Goal: Communication & Community: Answer question/provide support

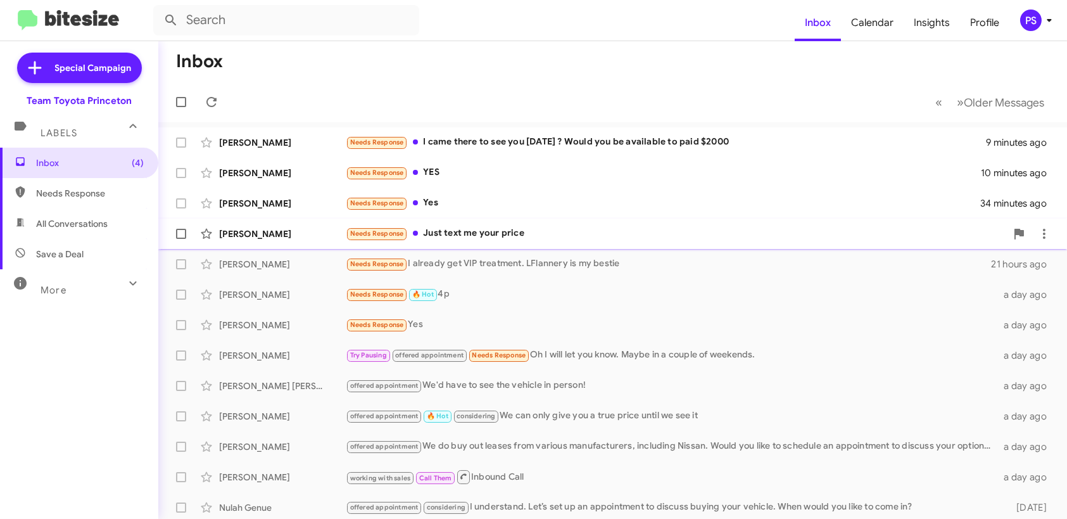
click at [509, 226] on div "Needs Response Just text me your price" at bounding box center [676, 233] width 661 height 15
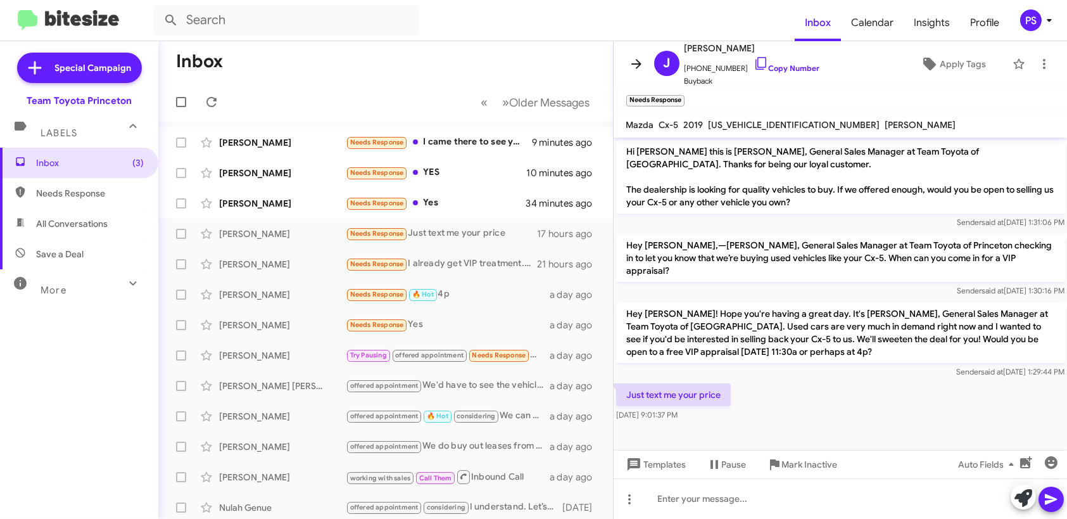
click at [631, 63] on icon at bounding box center [636, 64] width 10 height 10
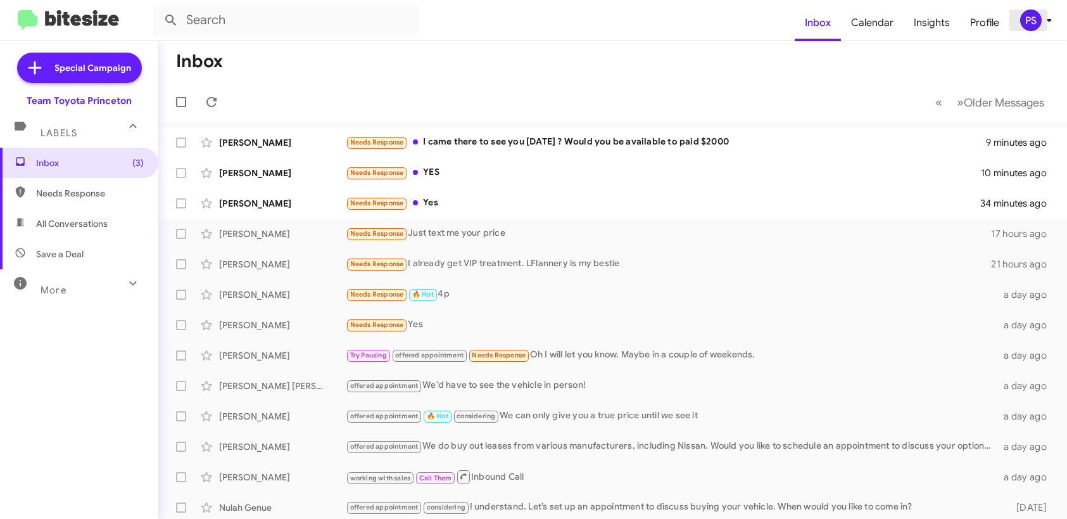
click at [1043, 13] on icon at bounding box center [1049, 20] width 15 height 15
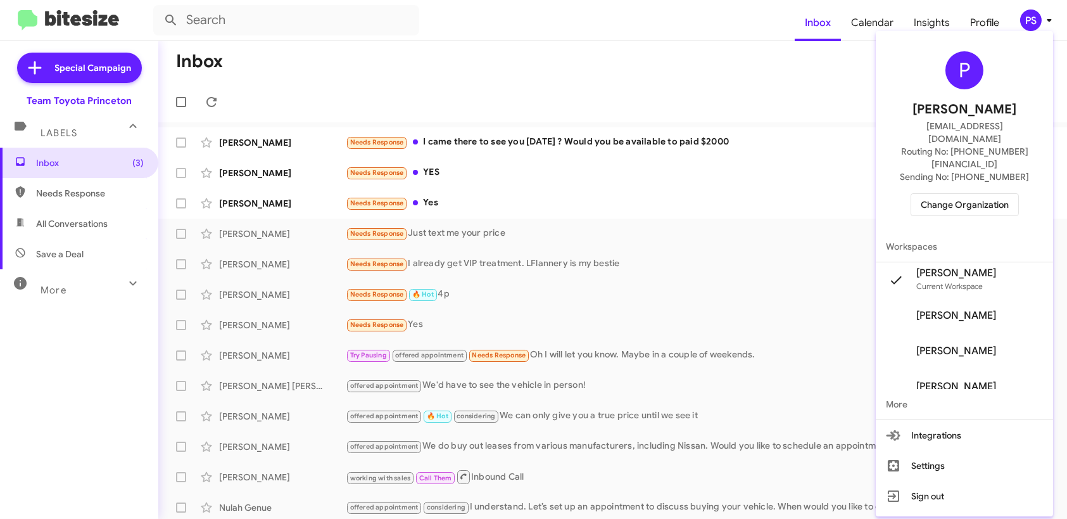
click at [986, 194] on span "Change Organization" at bounding box center [965, 205] width 88 height 22
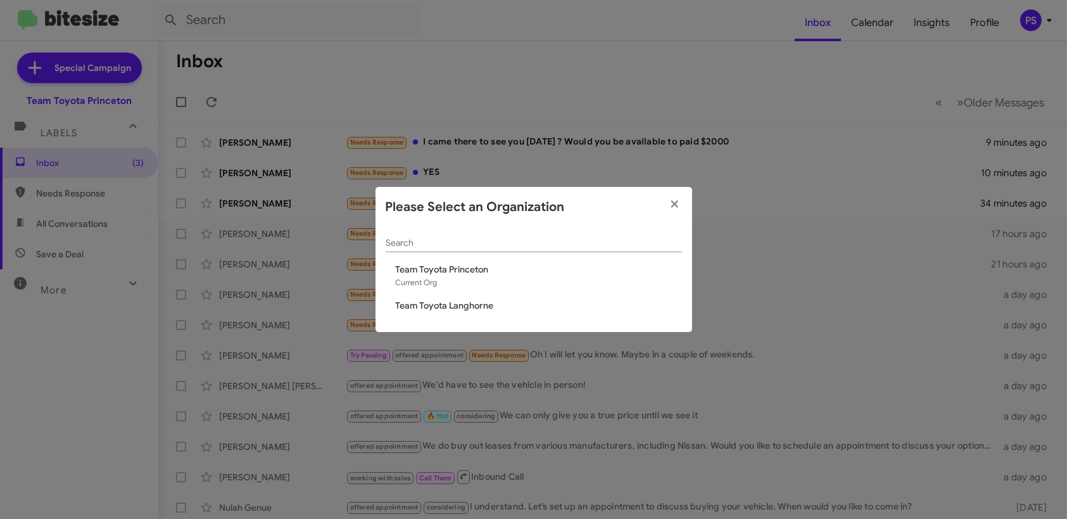
click at [430, 301] on span "Team Toyota Langhorne" at bounding box center [539, 305] width 286 height 13
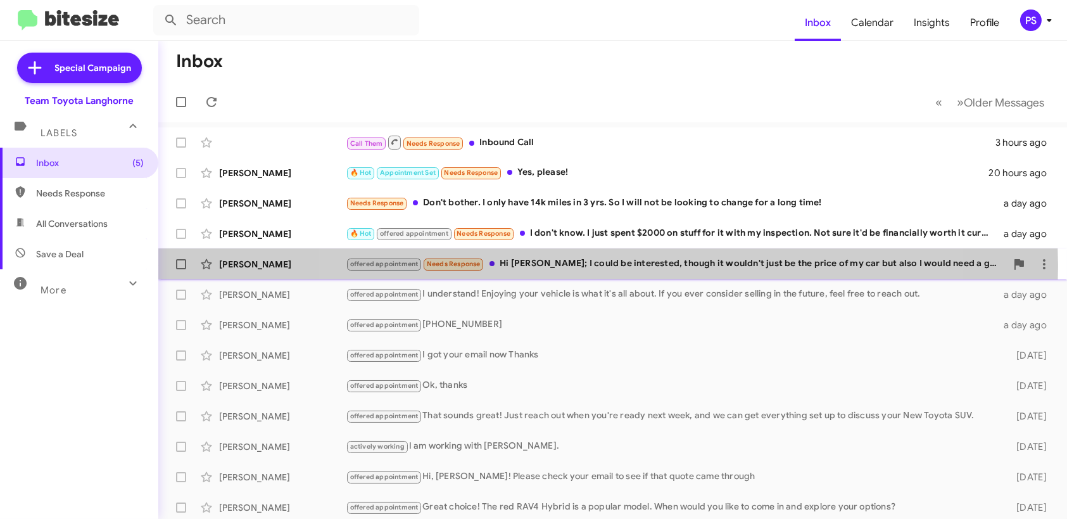
click at [608, 265] on div "offered appointment Needs Response Hi [PERSON_NAME]; I could be interested, tho…" at bounding box center [676, 264] width 661 height 15
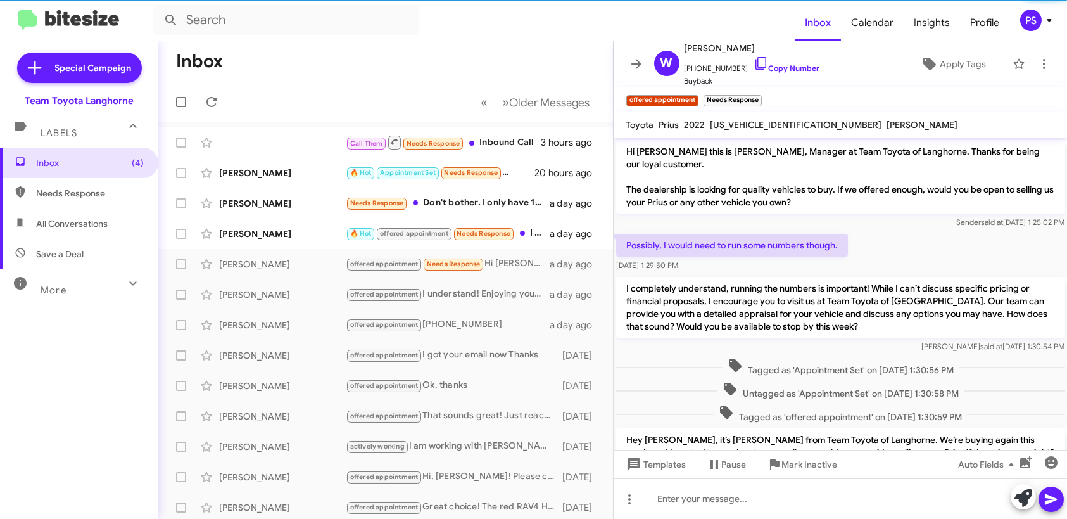
scroll to position [89, 0]
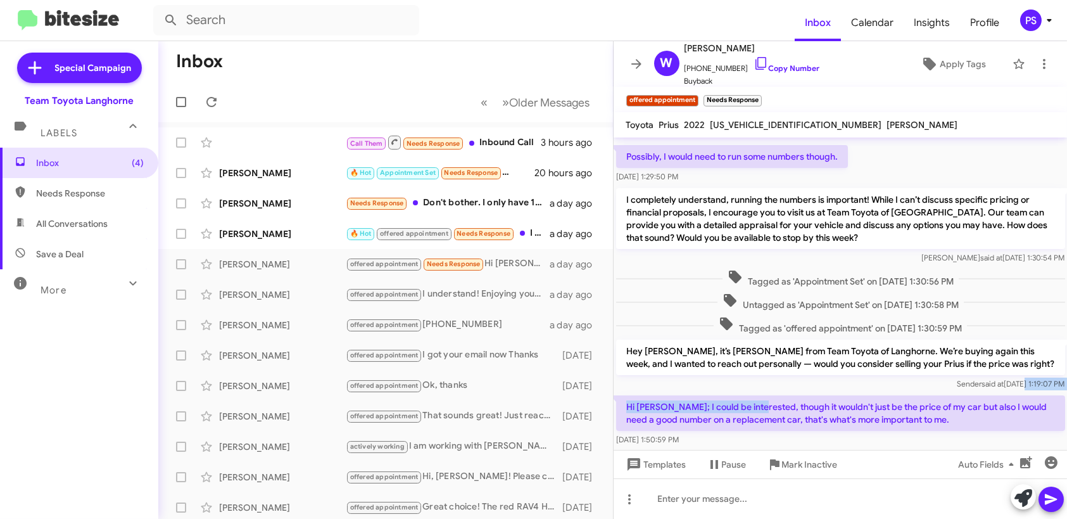
click at [986, 379] on body "Inbox Calendar Insights Profile PS Special Campaign Team Toyota Langhorne Label…" at bounding box center [533, 259] width 1067 height 519
drag, startPoint x: 942, startPoint y: 420, endPoint x: 988, endPoint y: 457, distance: 58.6
click at [941, 422] on p "Hi [PERSON_NAME]; I could be interested, though it wouldn't just be the price o…" at bounding box center [840, 412] width 449 height 35
click at [1031, 494] on icon at bounding box center [1024, 498] width 18 height 18
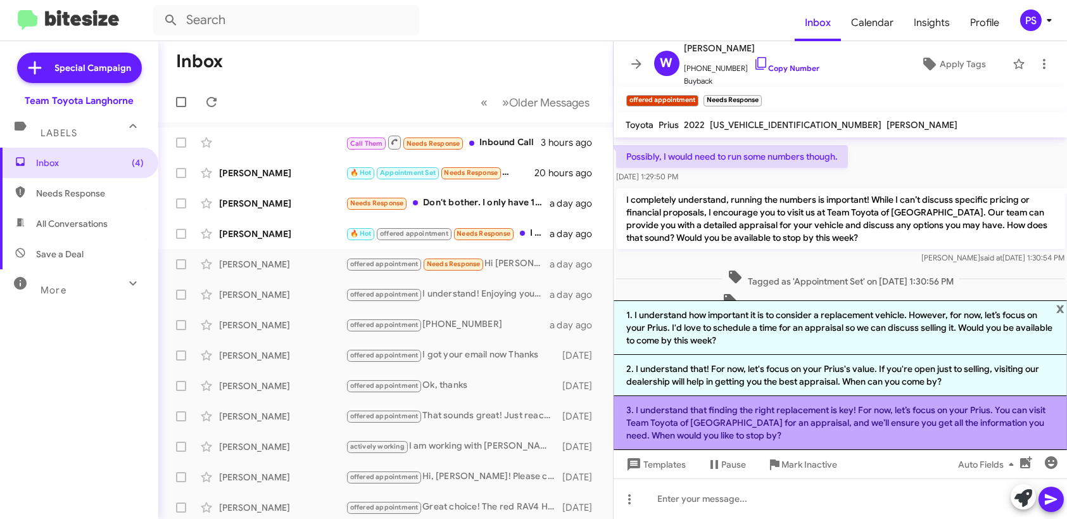
click at [902, 425] on li "3. I understand that finding the right replacement is key! For now, let’s focus…" at bounding box center [841, 423] width 454 height 54
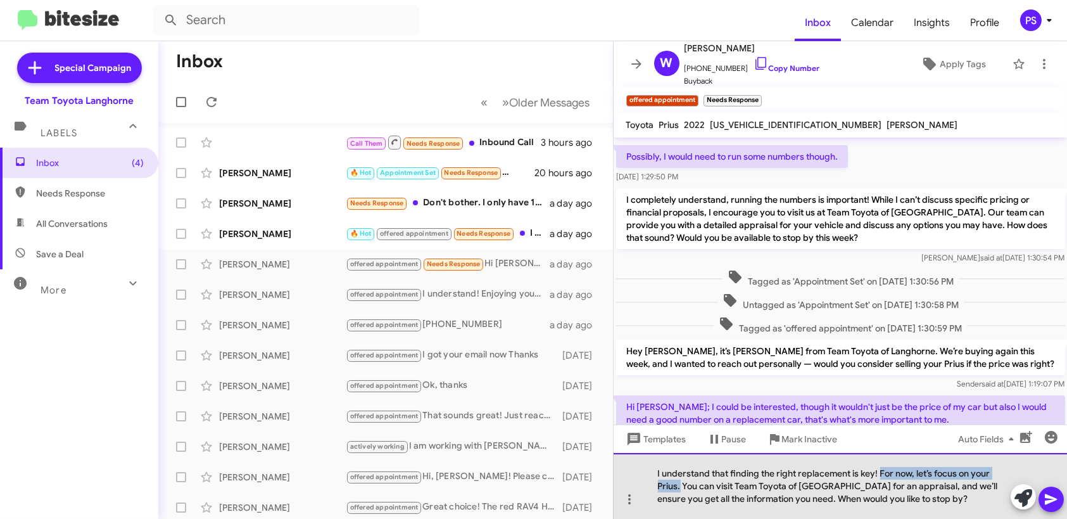
drag, startPoint x: 680, startPoint y: 485, endPoint x: 880, endPoint y: 466, distance: 201.0
click at [880, 466] on div "I understand that finding the right replacement is key! For now, let’s focus on…" at bounding box center [841, 486] width 454 height 66
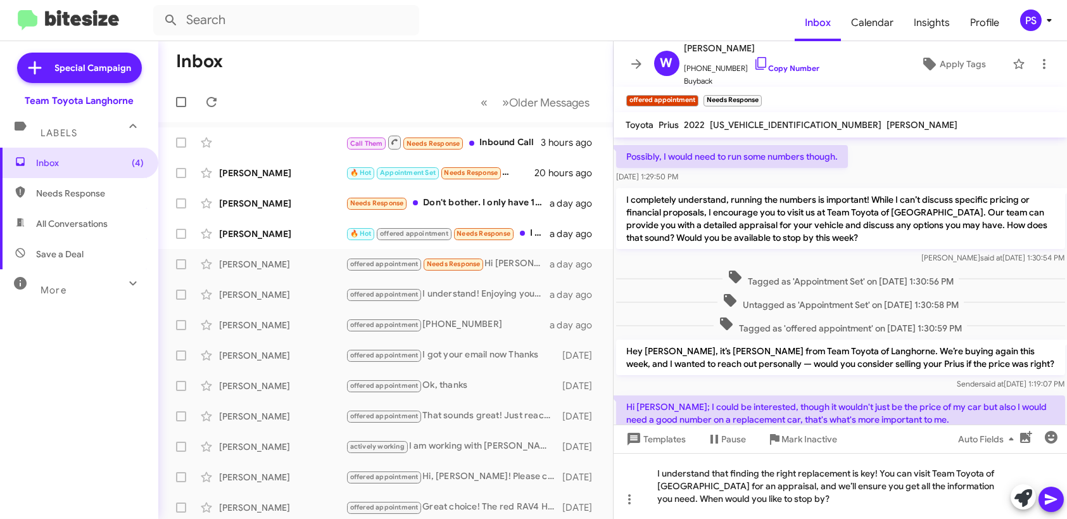
click at [1056, 505] on icon at bounding box center [1051, 499] width 15 height 15
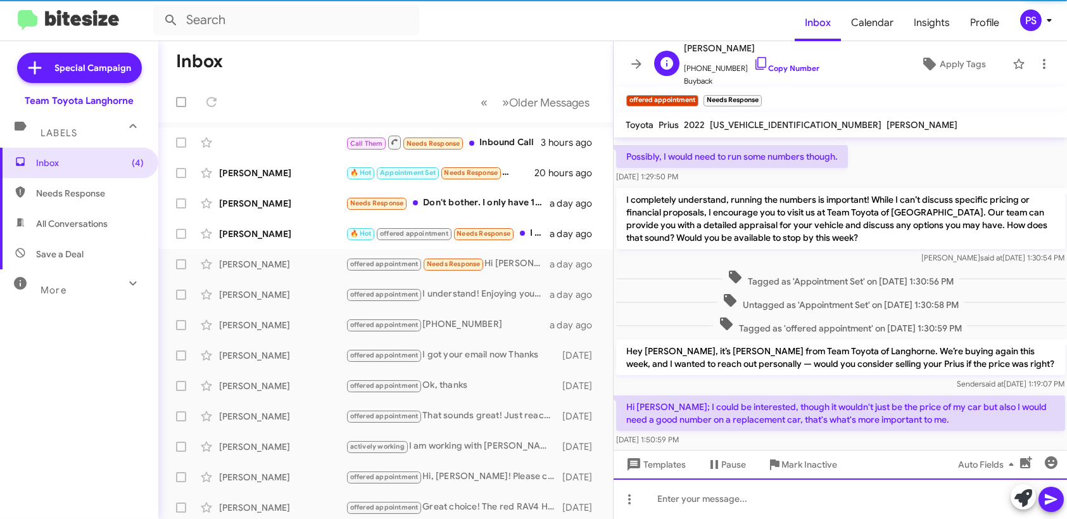
scroll to position [0, 0]
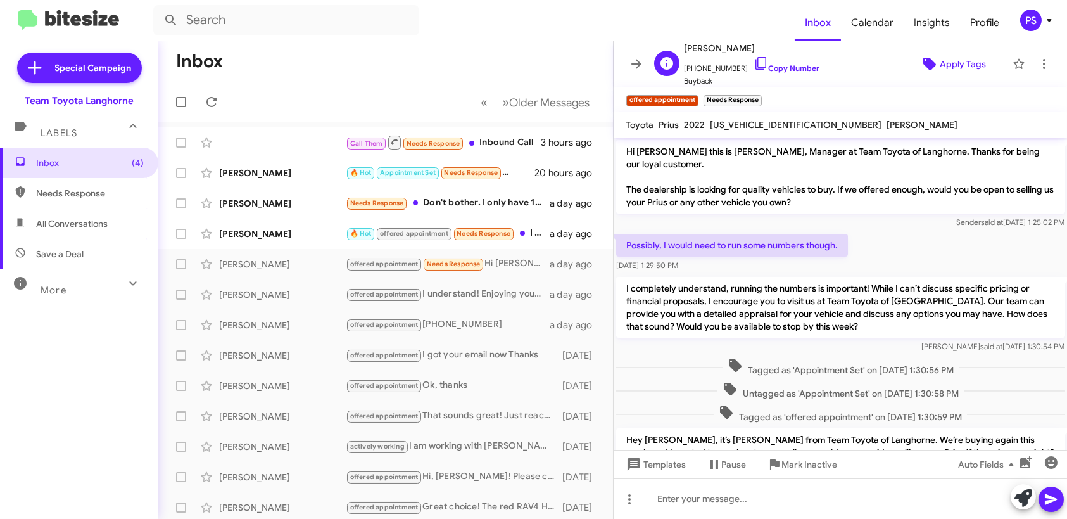
click at [942, 60] on span "Apply Tags" at bounding box center [963, 64] width 46 height 23
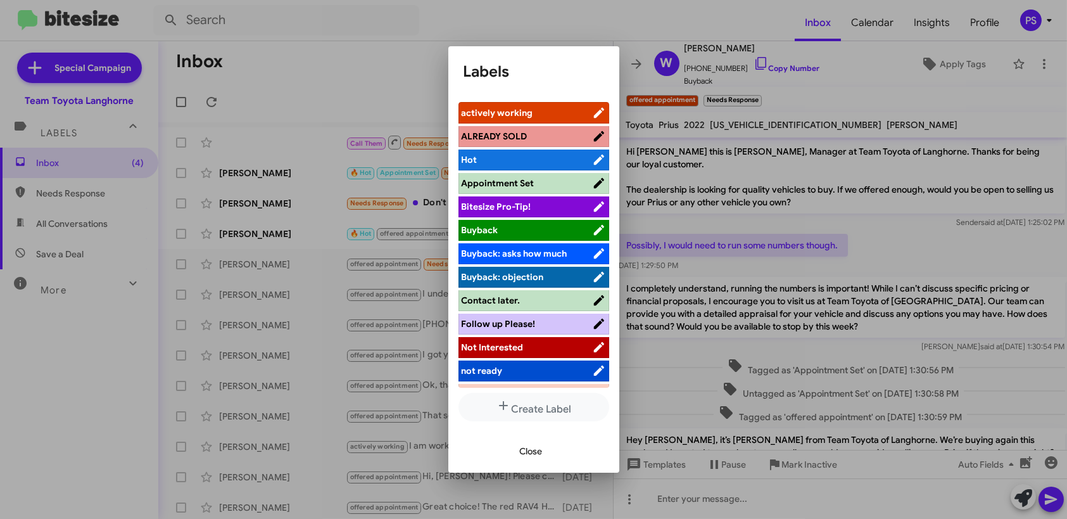
click at [492, 113] on span "actively working" at bounding box center [498, 112] width 72 height 11
click at [535, 460] on span "Close" at bounding box center [531, 451] width 23 height 23
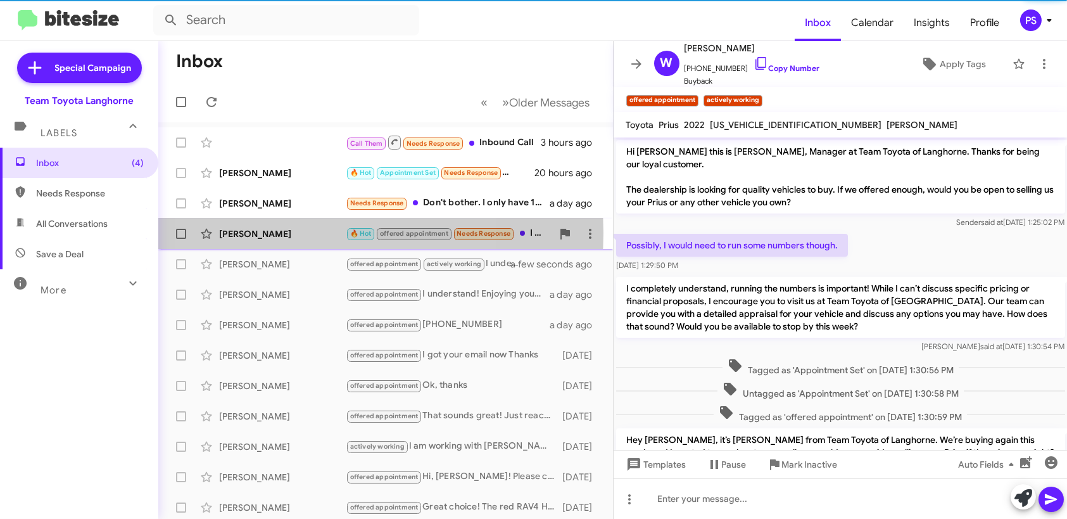
click at [308, 233] on div "[PERSON_NAME]" at bounding box center [282, 233] width 127 height 13
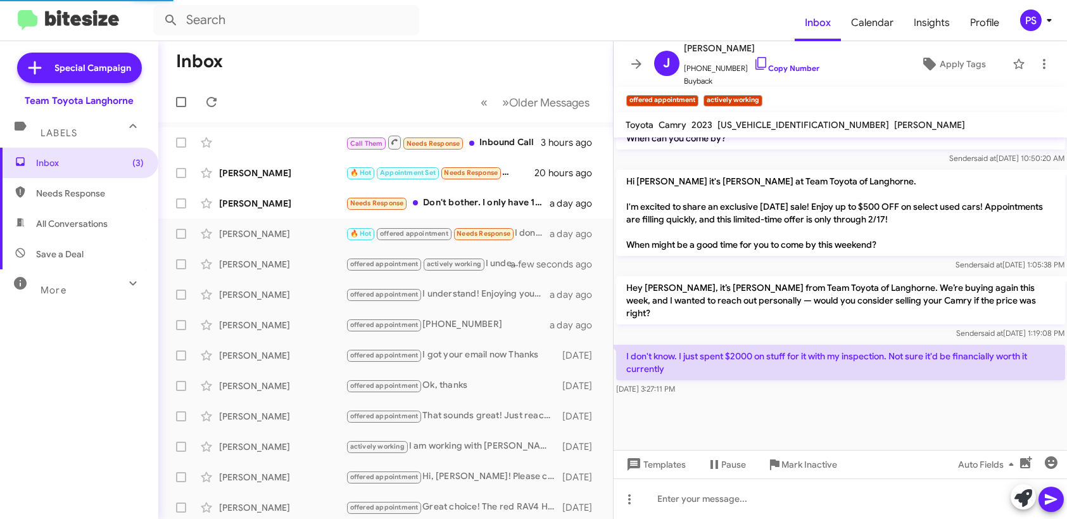
scroll to position [827, 0]
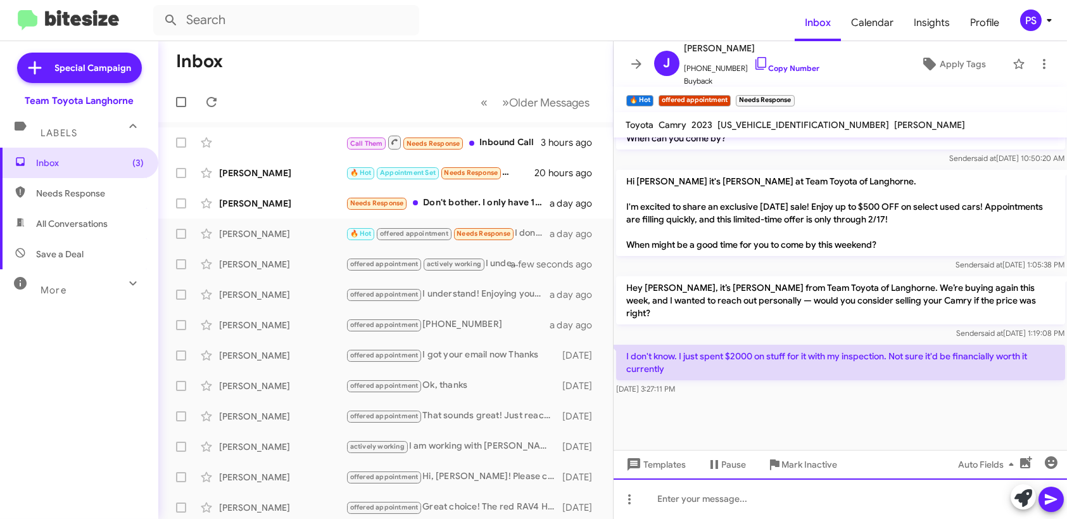
click at [948, 509] on div at bounding box center [841, 498] width 454 height 41
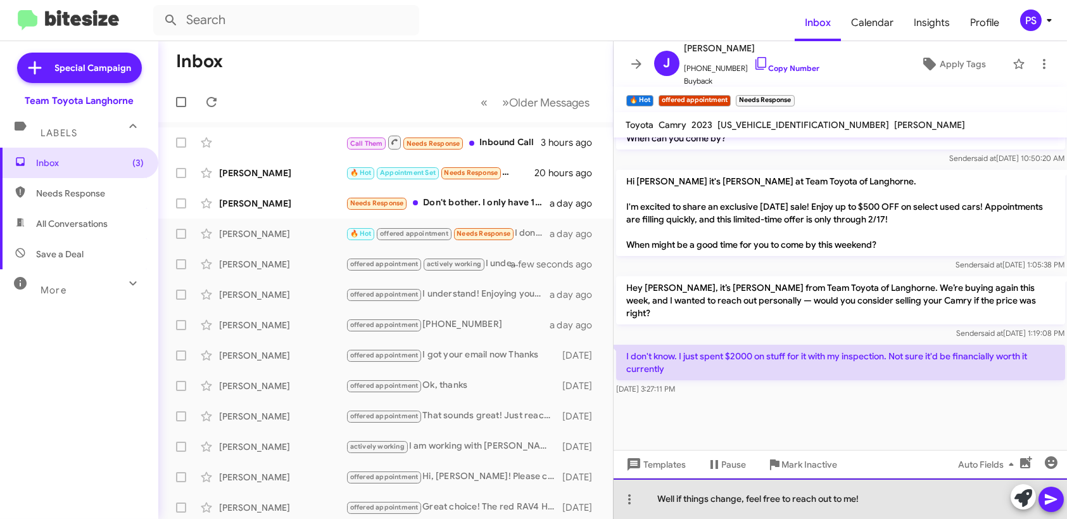
drag, startPoint x: 884, startPoint y: 511, endPoint x: 882, endPoint y: 495, distance: 15.9
click at [883, 504] on div "Well if things change, feel free to reach out to me!" at bounding box center [841, 498] width 454 height 41
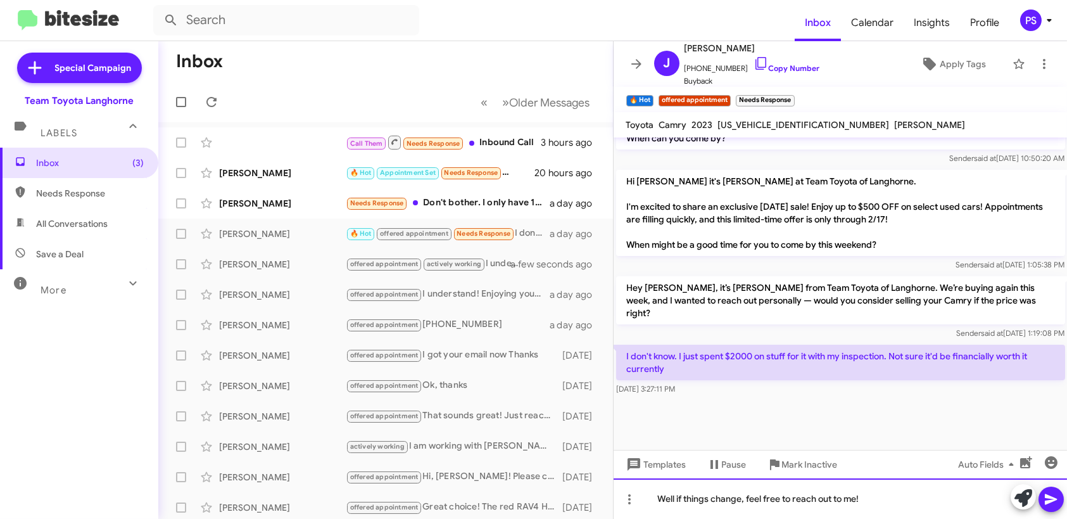
click at [882, 495] on div "Well if things change, feel free to reach out to me!" at bounding box center [841, 498] width 454 height 41
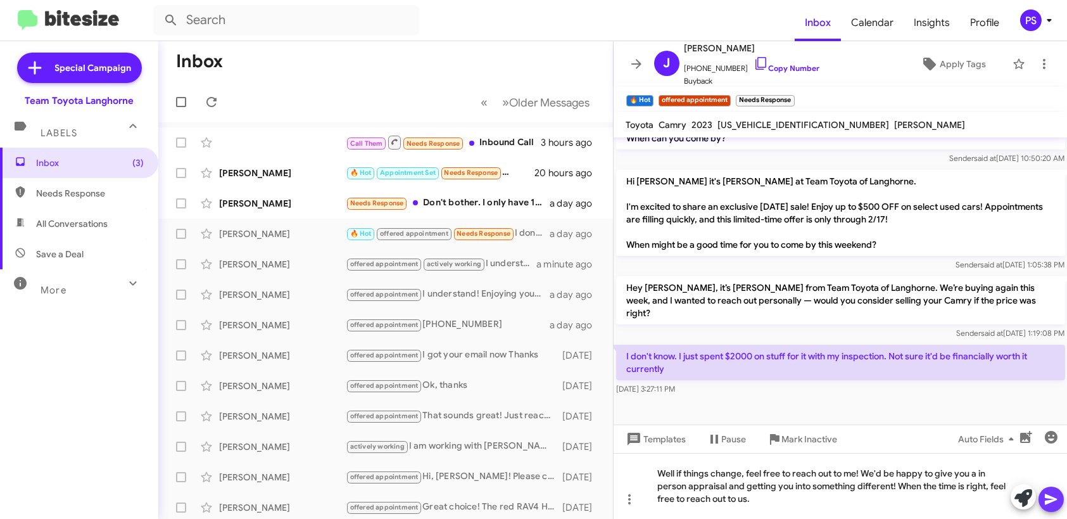
click at [1048, 492] on icon at bounding box center [1051, 499] width 15 height 15
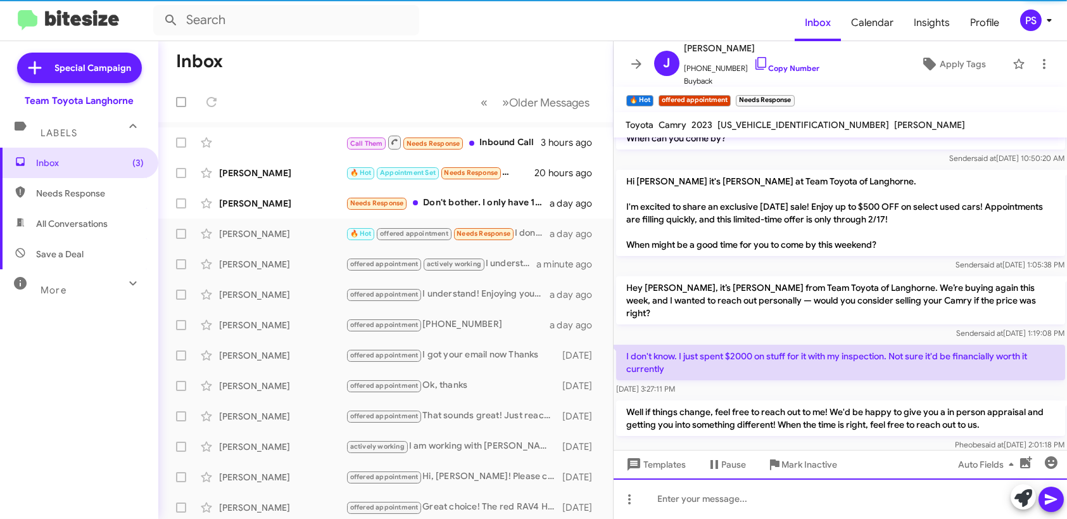
scroll to position [885, 0]
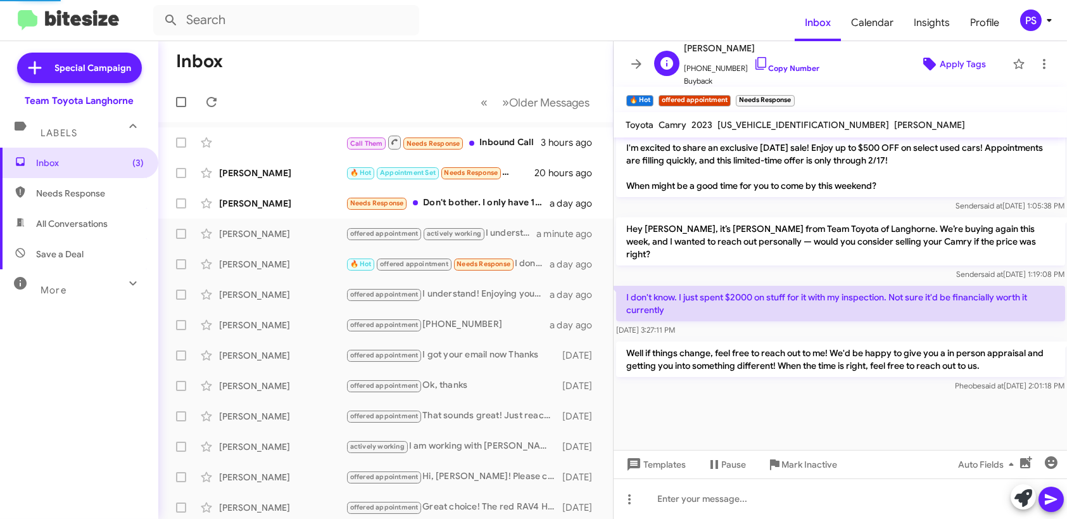
click at [923, 58] on icon at bounding box center [929, 64] width 13 height 13
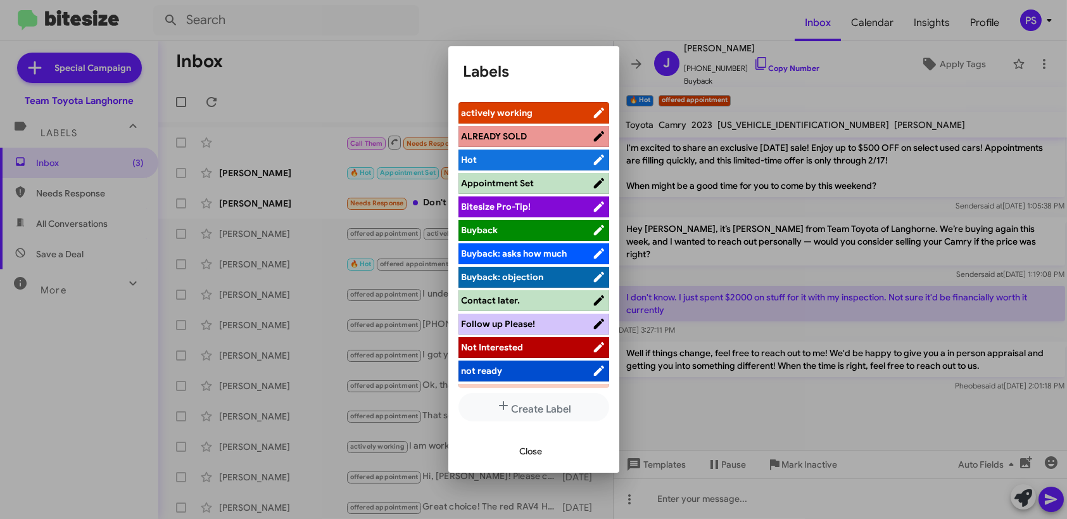
scroll to position [1, 0]
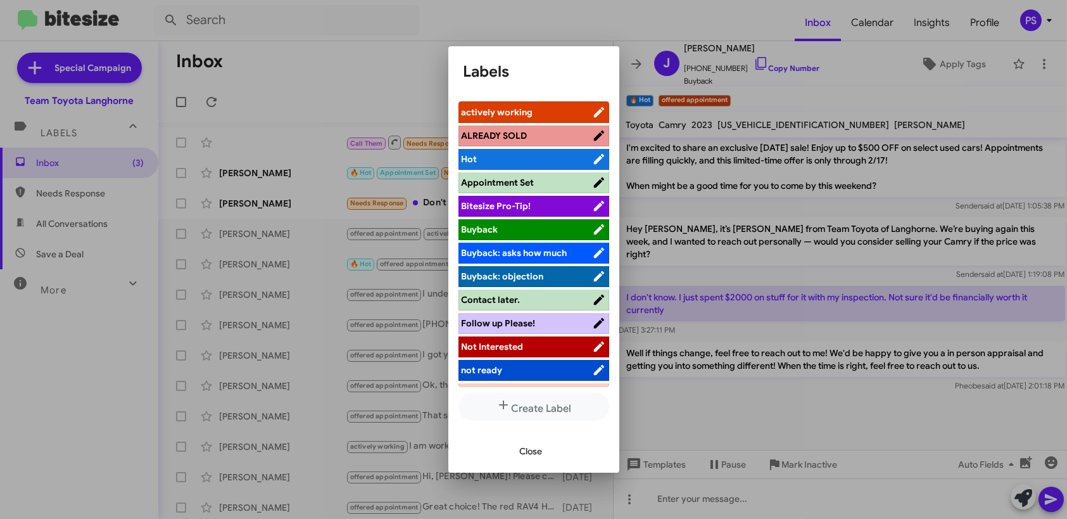
click at [506, 110] on span "actively working" at bounding box center [498, 111] width 72 height 11
click at [547, 445] on button "Close" at bounding box center [531, 451] width 43 height 23
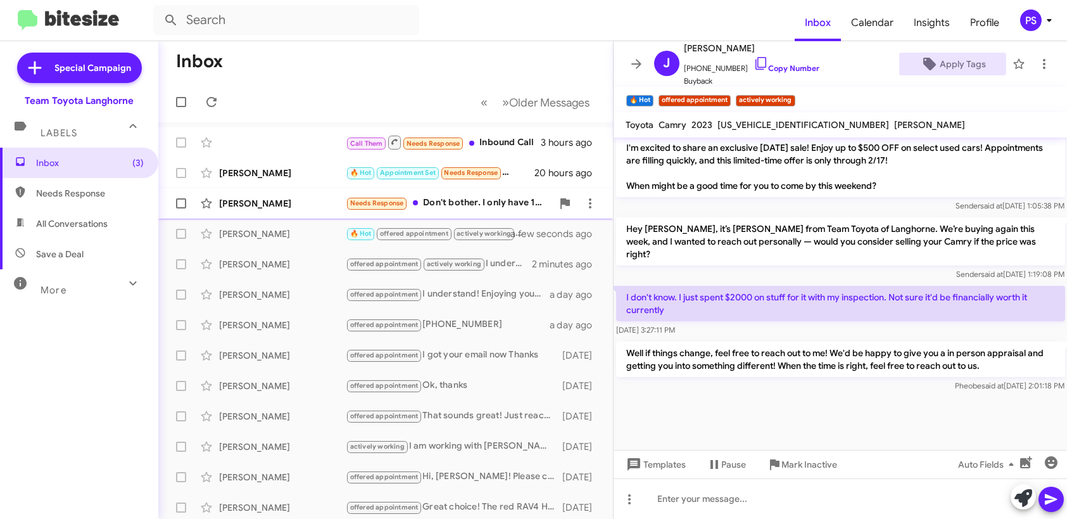
click at [314, 194] on div "[PERSON_NAME] Needs Response Don't bother. I only have 14k miles in 3 yrs. So I…" at bounding box center [385, 203] width 435 height 25
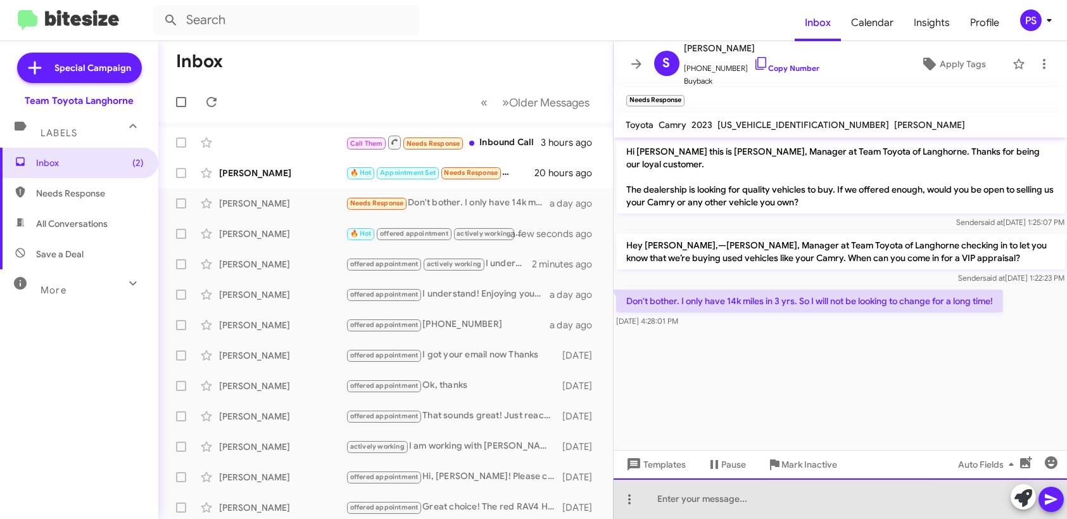
click at [837, 498] on div at bounding box center [841, 498] width 454 height 41
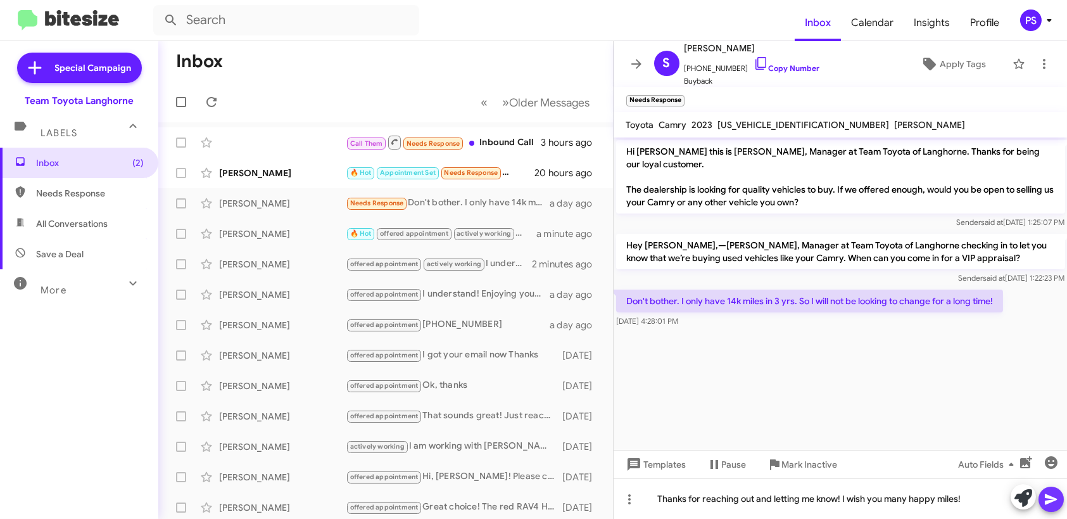
click at [1046, 499] on icon at bounding box center [1051, 499] width 15 height 15
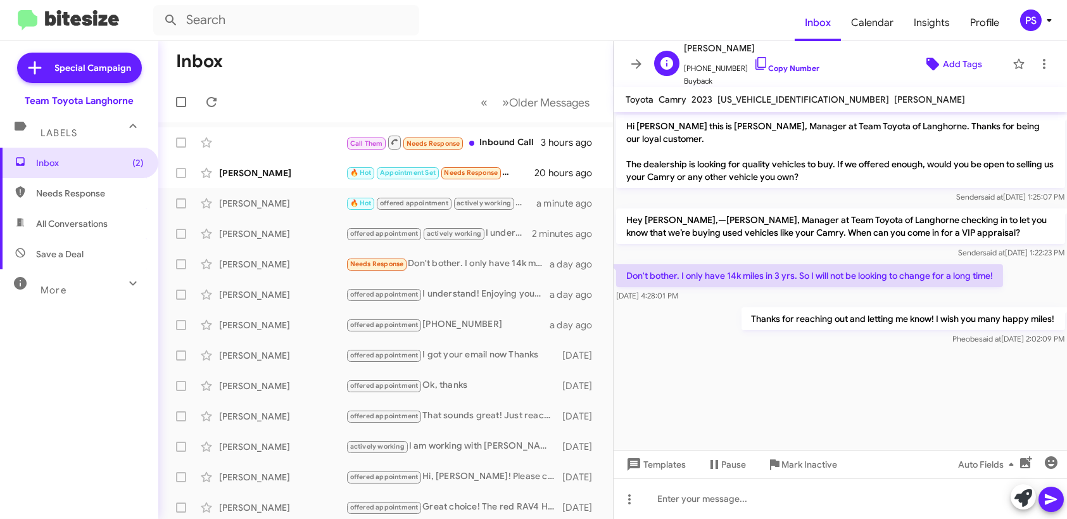
click at [957, 53] on span "Add Tags" at bounding box center [962, 64] width 39 height 23
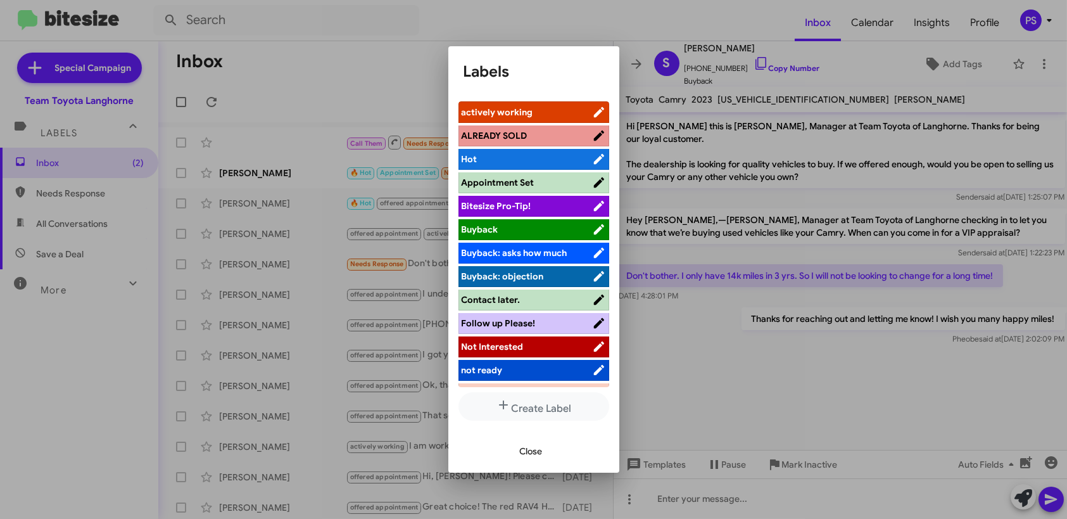
scroll to position [181, 0]
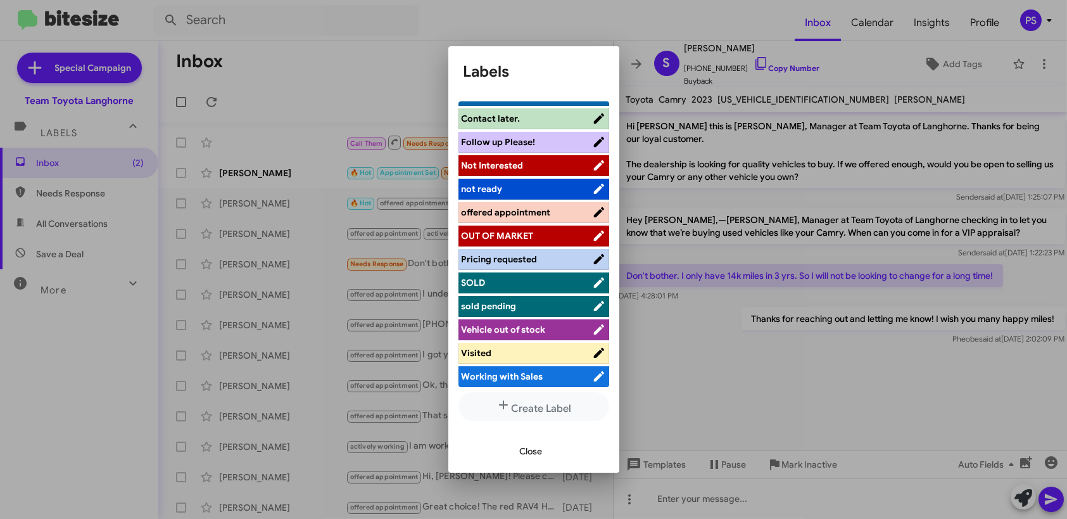
click at [525, 159] on span "Not Interested" at bounding box center [527, 165] width 130 height 13
click at [520, 454] on span "Close" at bounding box center [531, 451] width 23 height 23
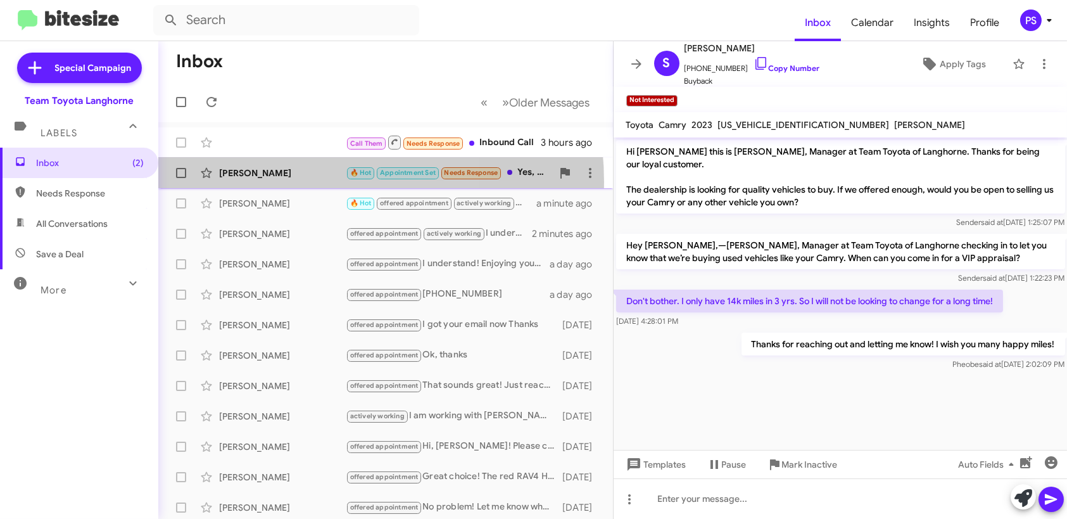
click at [300, 182] on div "[PERSON_NAME] 🔥 Hot Appointment Set Needs Response Yes, please! 20 hours ago" at bounding box center [385, 172] width 435 height 25
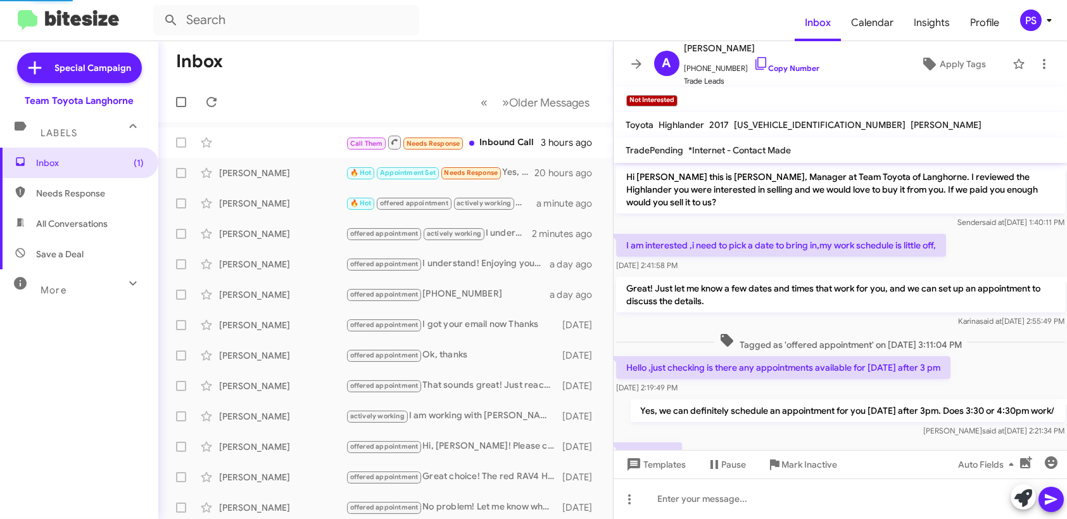
scroll to position [227, 0]
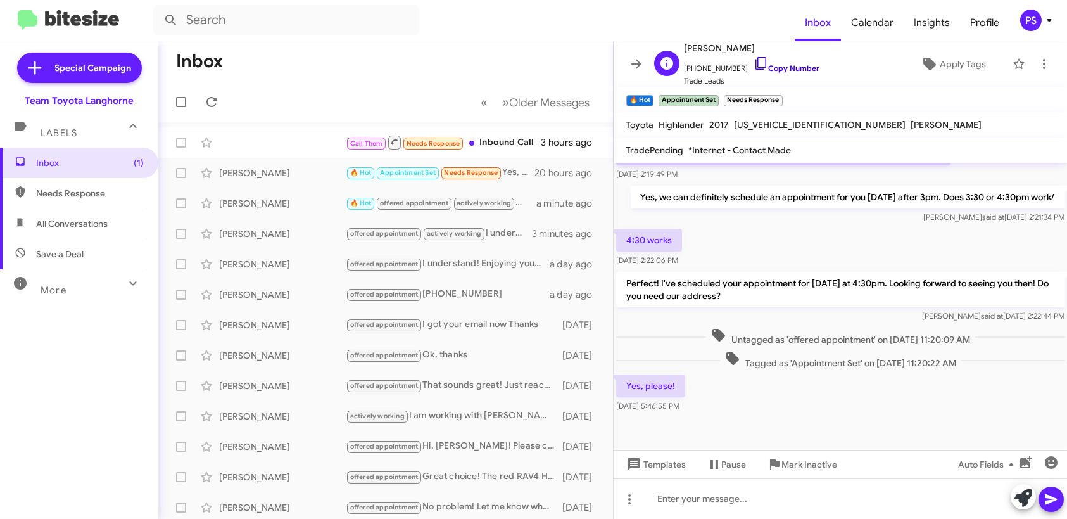
click at [756, 63] on icon at bounding box center [761, 63] width 11 height 13
click at [755, 511] on div at bounding box center [841, 498] width 454 height 41
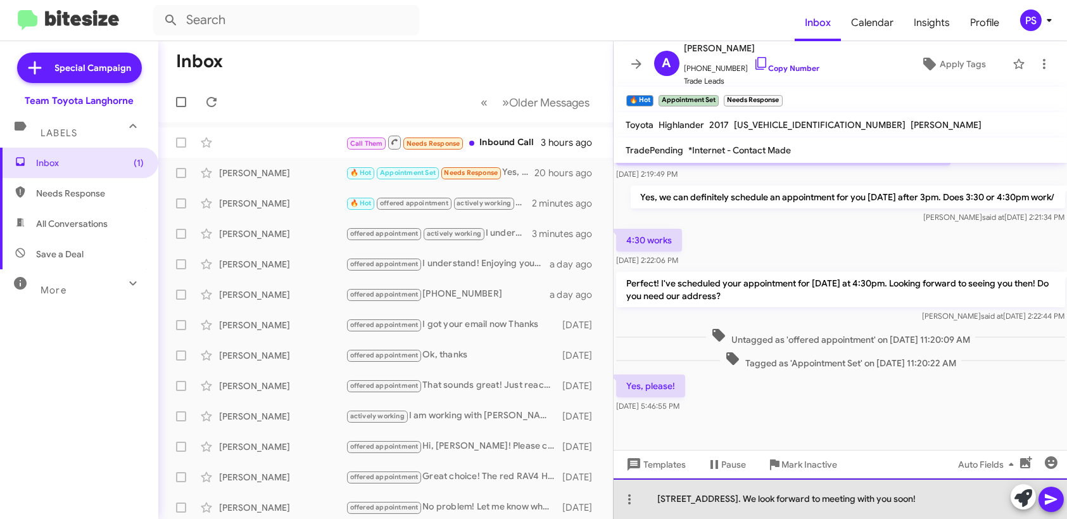
click at [796, 493] on div "[STREET_ADDRESS]. We look forward to meeting with you soon!" at bounding box center [841, 498] width 454 height 41
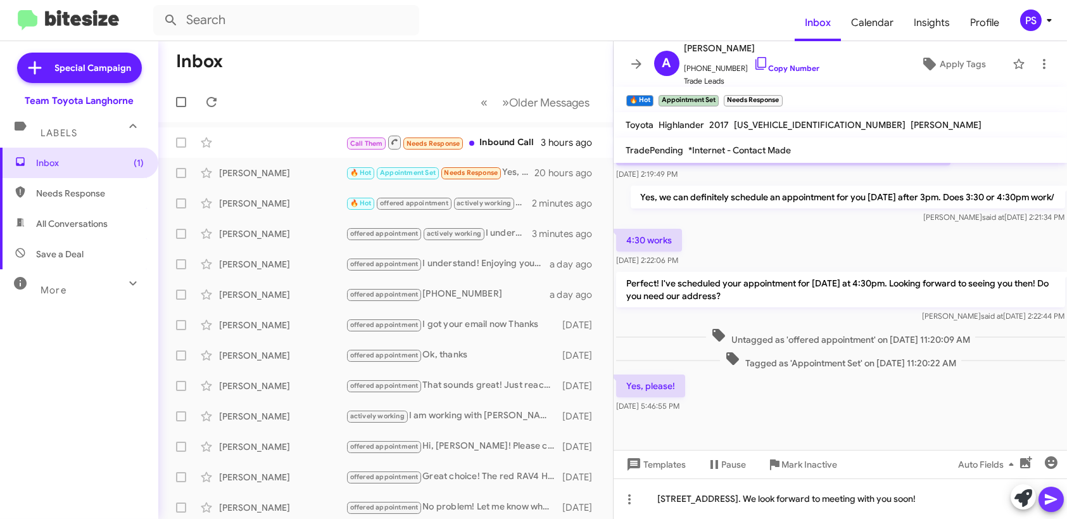
click at [1047, 493] on icon at bounding box center [1051, 499] width 15 height 15
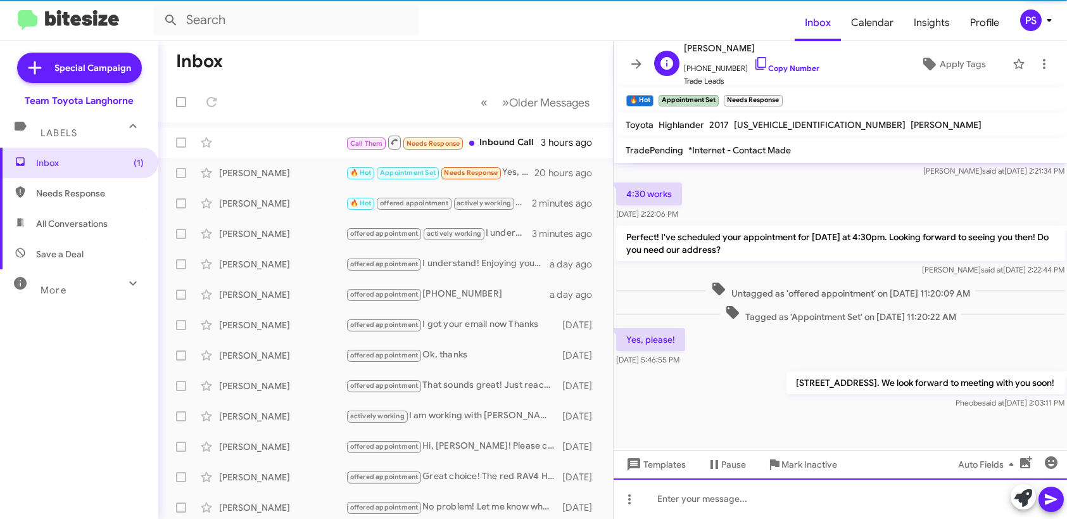
scroll to position [273, 0]
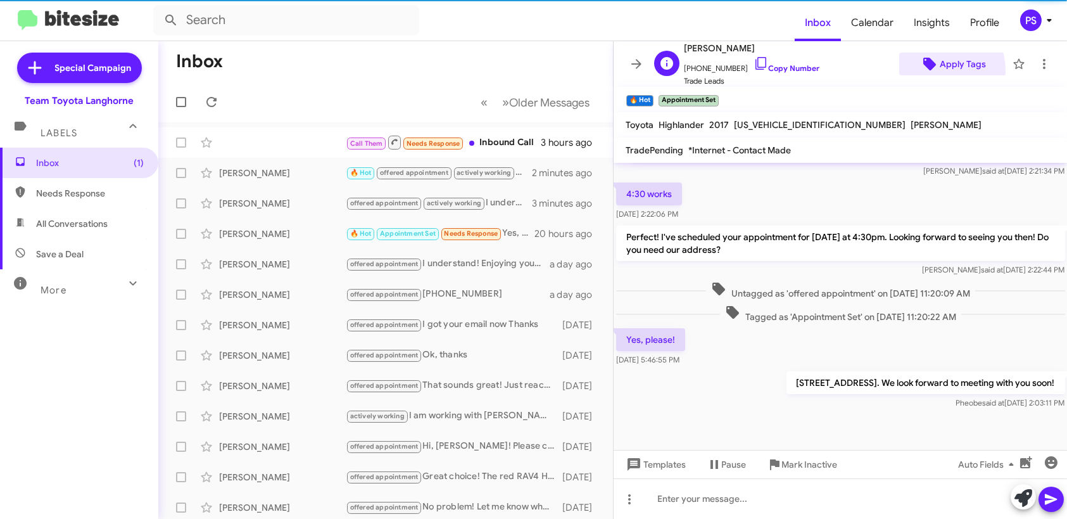
click at [920, 72] on span "Apply Tags" at bounding box center [953, 64] width 87 height 23
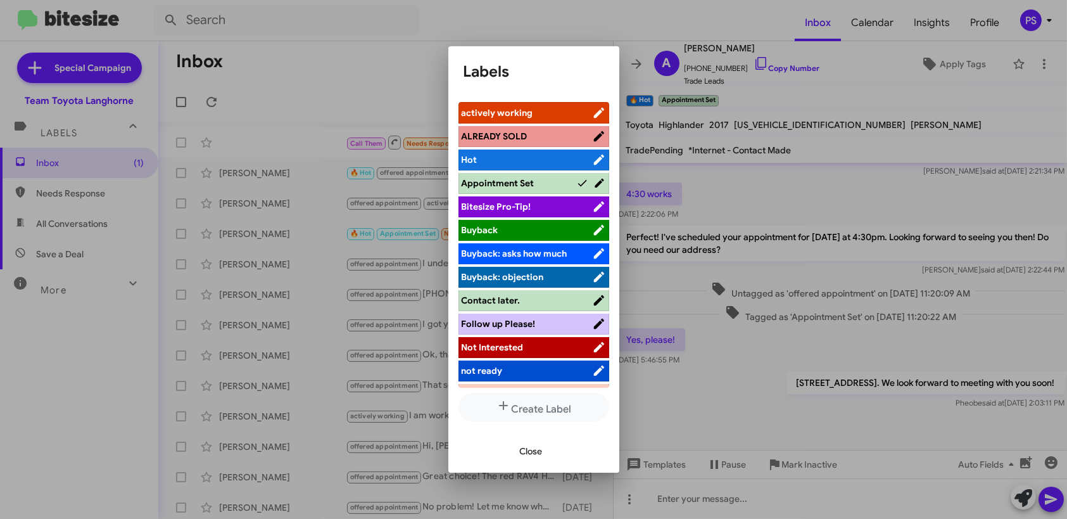
click at [533, 449] on span "Close" at bounding box center [531, 451] width 23 height 23
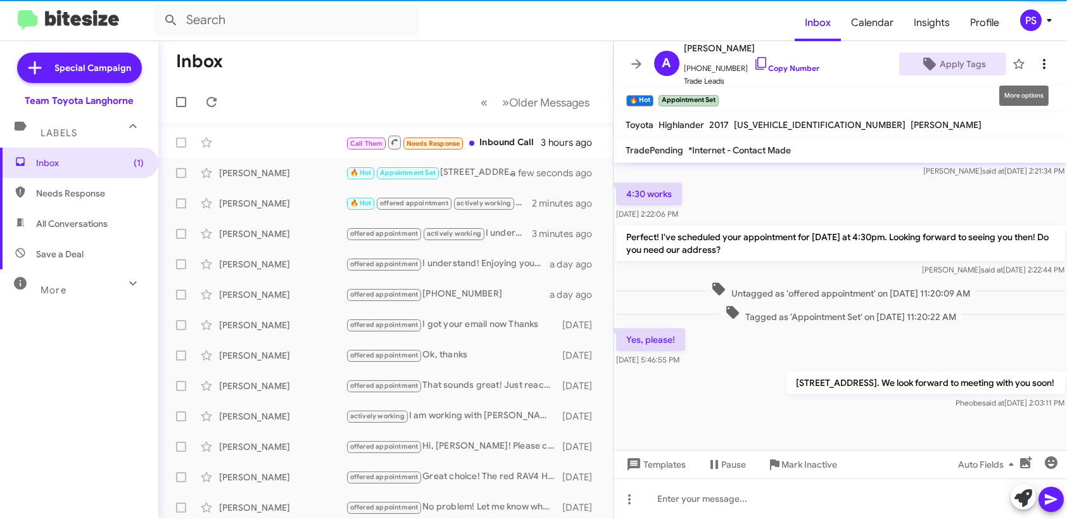
click at [1044, 61] on span at bounding box center [1044, 63] width 25 height 15
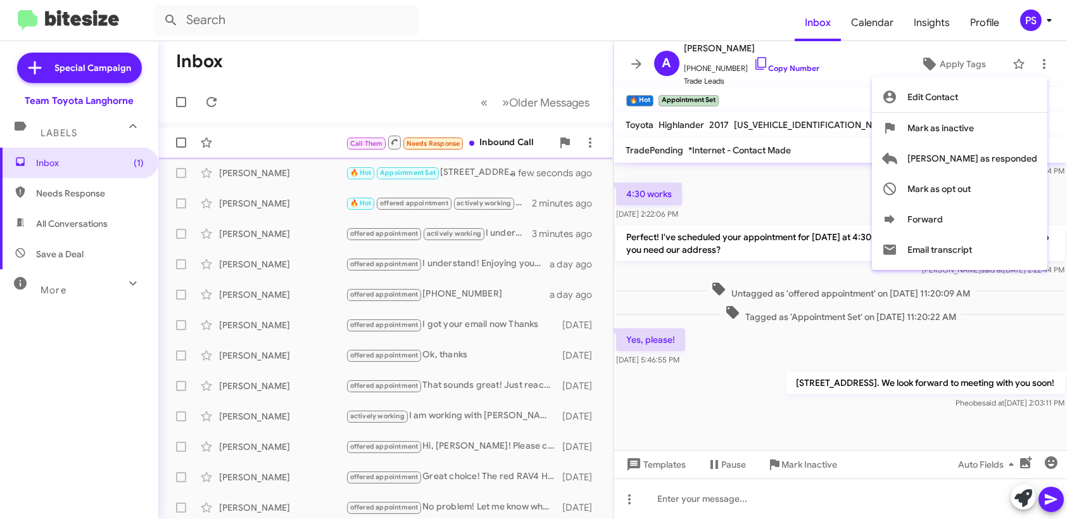
drag, startPoint x: 945, startPoint y: 148, endPoint x: 930, endPoint y: 144, distance: 15.2
click at [941, 148] on button "[PERSON_NAME] as responded" at bounding box center [959, 158] width 175 height 30
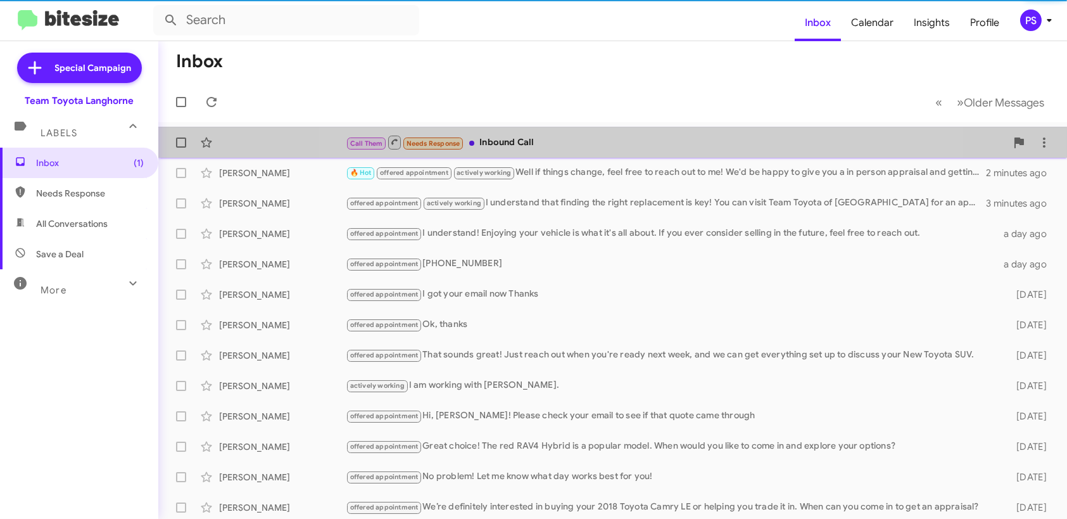
click at [618, 139] on div "Call Them Needs Response Inbound Call" at bounding box center [676, 142] width 661 height 16
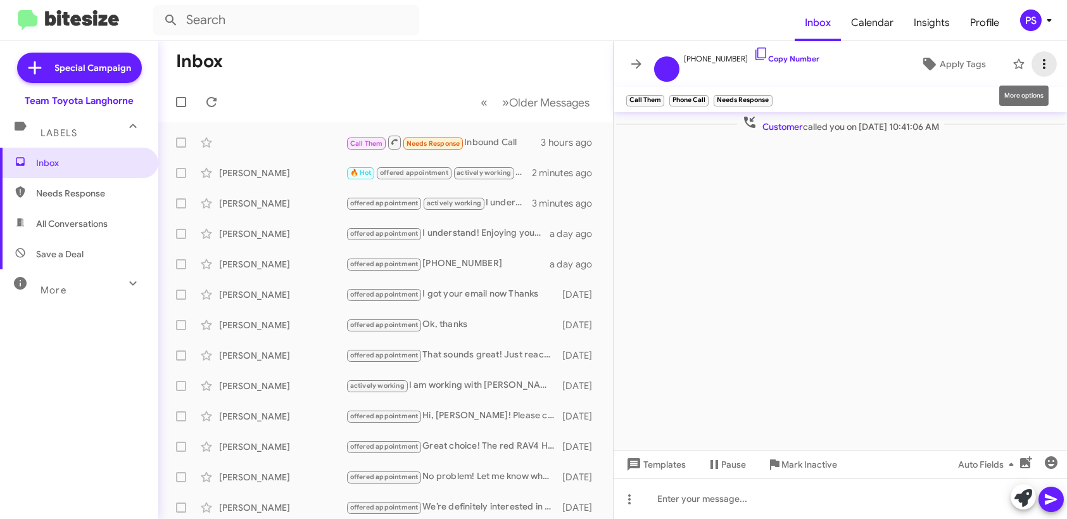
click at [1033, 58] on span at bounding box center [1044, 63] width 25 height 15
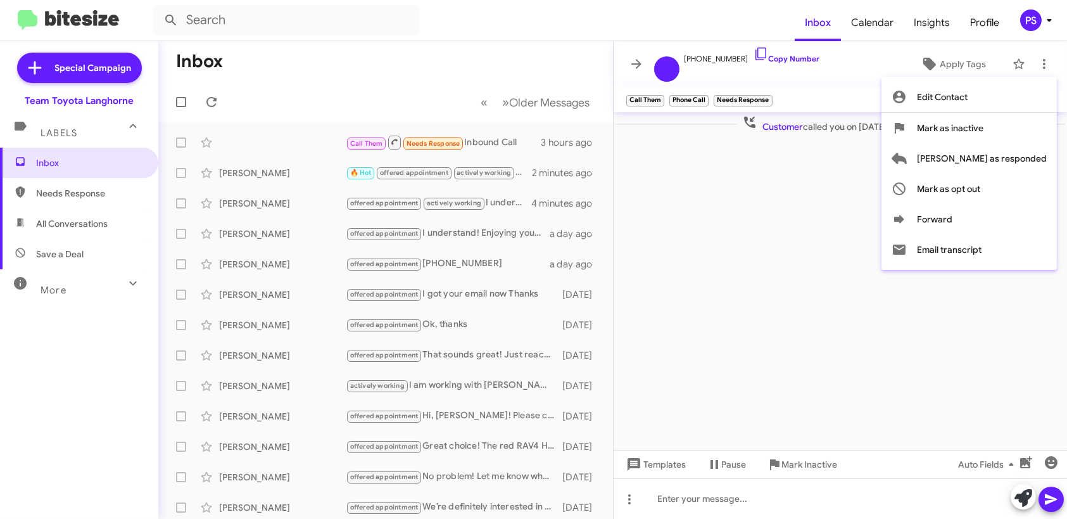
click at [820, 66] on div at bounding box center [533, 259] width 1067 height 519
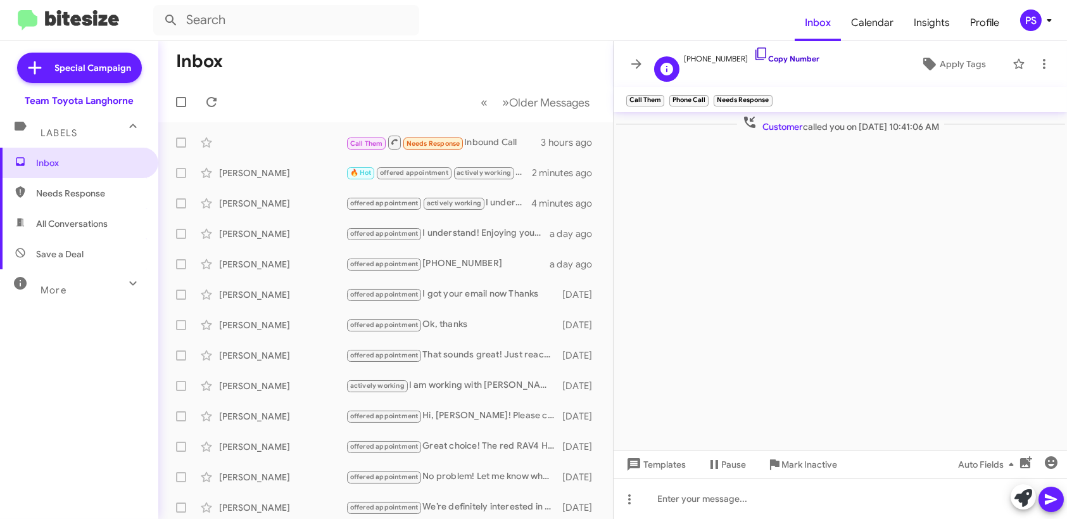
click at [754, 56] on icon at bounding box center [761, 53] width 15 height 15
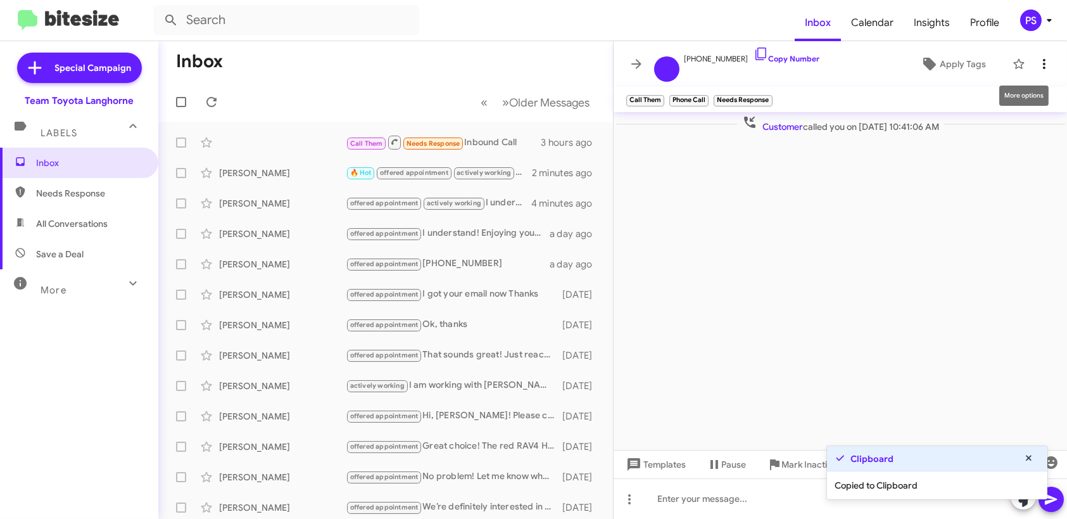
click at [1049, 65] on icon at bounding box center [1044, 63] width 15 height 15
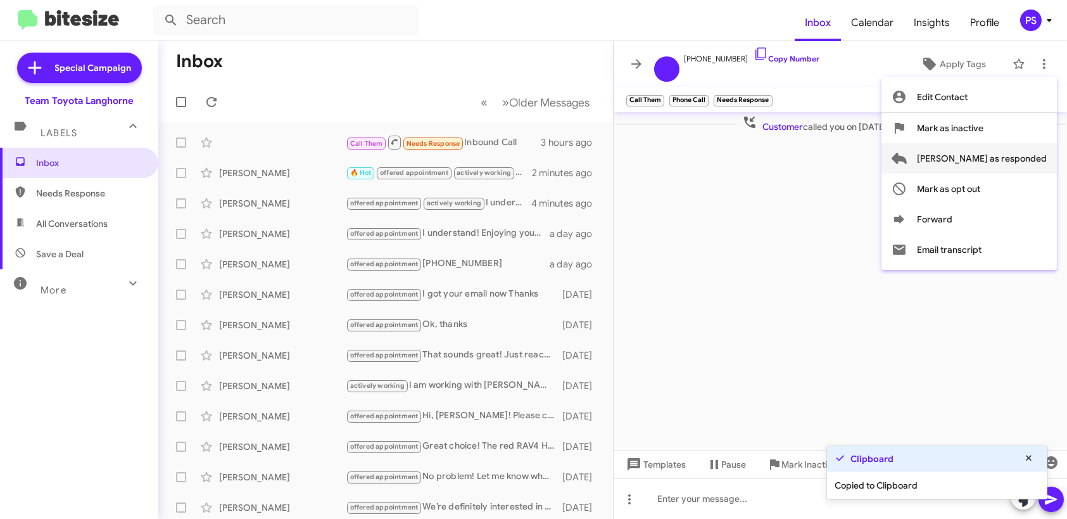
click at [993, 162] on span "[PERSON_NAME] as responded" at bounding box center [982, 158] width 130 height 30
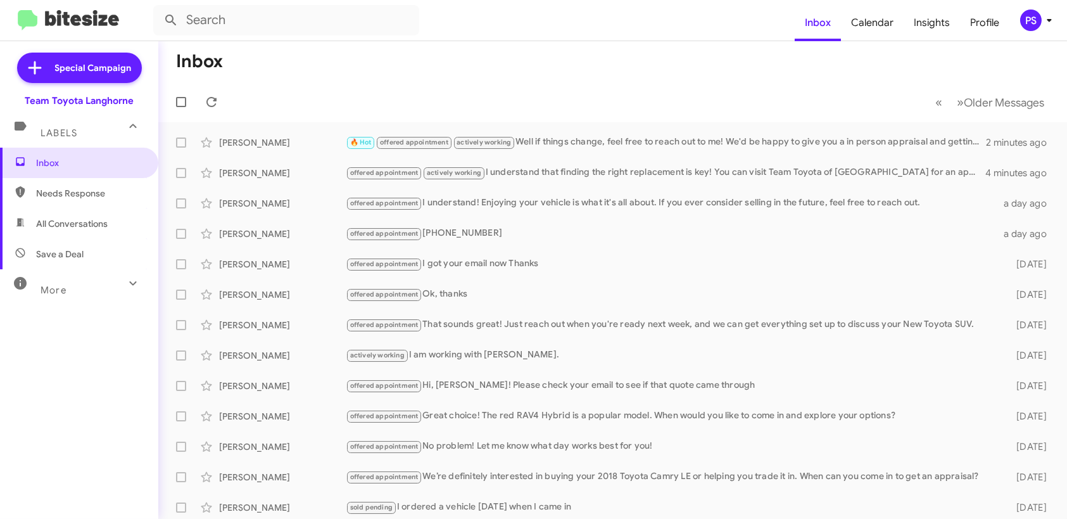
click at [1033, 25] on div "PS" at bounding box center [1031, 21] width 22 height 22
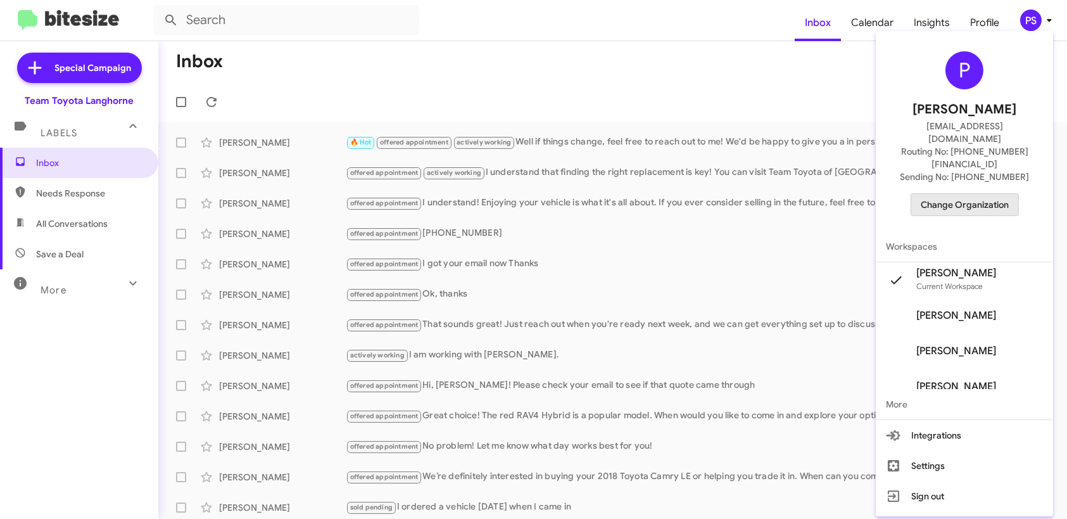
click at [996, 194] on span "Change Organization" at bounding box center [965, 205] width 88 height 22
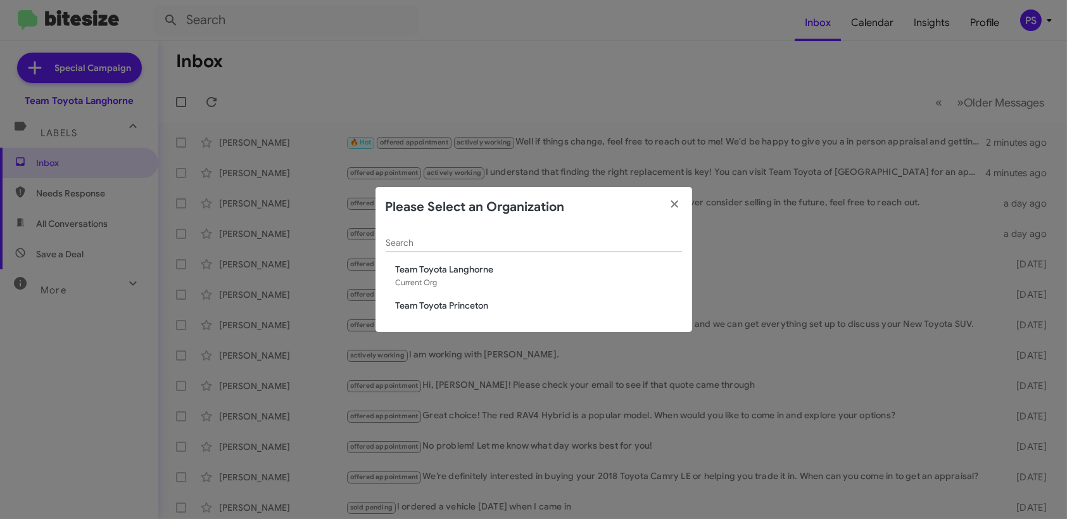
click at [483, 308] on span "Team Toyota Princeton" at bounding box center [539, 305] width 286 height 13
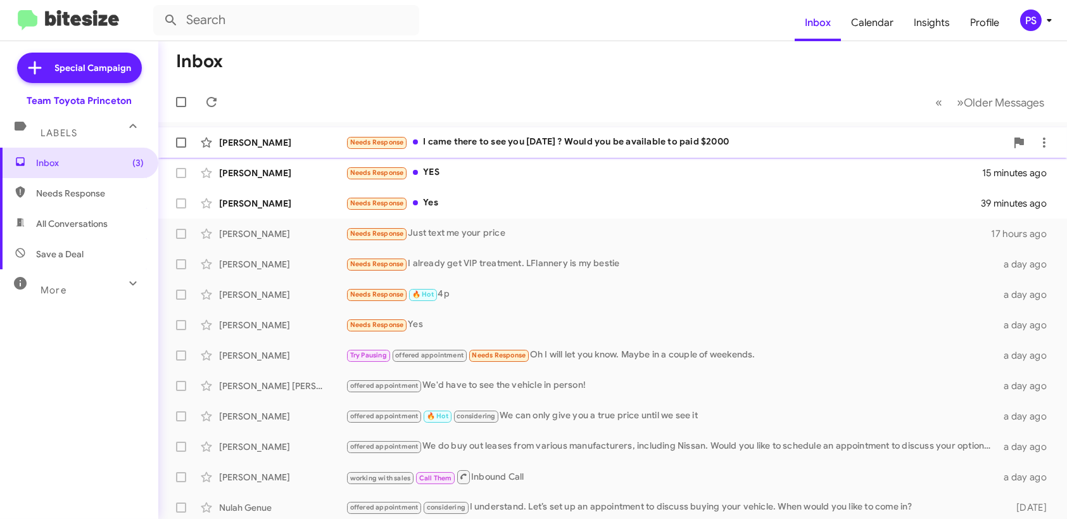
click at [780, 137] on div "Needs Response I came there to see you today ? Would you be available to paid $…" at bounding box center [676, 142] width 661 height 15
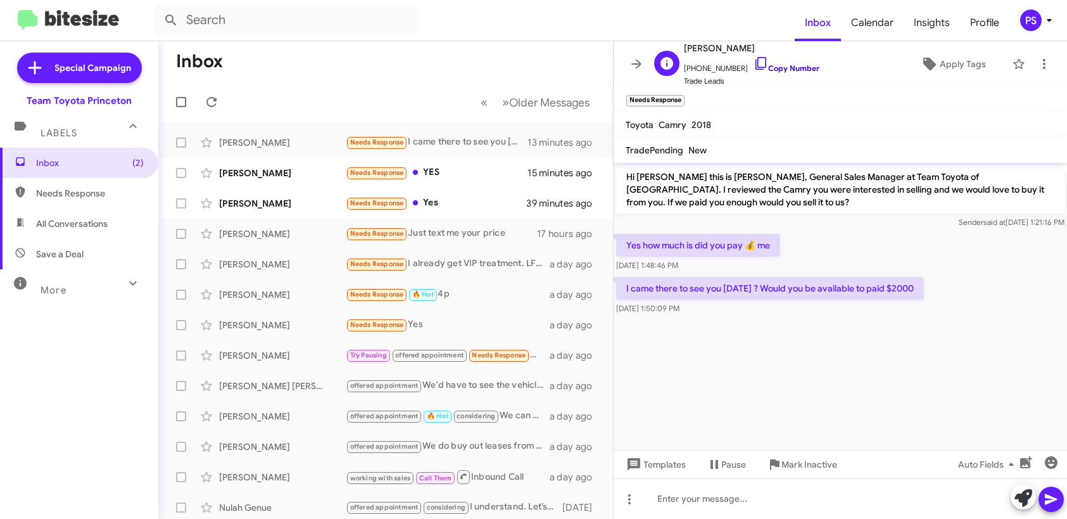
click at [754, 60] on icon at bounding box center [761, 63] width 15 height 15
drag, startPoint x: 678, startPoint y: 293, endPoint x: 842, endPoint y: 289, distance: 163.5
click at [842, 289] on p "I came there to see you today ? Would you be available to paid $2000" at bounding box center [770, 288] width 308 height 23
click at [828, 512] on div at bounding box center [841, 498] width 454 height 41
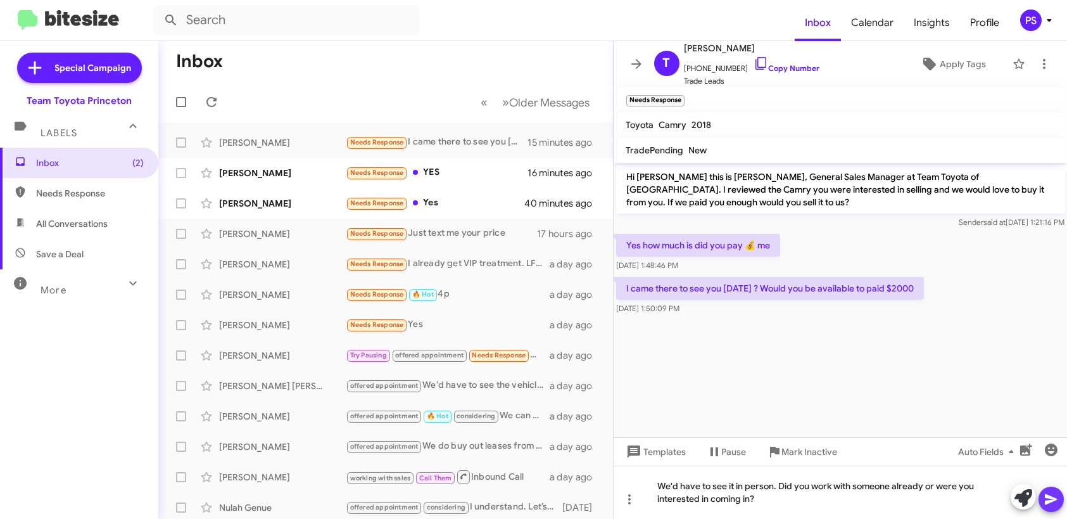
click at [1055, 501] on icon at bounding box center [1051, 499] width 15 height 15
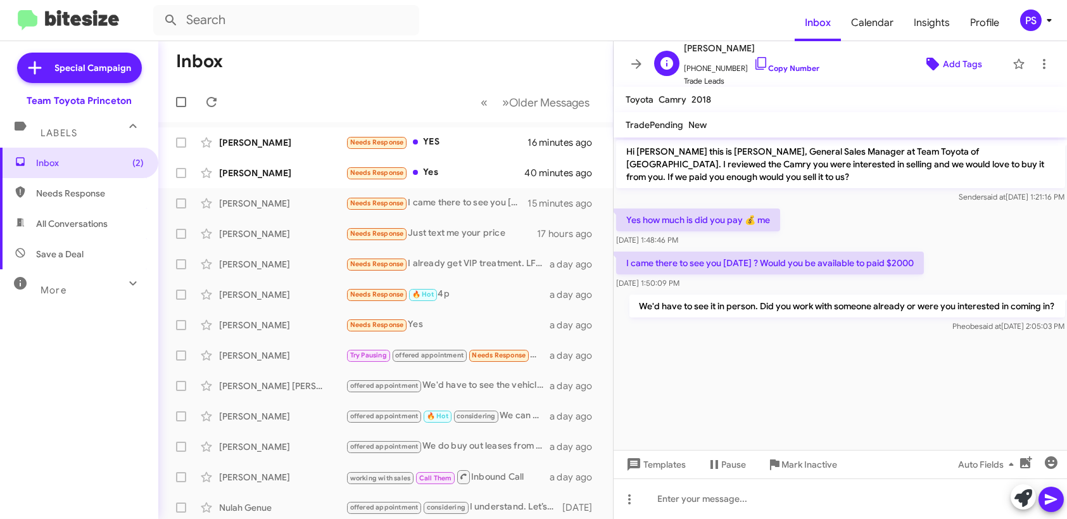
click at [943, 67] on span "Add Tags" at bounding box center [962, 64] width 39 height 23
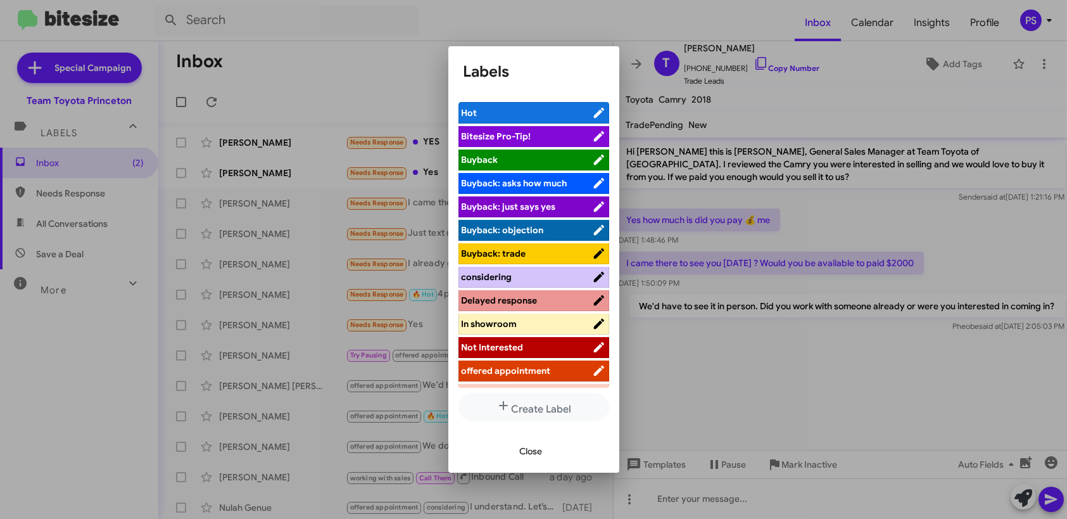
click at [529, 379] on li "offered appointment" at bounding box center [534, 370] width 151 height 21
click at [530, 374] on span "offered appointment" at bounding box center [506, 370] width 89 height 11
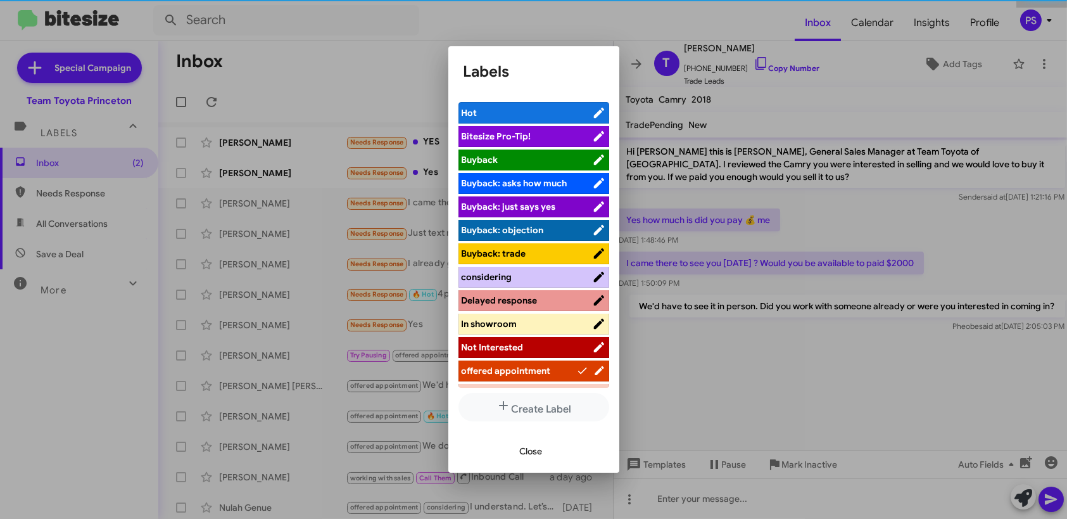
click at [527, 471] on div "Close" at bounding box center [534, 450] width 141 height 43
click at [533, 459] on span "Close" at bounding box center [531, 451] width 23 height 23
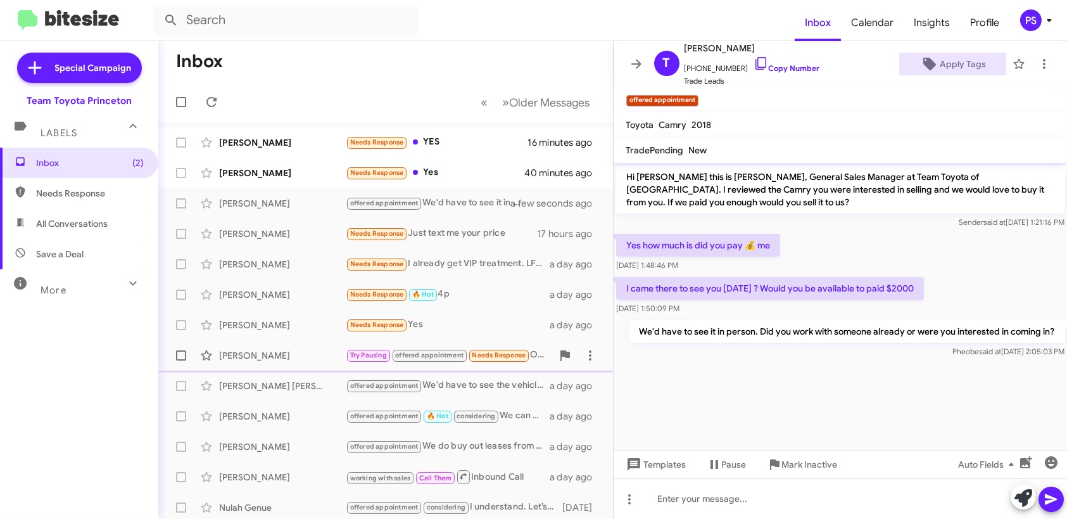
click at [258, 352] on div "Tahir Naveed" at bounding box center [282, 355] width 127 height 13
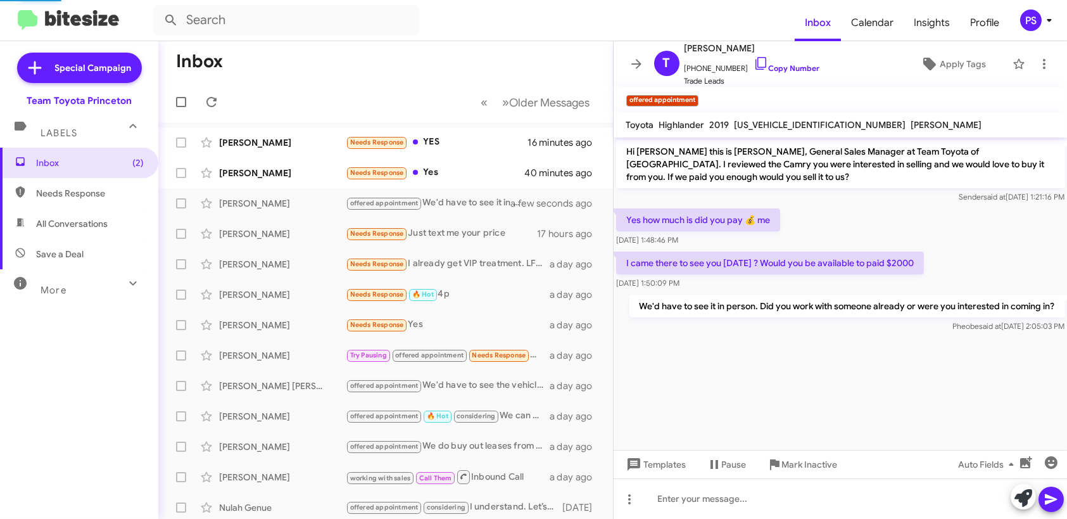
scroll to position [219, 0]
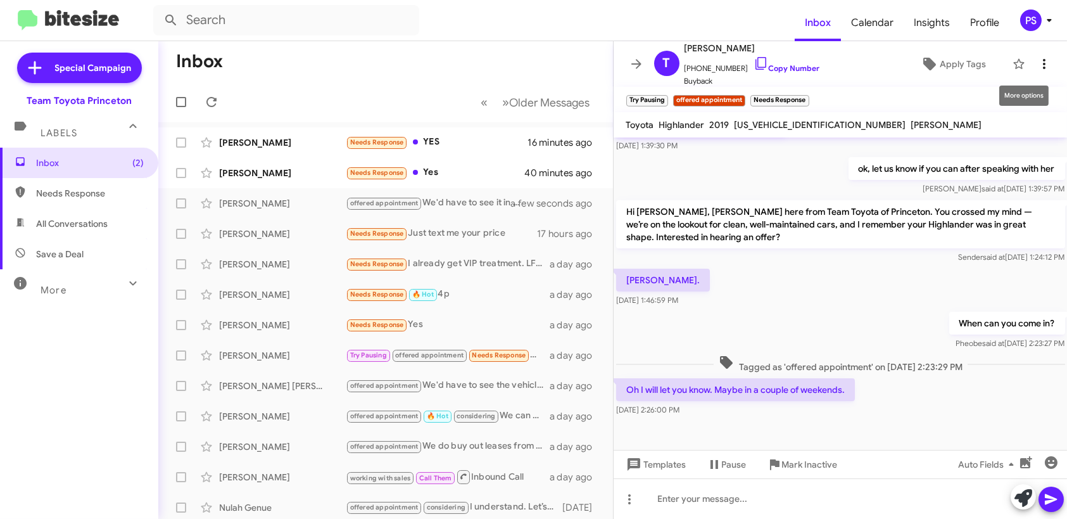
click at [1037, 59] on icon at bounding box center [1044, 63] width 15 height 15
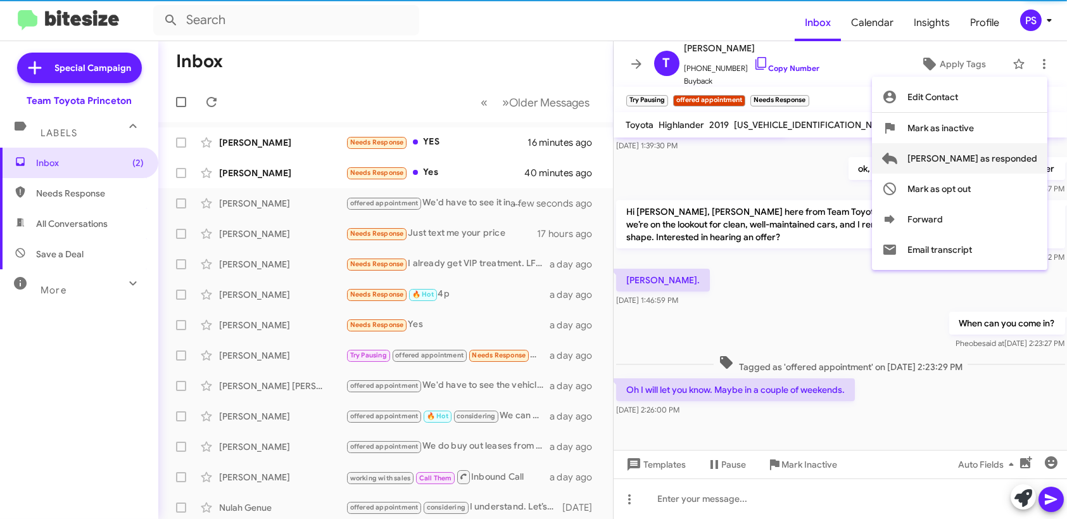
click at [1013, 147] on span "[PERSON_NAME] as responded" at bounding box center [973, 158] width 130 height 30
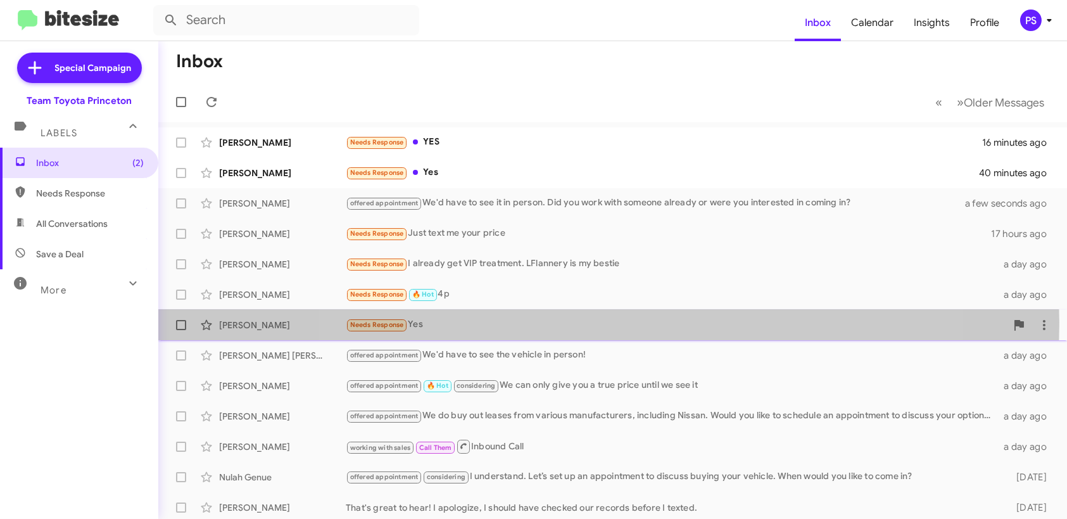
click at [609, 322] on div "Needs Response Yes" at bounding box center [676, 324] width 661 height 15
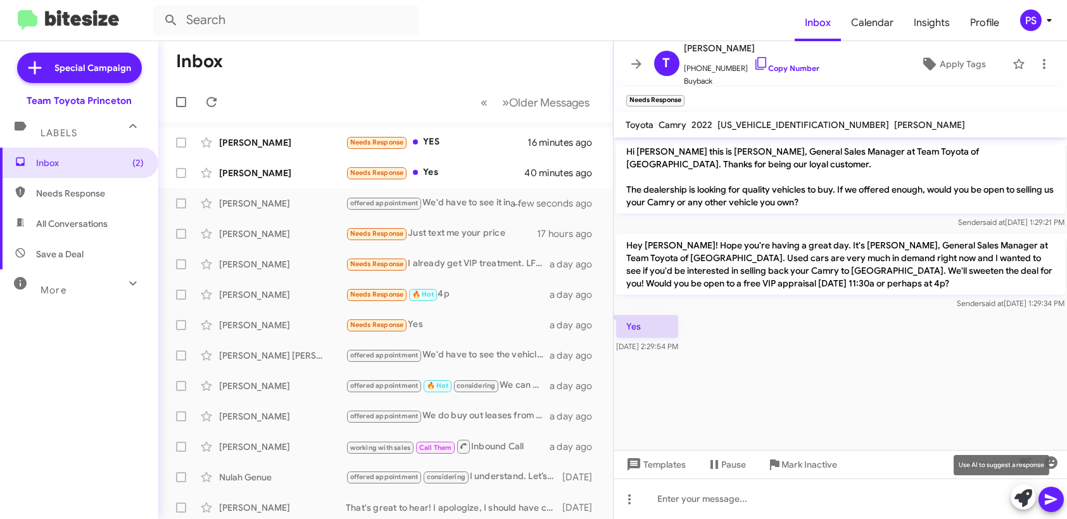
click at [1017, 497] on icon at bounding box center [1024, 498] width 18 height 18
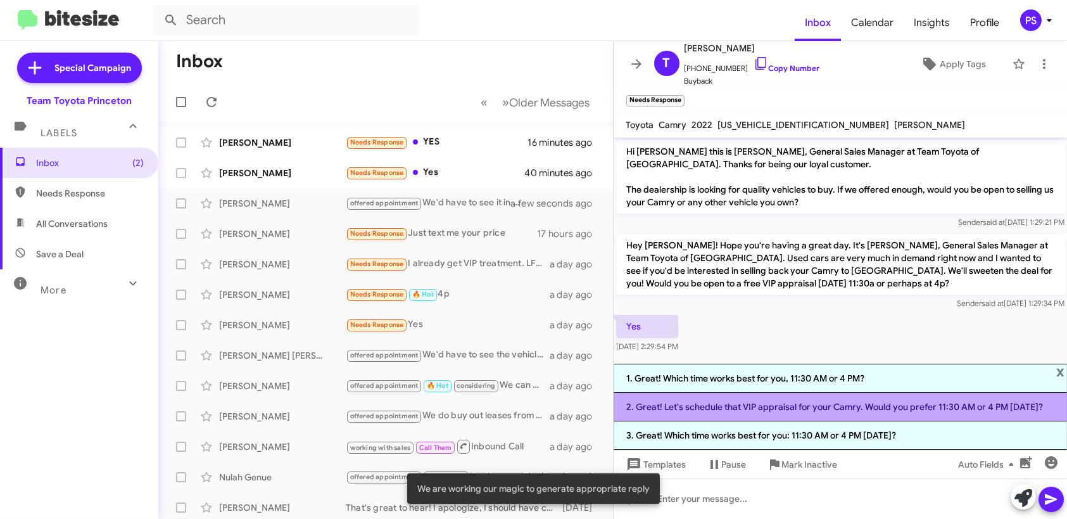
drag, startPoint x: 920, startPoint y: 370, endPoint x: 925, endPoint y: 407, distance: 37.1
click at [925, 407] on ol "1. Great! Which time works best for you, 11:30 AM or 4 PM? 2. Great! Let's sche…" at bounding box center [841, 407] width 454 height 86
click at [925, 406] on li "2. Great! Let's schedule that VIP appraisal for your Camry. Would you prefer 11…" at bounding box center [841, 407] width 454 height 29
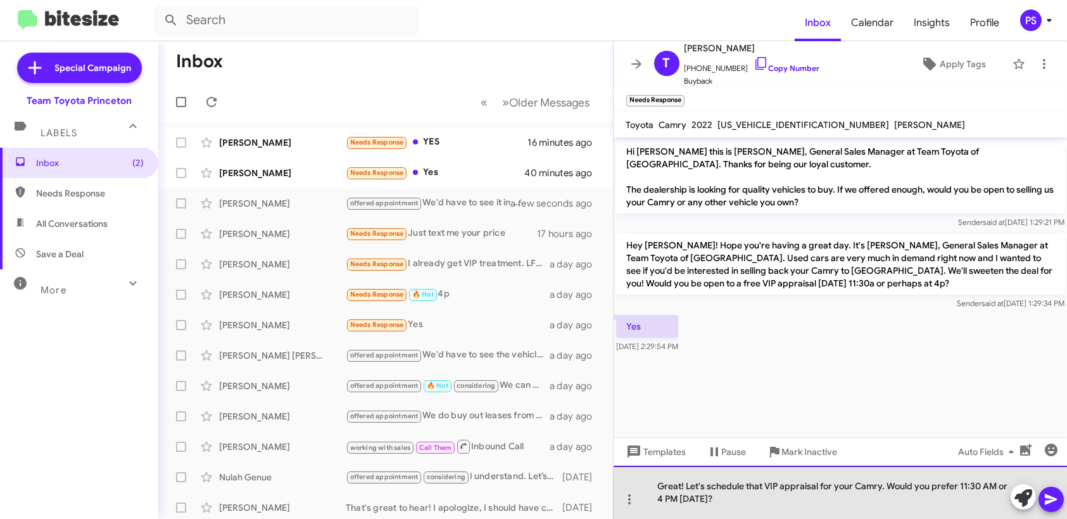
drag, startPoint x: 923, startPoint y: 505, endPoint x: 911, endPoint y: 495, distance: 15.3
click at [911, 495] on div "Great! Let's schedule that VIP appraisal for your Camry. Would you prefer 11:30…" at bounding box center [841, 492] width 454 height 53
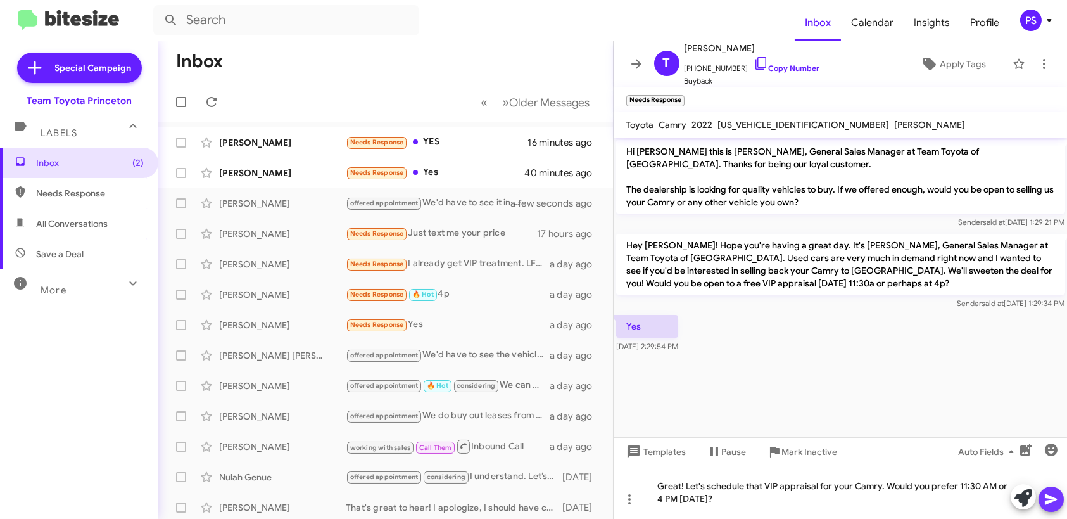
click at [1056, 501] on icon at bounding box center [1051, 499] width 15 height 15
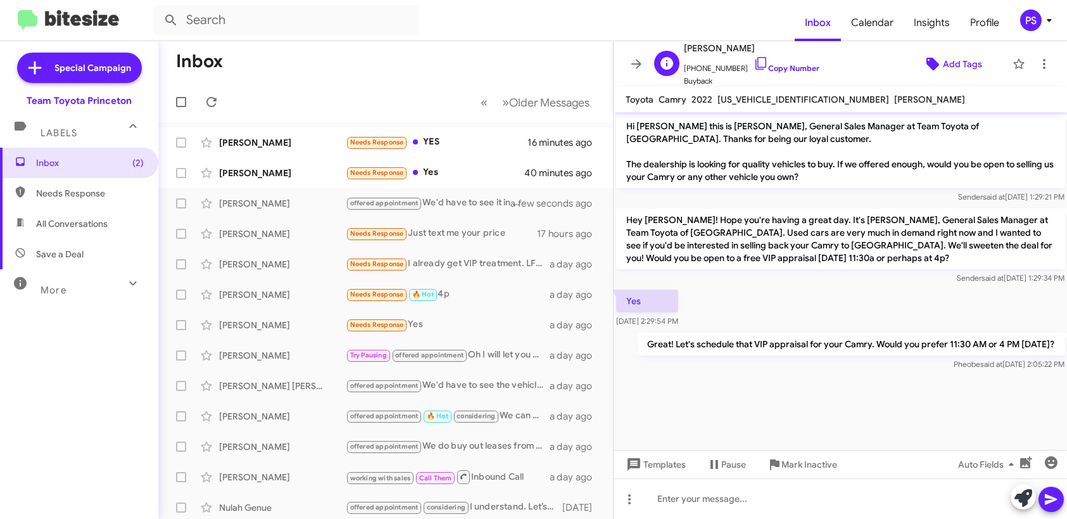
click at [965, 58] on span "Add Tags" at bounding box center [962, 64] width 39 height 23
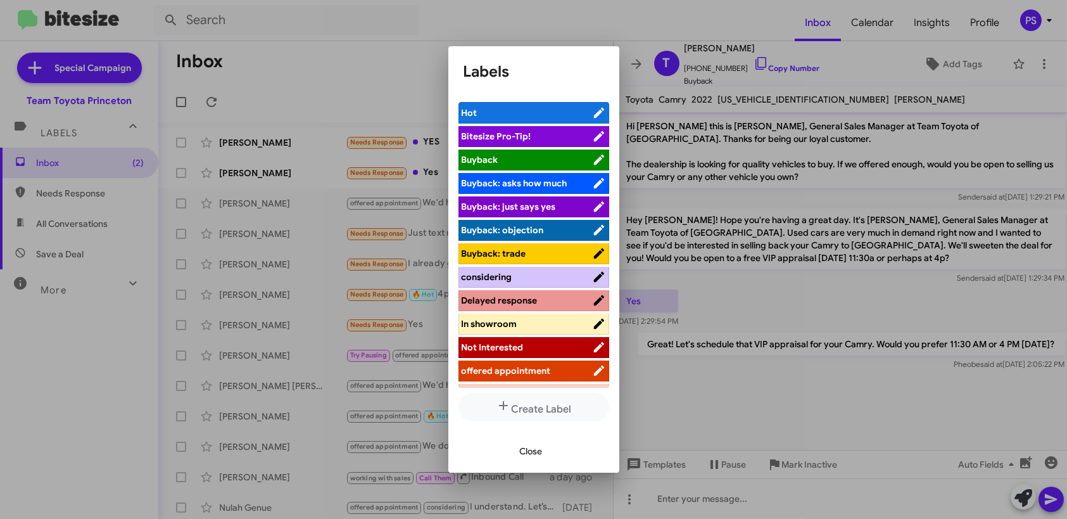
click at [516, 372] on span "offered appointment" at bounding box center [506, 370] width 89 height 11
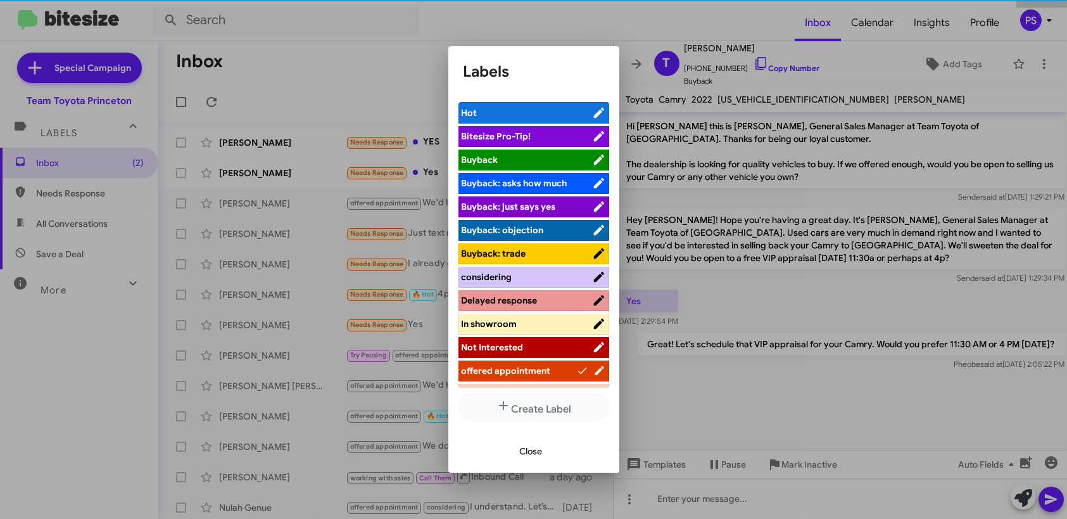
click at [538, 453] on span "Close" at bounding box center [531, 451] width 23 height 23
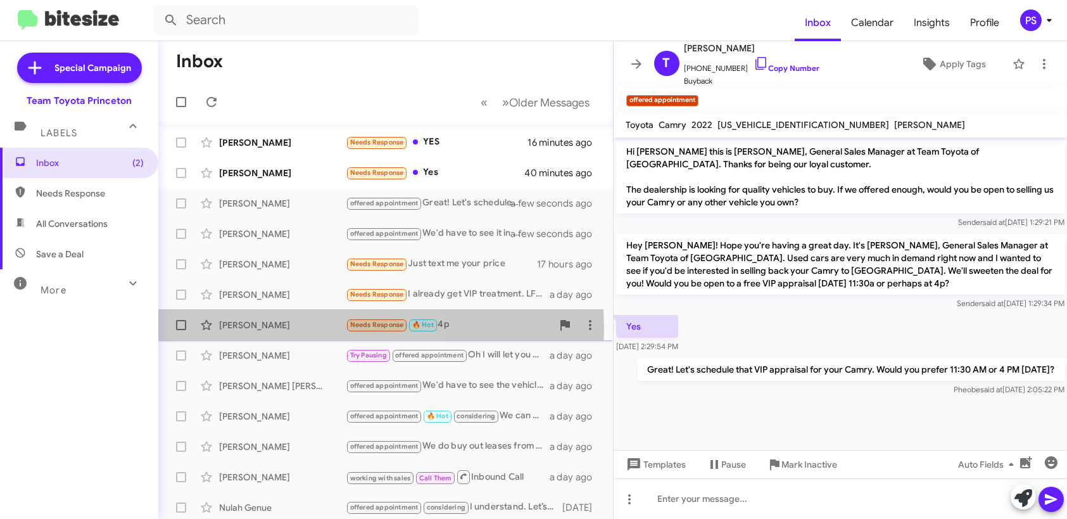
click at [282, 329] on div "Keith Etienne" at bounding box center [282, 325] width 127 height 13
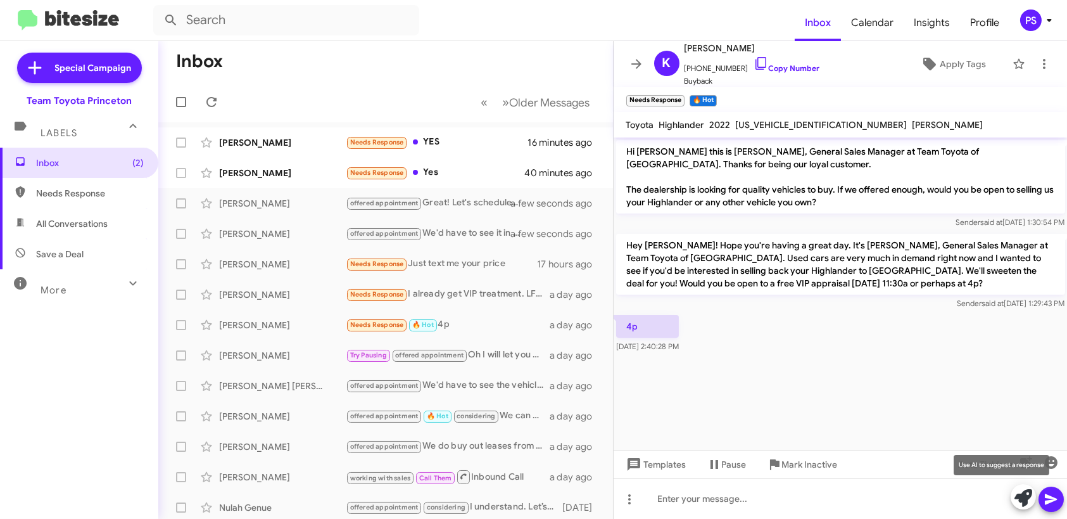
click at [1020, 502] on icon at bounding box center [1024, 498] width 18 height 18
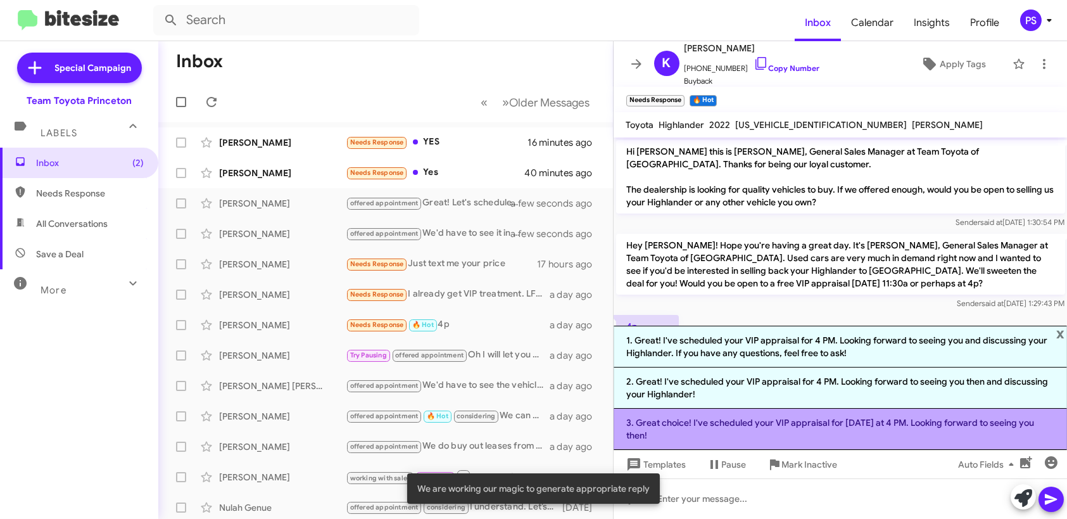
click at [973, 432] on li "3. Great choice! I've scheduled your VIP appraisal for tomorrow at 4 PM. Lookin…" at bounding box center [841, 429] width 454 height 41
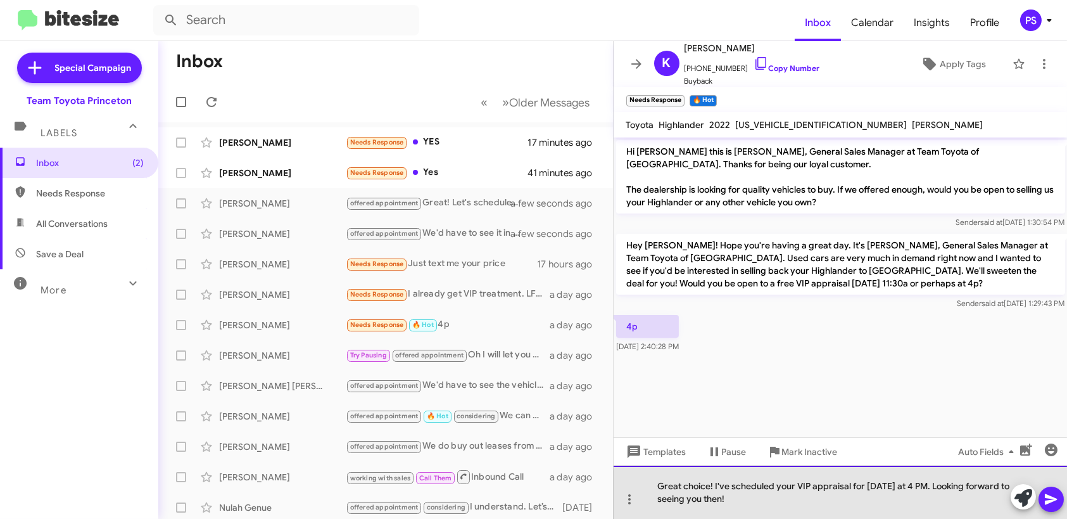
drag, startPoint x: 938, startPoint y: 511, endPoint x: 718, endPoint y: 483, distance: 221.5
click at [718, 483] on div "Great choice! I've scheduled your VIP appraisal for tomorrow at 4 PM. Looking f…" at bounding box center [841, 492] width 454 height 53
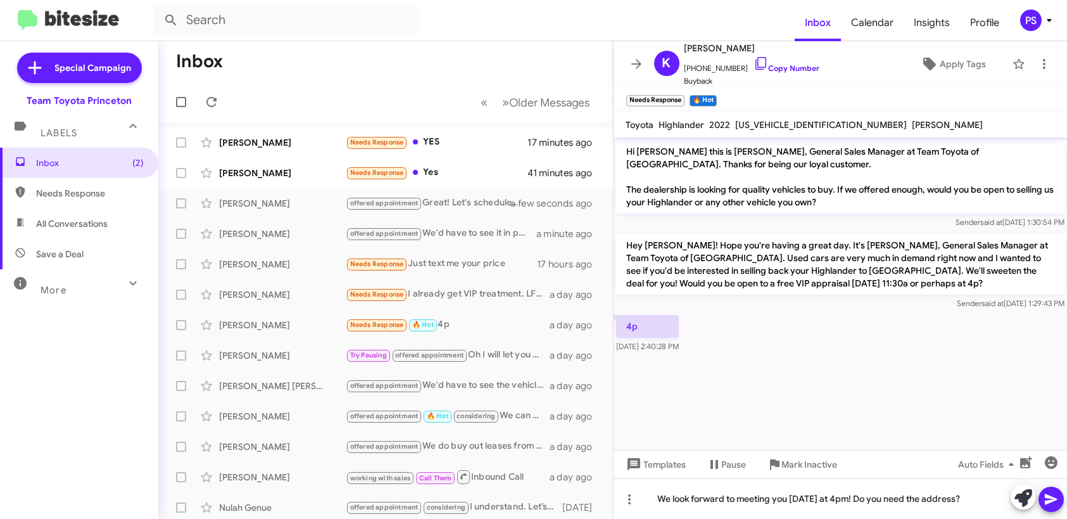
click at [1052, 505] on icon at bounding box center [1051, 499] width 15 height 15
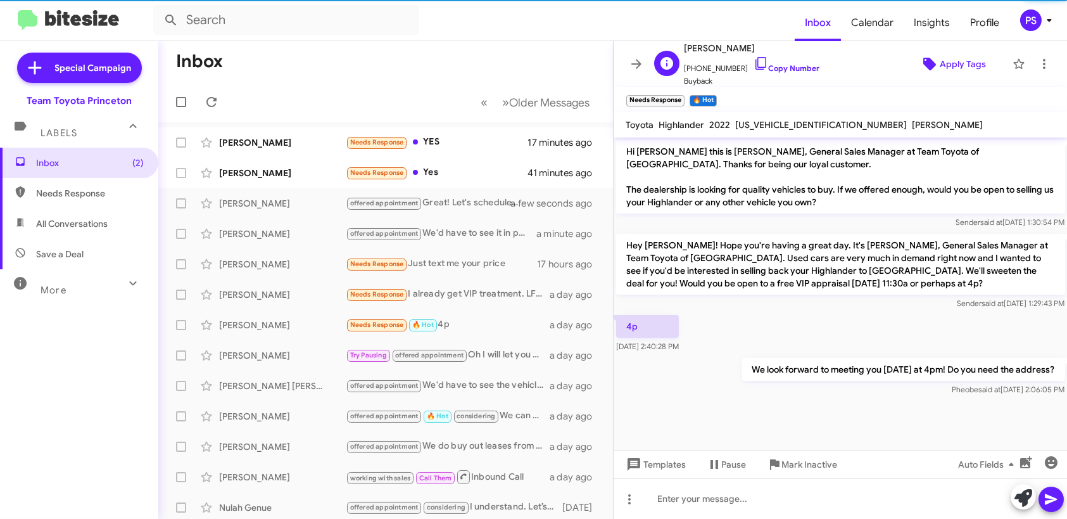
click at [946, 69] on span "Apply Tags" at bounding box center [963, 64] width 46 height 23
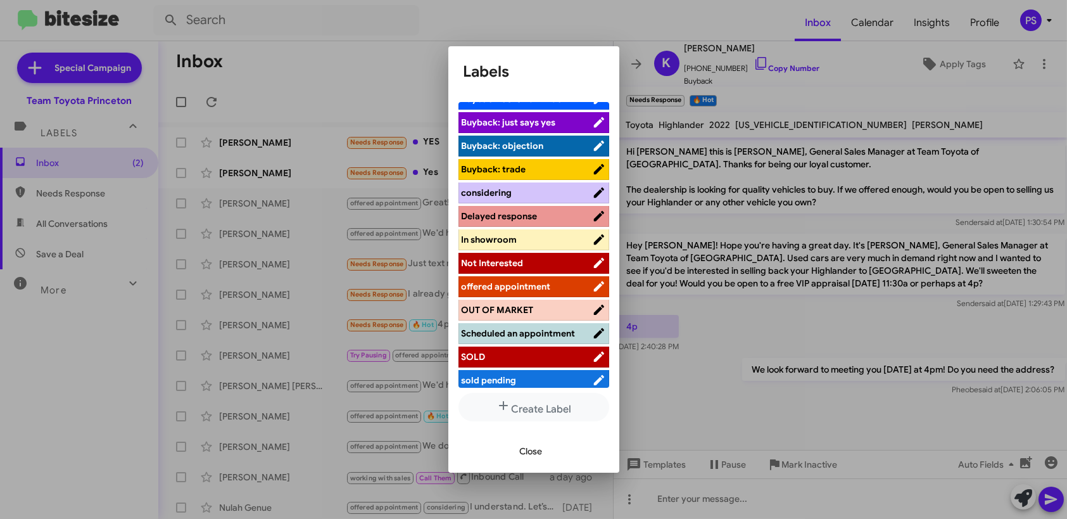
scroll to position [168, 0]
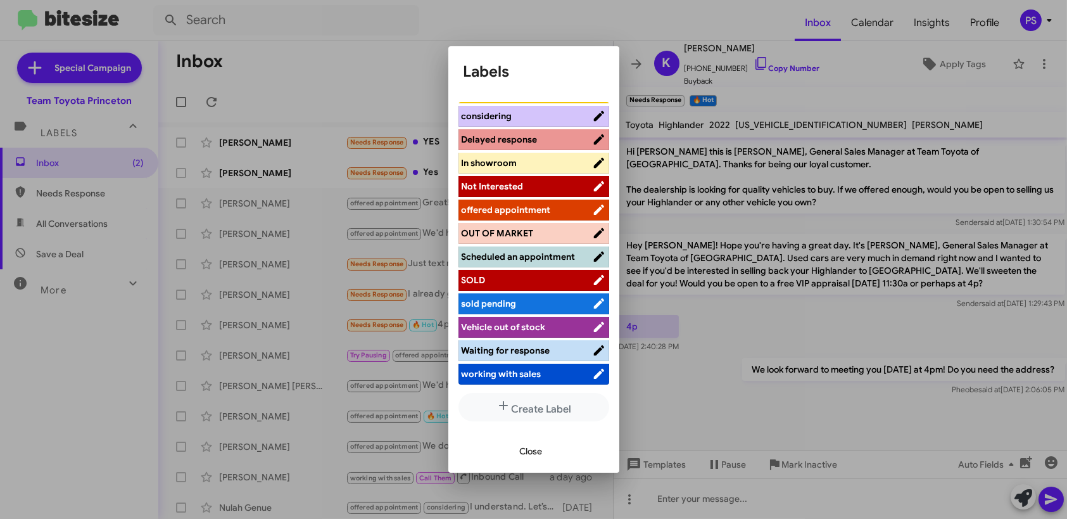
click at [528, 251] on span "Scheduled an appointment" at bounding box center [527, 256] width 130 height 13
click at [529, 454] on span "Close" at bounding box center [531, 451] width 23 height 23
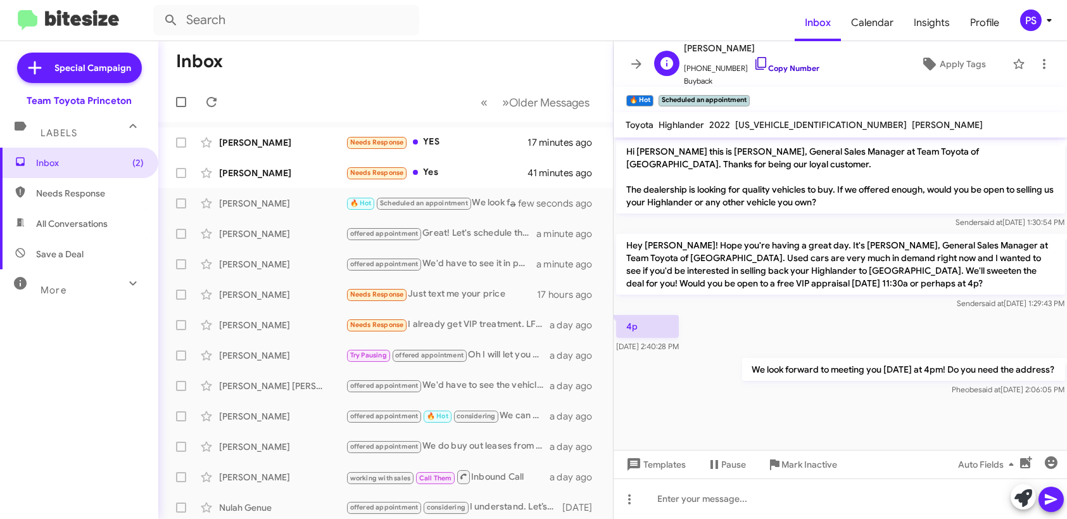
click at [754, 60] on icon at bounding box center [761, 63] width 15 height 15
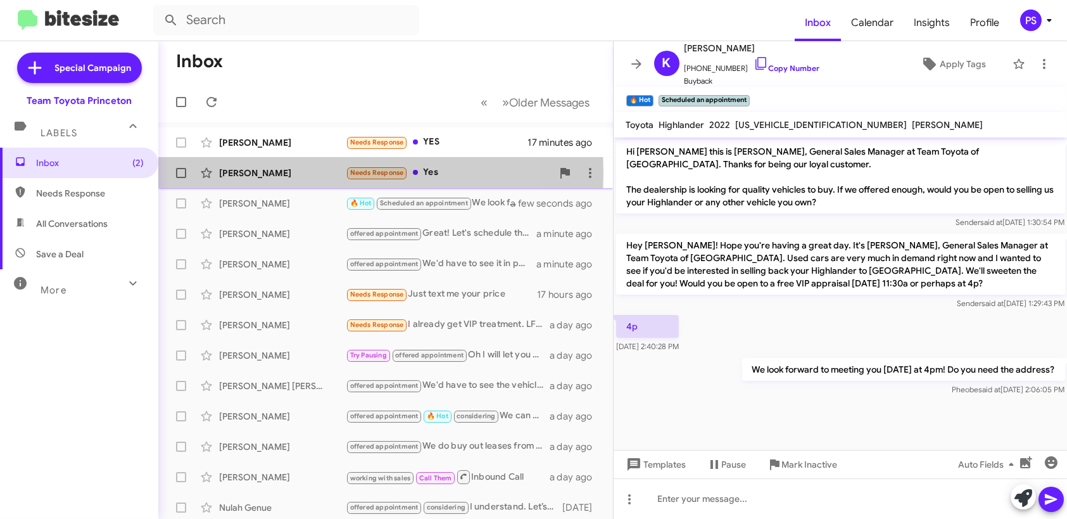
click at [250, 173] on div "Ibrahima Gueye" at bounding box center [282, 173] width 127 height 13
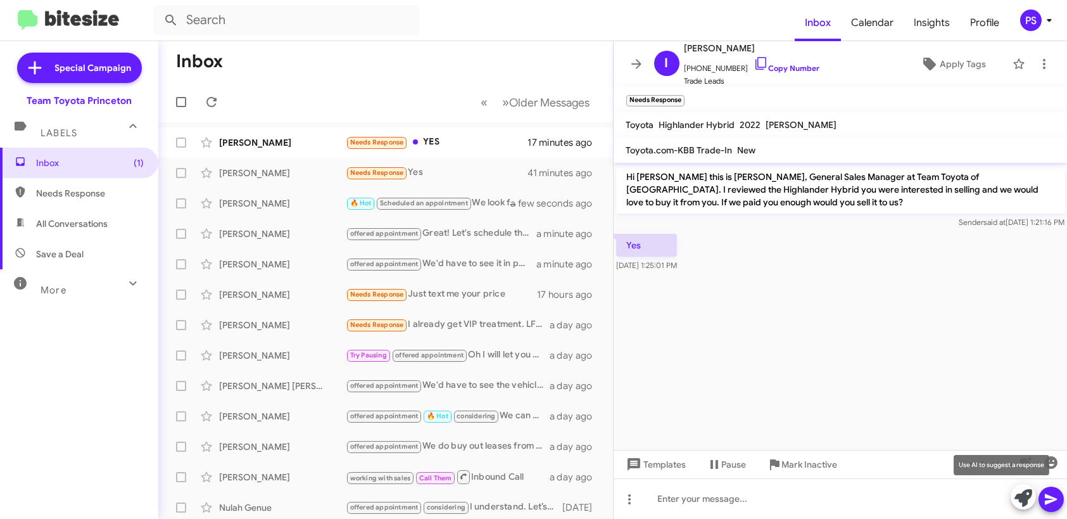
click at [1017, 503] on icon at bounding box center [1024, 498] width 18 height 18
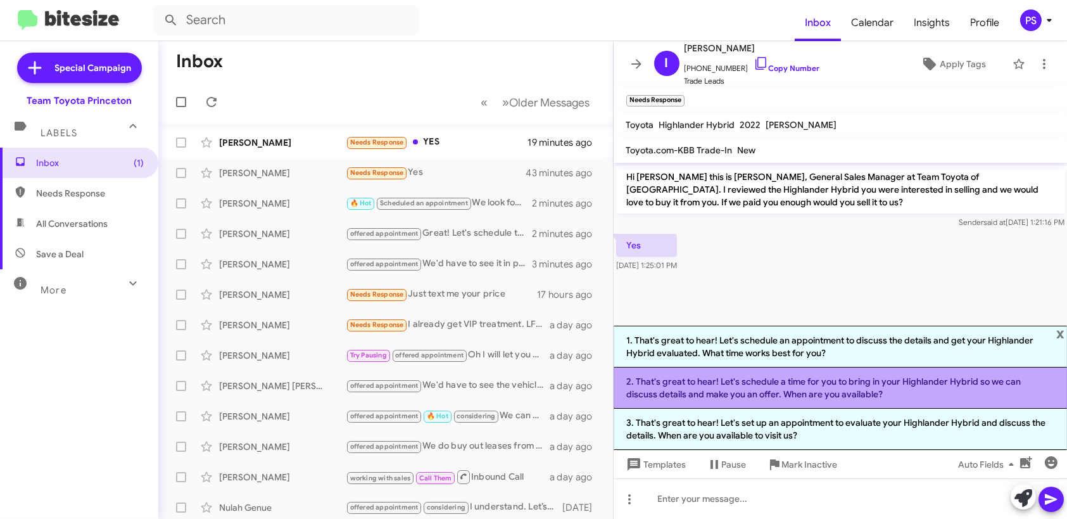
click at [851, 393] on li "2. That's great to hear! Let's schedule a time for you to bring in your Highlan…" at bounding box center [841, 387] width 454 height 41
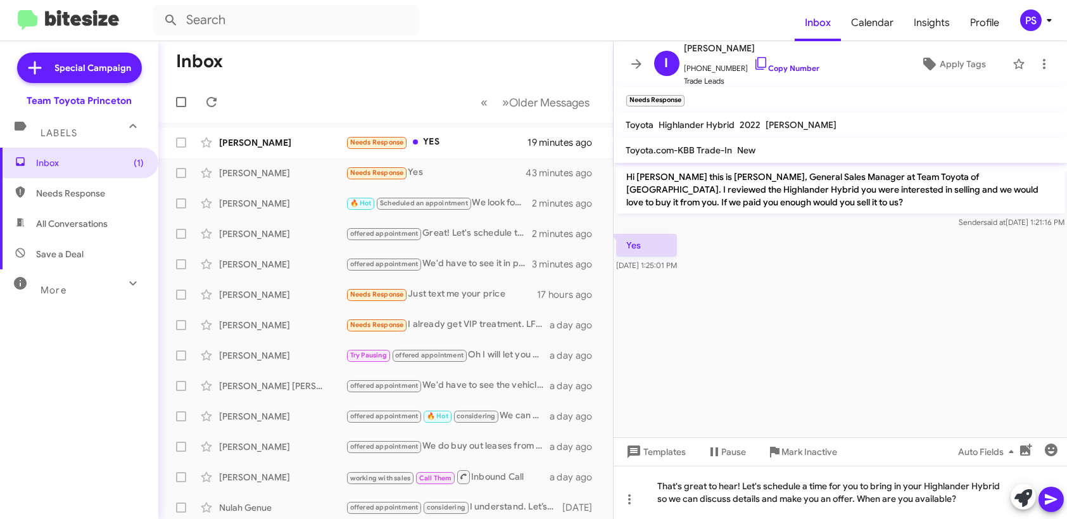
click at [1060, 499] on button at bounding box center [1051, 498] width 25 height 25
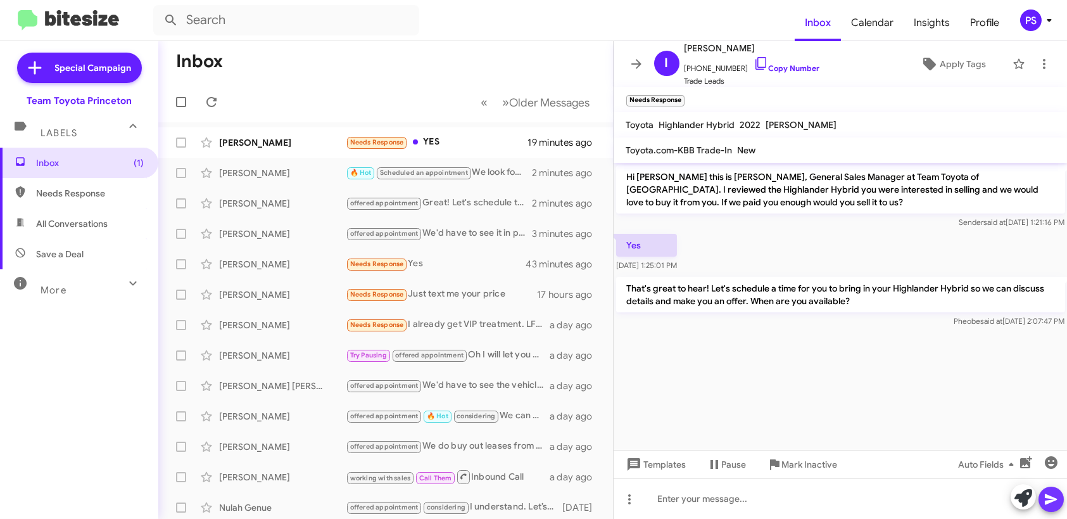
click at [1049, 495] on icon at bounding box center [1051, 499] width 15 height 15
click at [633, 67] on icon at bounding box center [636, 63] width 15 height 15
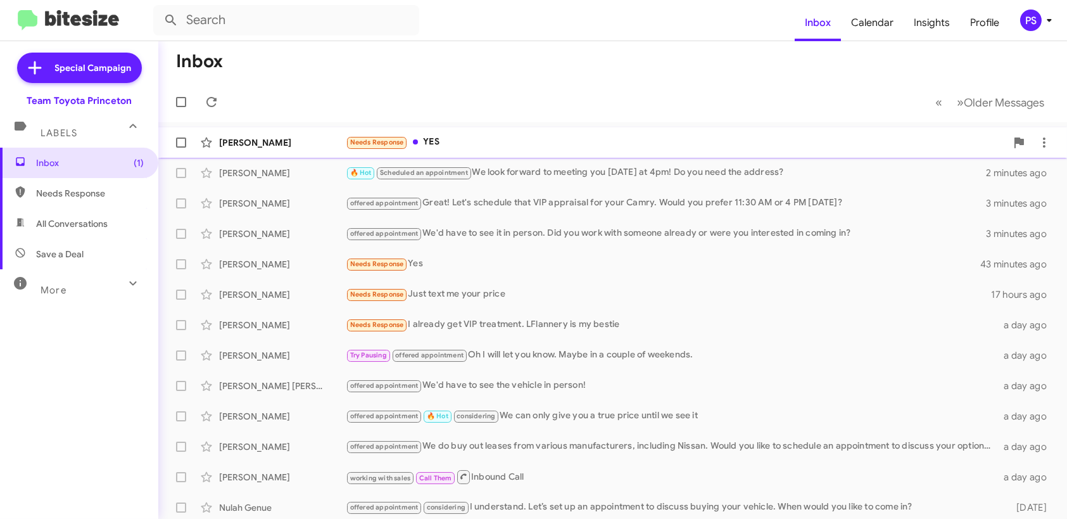
click at [677, 150] on div "Michael Pasey Needs Response YES 19 minutes ago" at bounding box center [612, 142] width 889 height 25
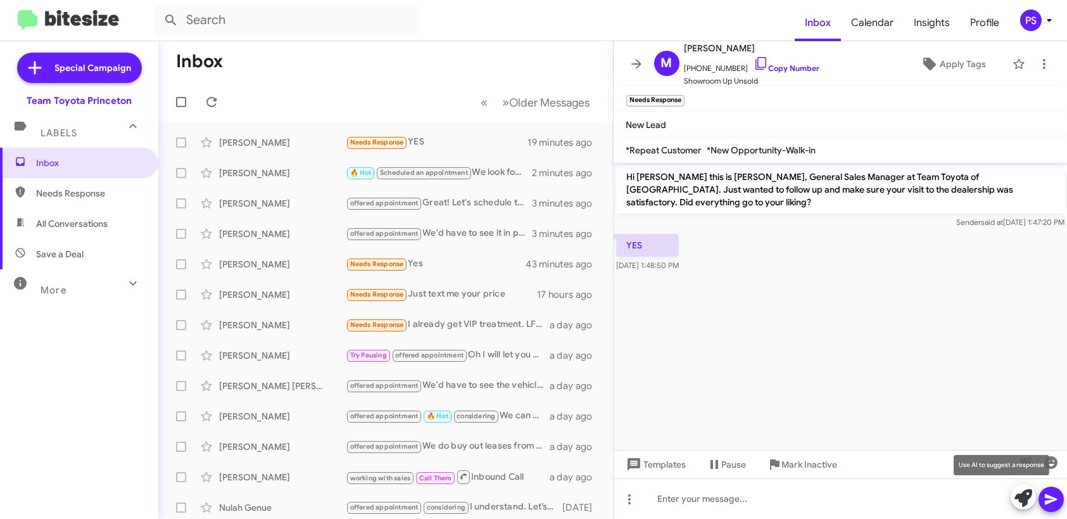
click at [1018, 501] on icon at bounding box center [1024, 498] width 18 height 18
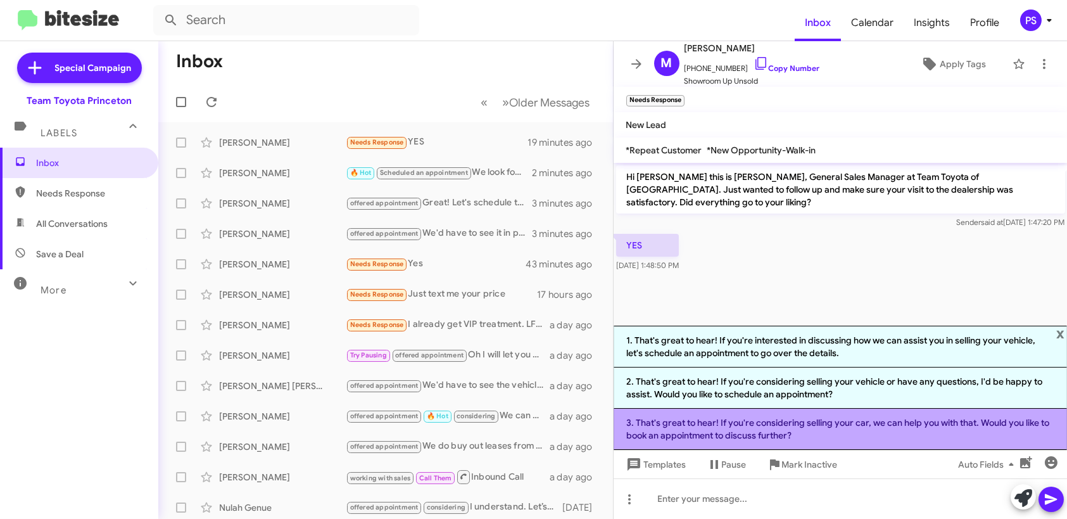
click at [885, 421] on li "3. That's great to hear! If you're considering selling your car, we can help yo…" at bounding box center [841, 429] width 454 height 41
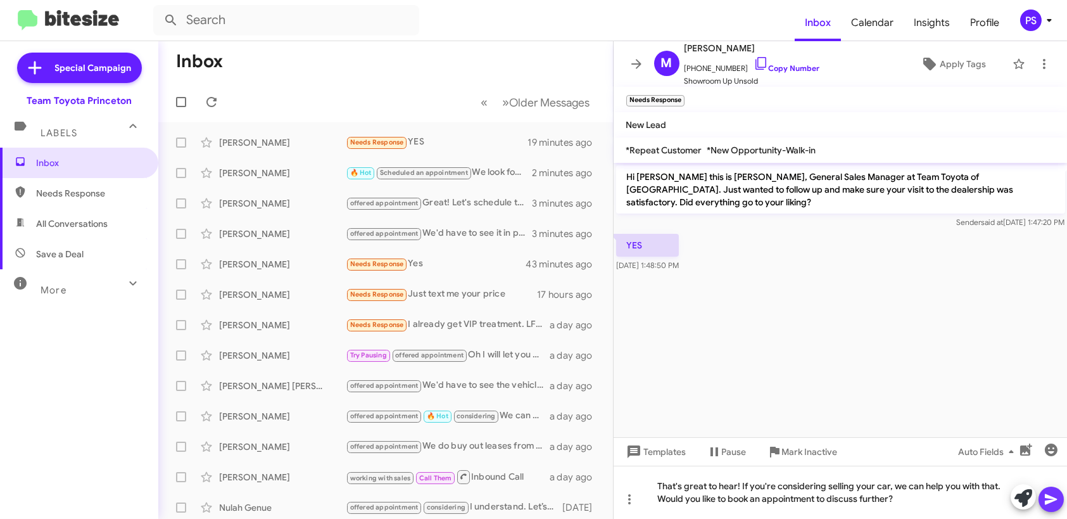
click at [1049, 504] on icon at bounding box center [1051, 499] width 15 height 15
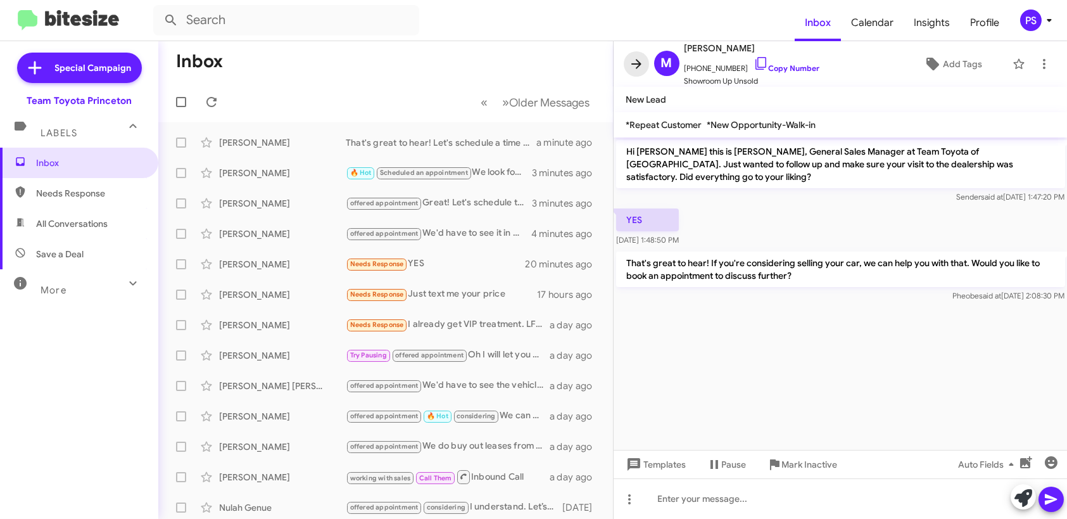
click at [634, 65] on icon at bounding box center [636, 63] width 15 height 15
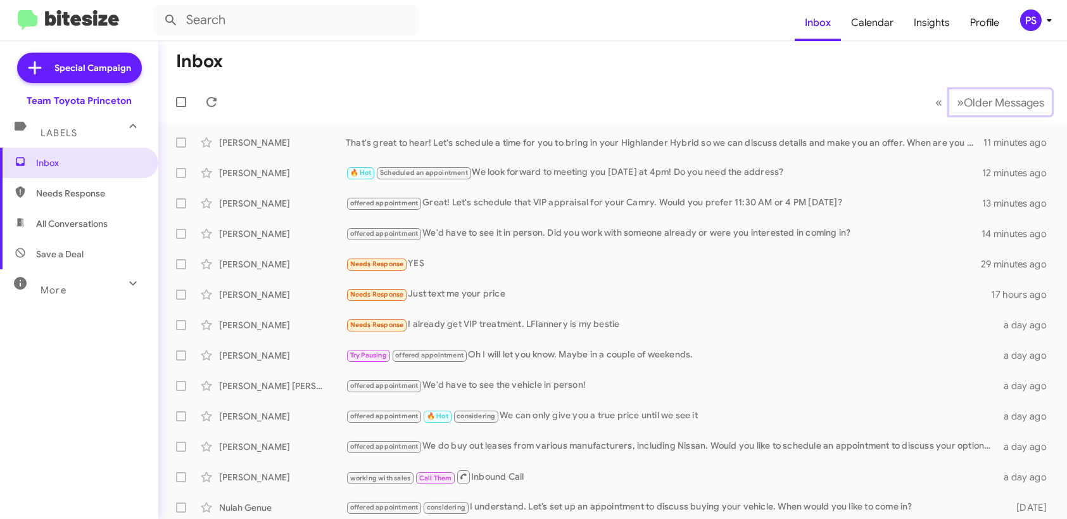
drag, startPoint x: 1013, startPoint y: 88, endPoint x: 1058, endPoint y: 65, distance: 50.7
click at [1017, 86] on mat-toolbar-row "« Previous » Next Older Messages" at bounding box center [612, 102] width 909 height 41
click at [690, 257] on div "Needs Response YES" at bounding box center [676, 264] width 661 height 15
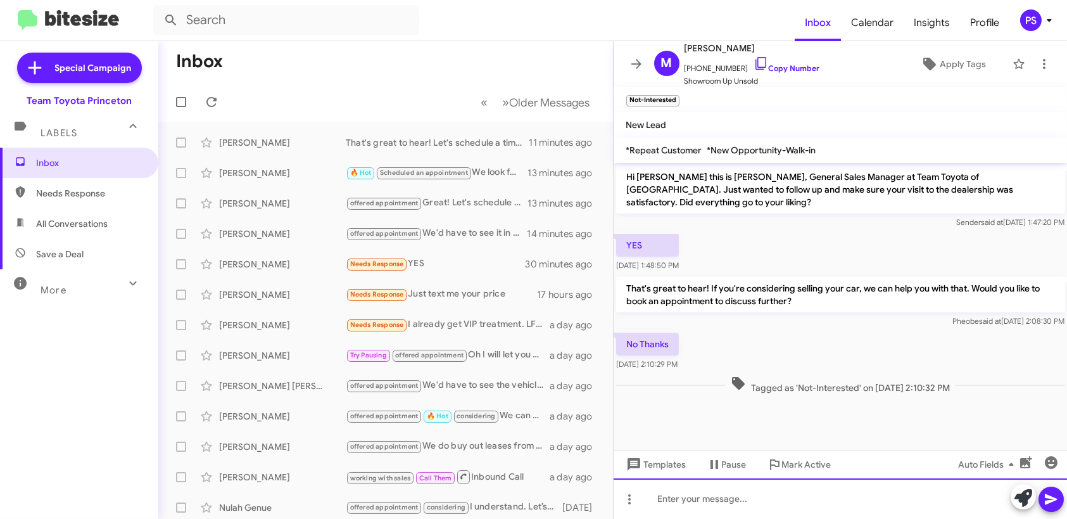
click at [1006, 501] on div at bounding box center [841, 498] width 454 height 41
click at [915, 500] on div at bounding box center [841, 498] width 454 height 41
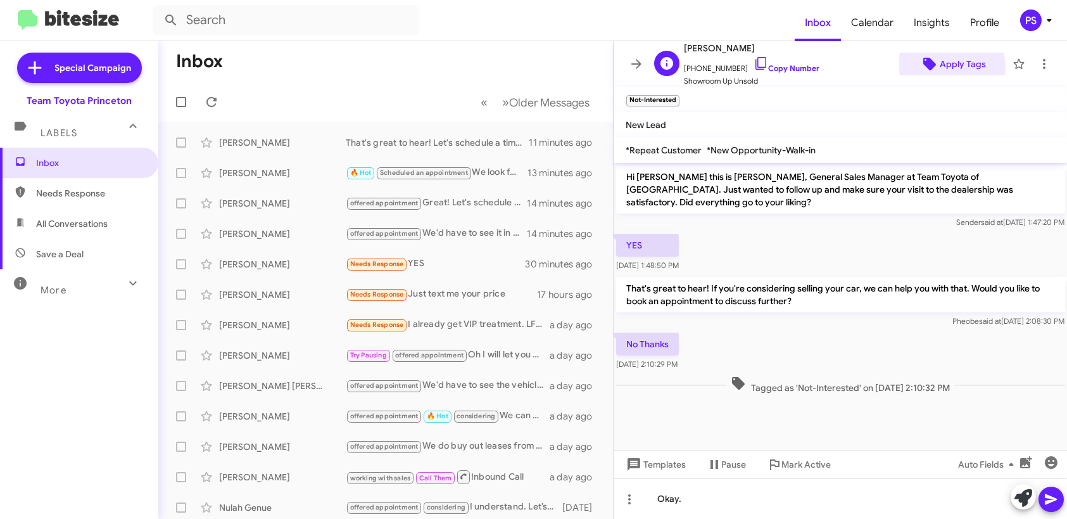
click at [931, 68] on span "Apply Tags" at bounding box center [953, 64] width 87 height 23
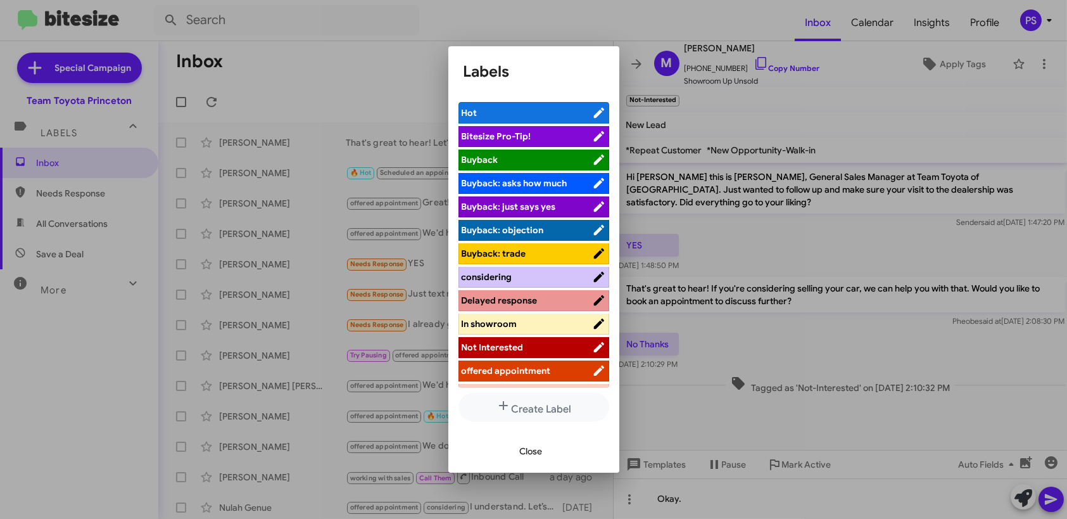
click at [505, 347] on span "Not Interested" at bounding box center [493, 346] width 62 height 11
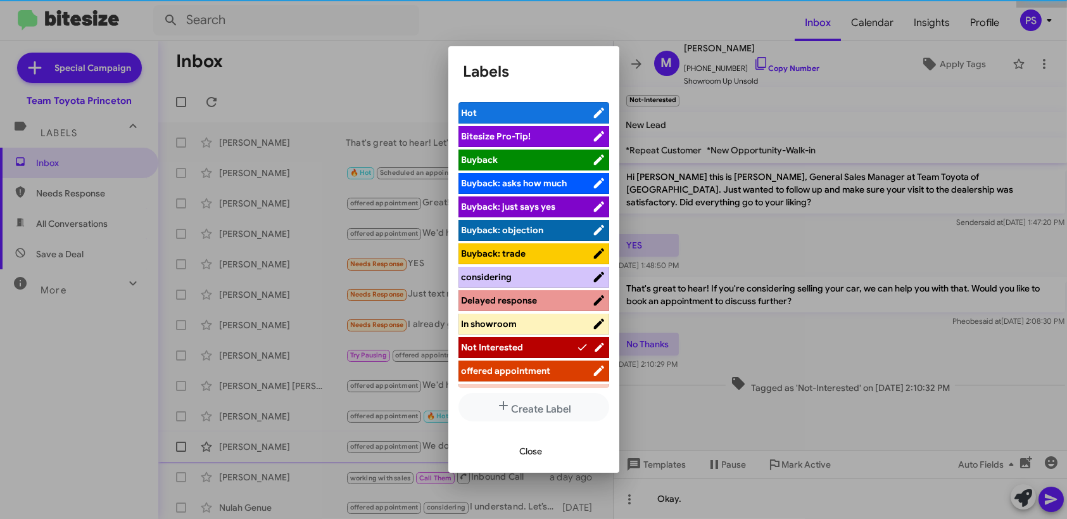
drag, startPoint x: 537, startPoint y: 452, endPoint x: 550, endPoint y: 436, distance: 21.2
click at [536, 452] on span "Close" at bounding box center [531, 451] width 23 height 23
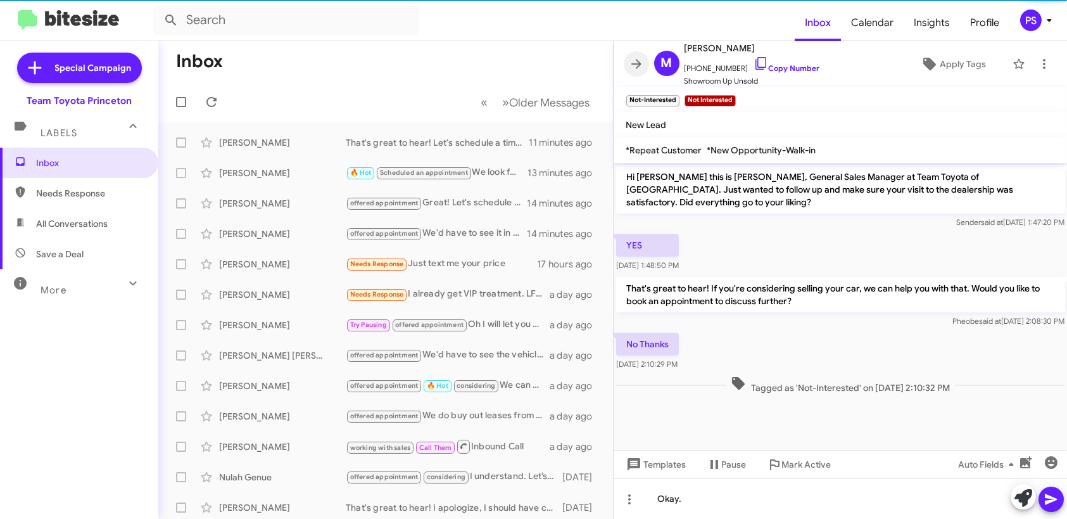
click at [631, 58] on icon at bounding box center [636, 63] width 15 height 15
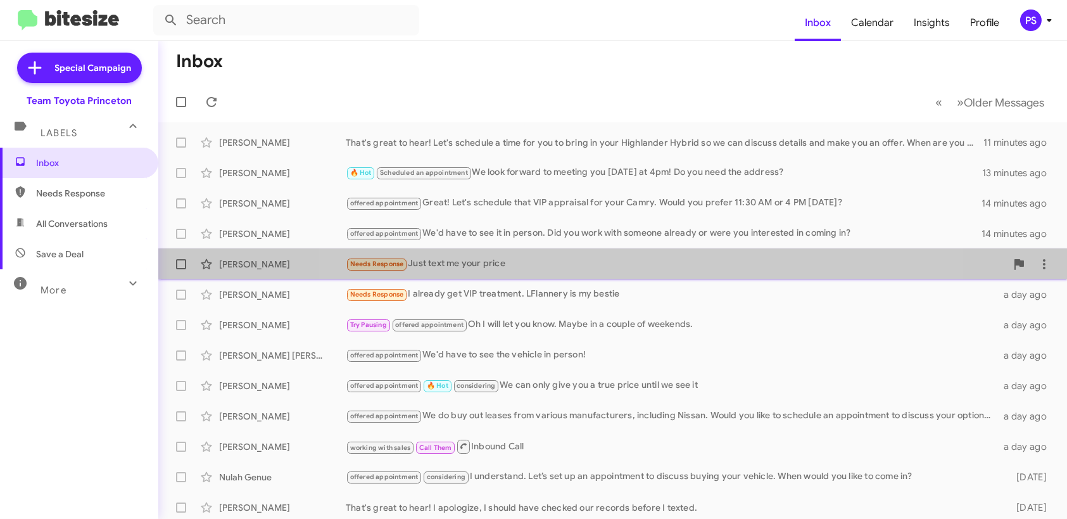
click at [623, 258] on div "Needs Response Just text me your price" at bounding box center [676, 264] width 661 height 15
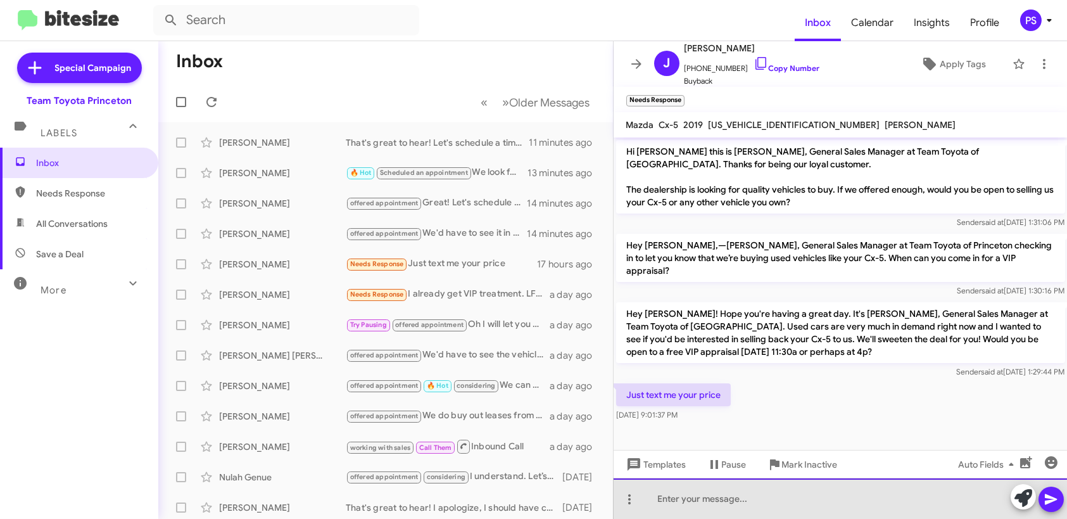
click at [840, 492] on div at bounding box center [841, 498] width 454 height 41
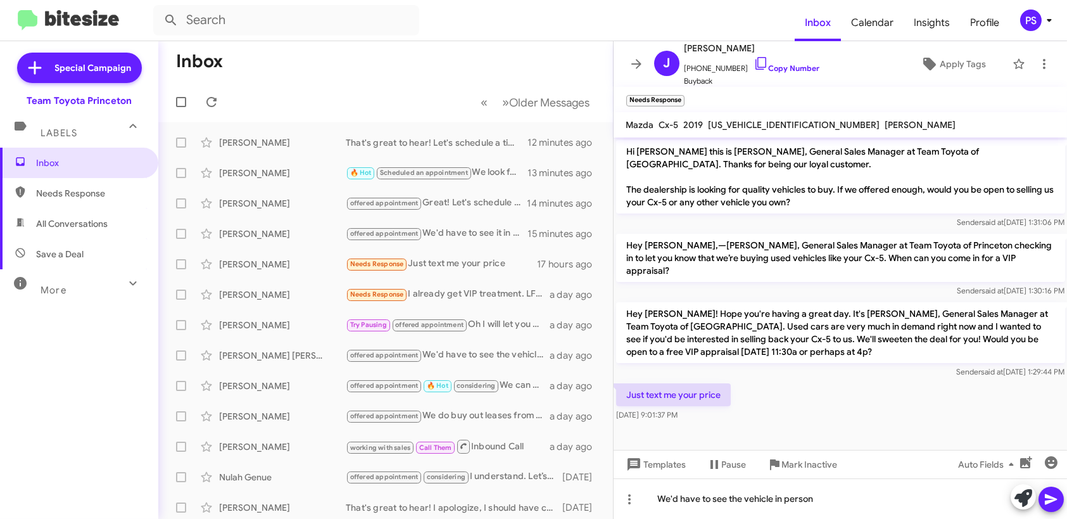
click at [1057, 500] on icon at bounding box center [1051, 499] width 15 height 15
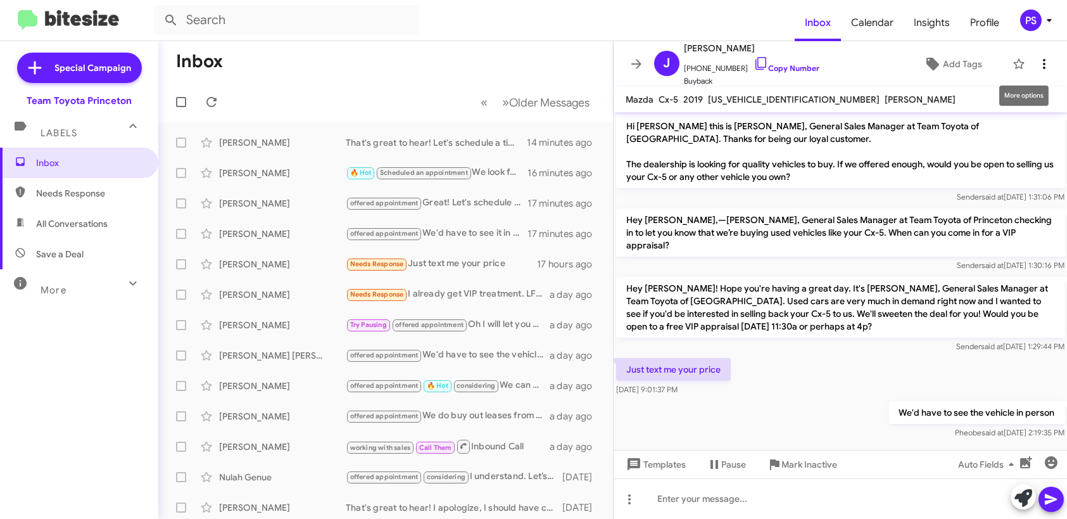
click at [1044, 62] on span at bounding box center [1044, 63] width 25 height 15
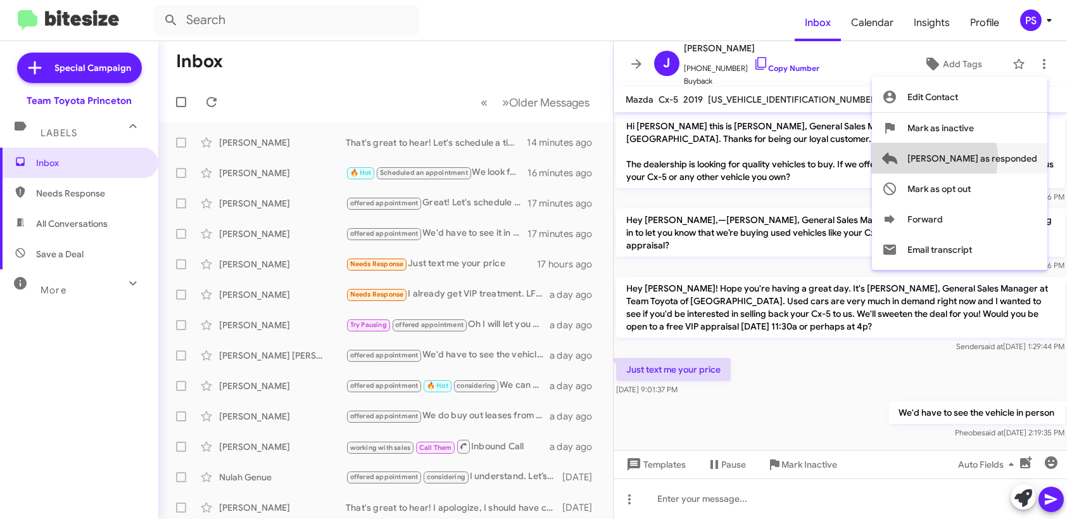
click at [976, 157] on span "[PERSON_NAME] as responded" at bounding box center [973, 158] width 130 height 30
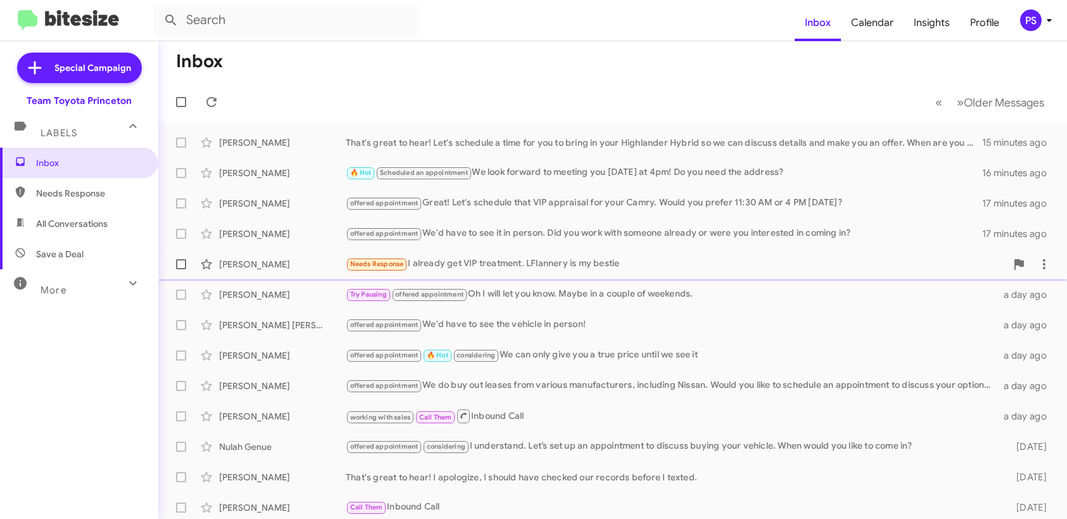
click at [552, 266] on div "Needs Response I already get VIP treatment. LFlannery is my bestie" at bounding box center [676, 264] width 661 height 15
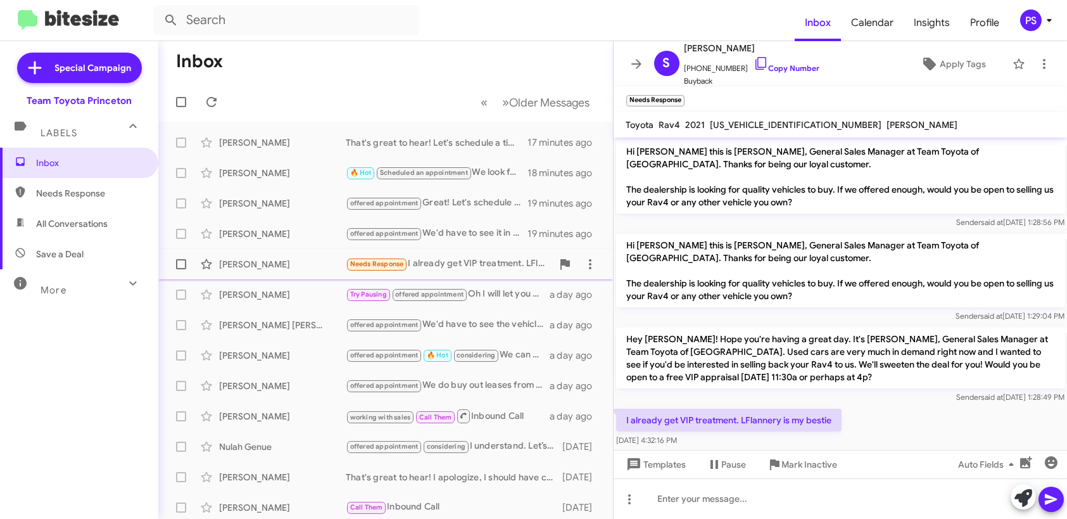
click at [225, 250] on span "Shaunna Braker Needs Response I already get VIP treatment. LFlannery is my best…" at bounding box center [385, 264] width 455 height 30
click at [742, 498] on div at bounding box center [841, 498] width 454 height 41
click at [1045, 497] on icon at bounding box center [1051, 499] width 12 height 11
click at [930, 60] on span "Apply Tags" at bounding box center [953, 64] width 87 height 23
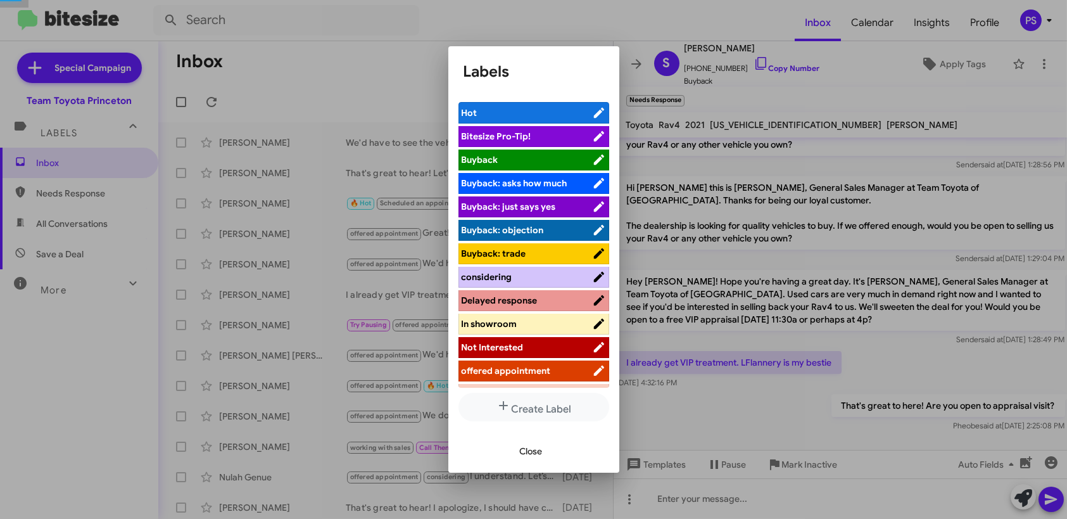
scroll to position [32, 0]
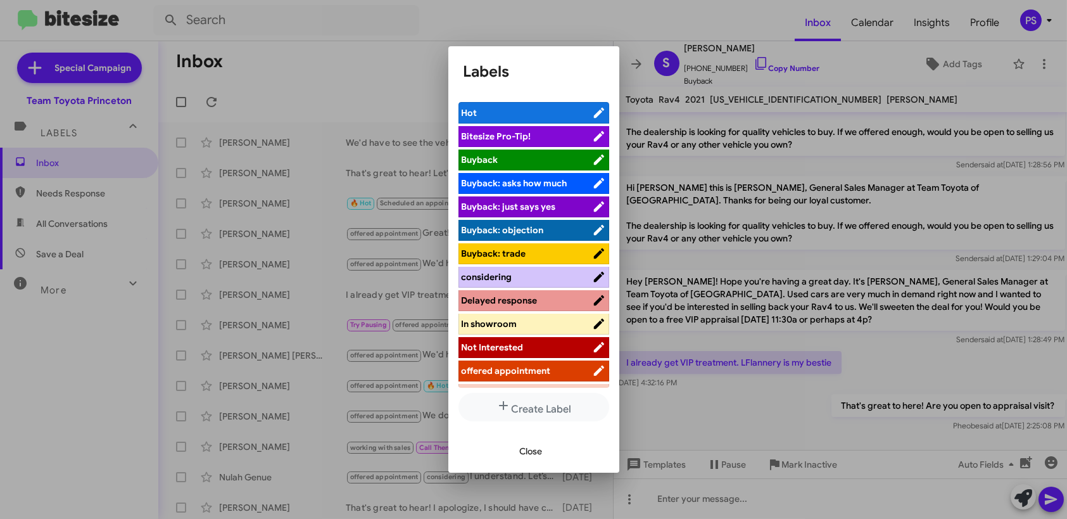
click at [555, 370] on span "offered appointment" at bounding box center [527, 370] width 130 height 13
click at [535, 445] on span "Close" at bounding box center [531, 451] width 23 height 23
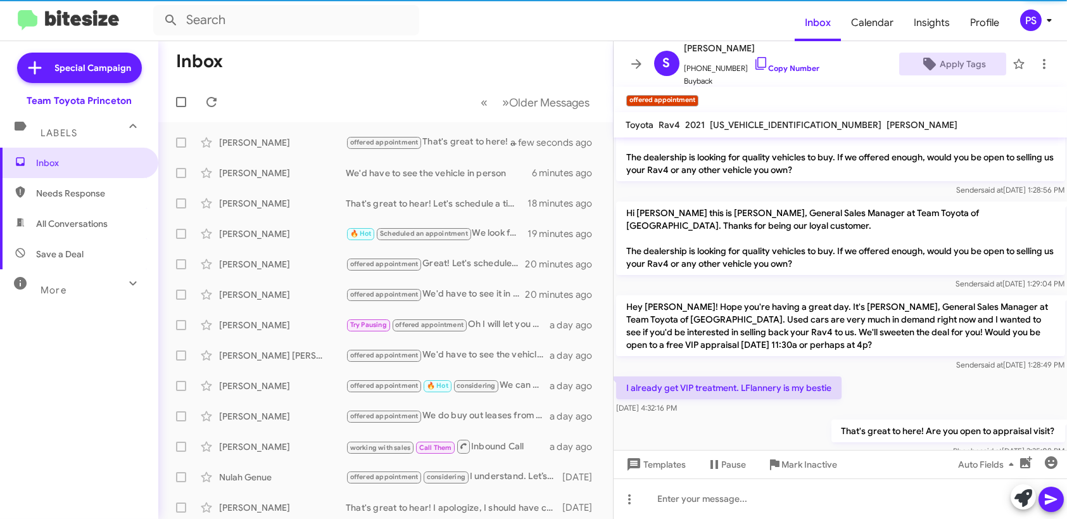
scroll to position [58, 0]
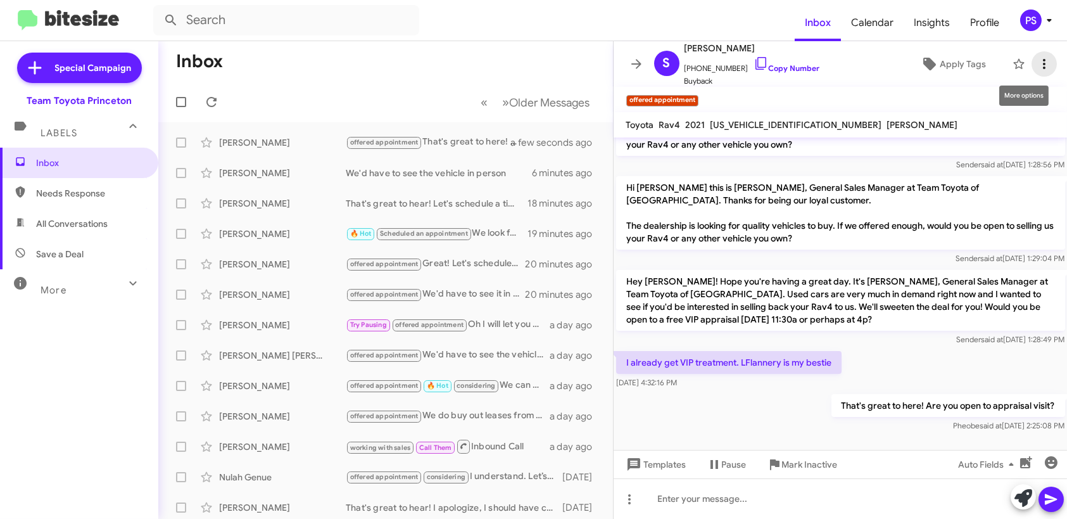
click at [1037, 62] on icon at bounding box center [1044, 63] width 15 height 15
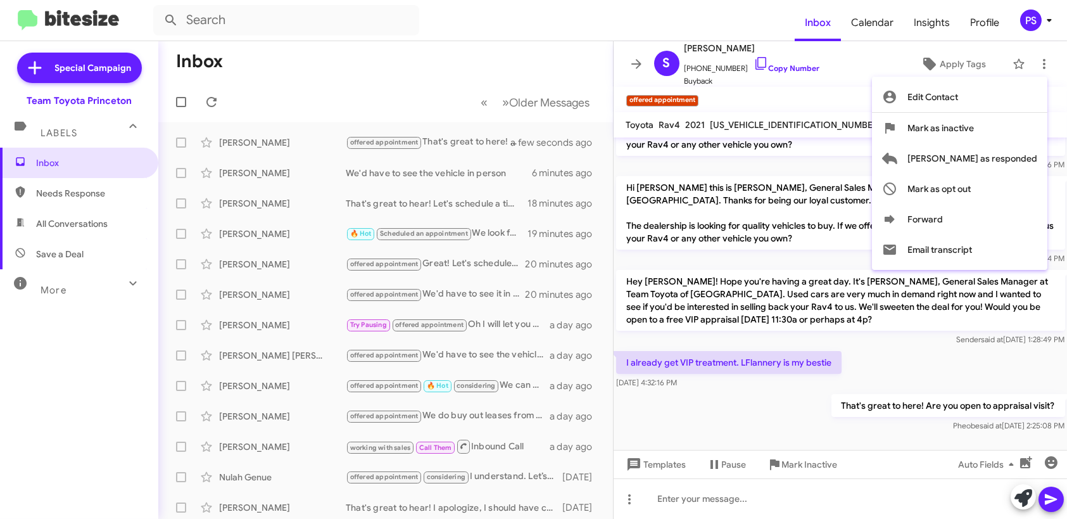
click at [517, 57] on div at bounding box center [533, 259] width 1067 height 519
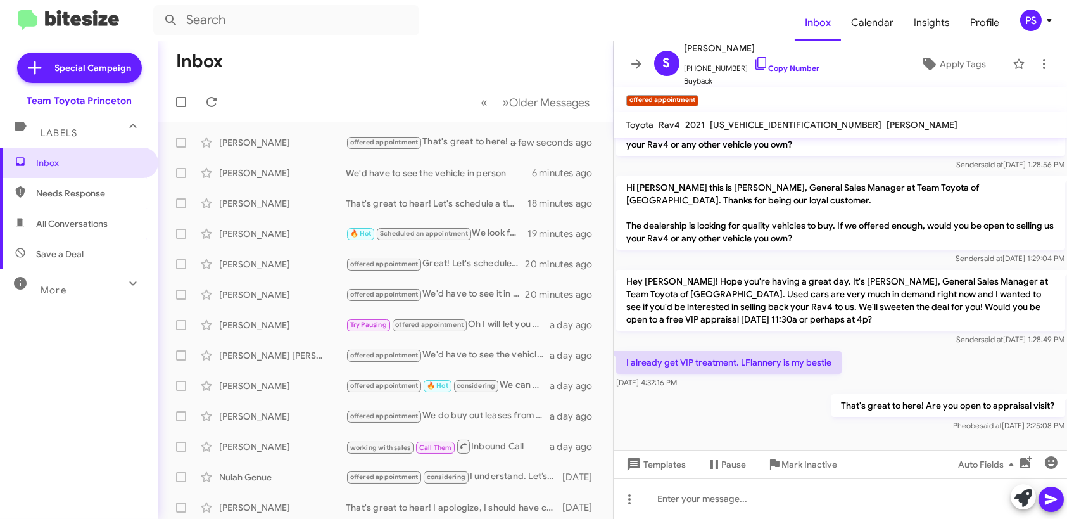
click at [642, 65] on icon at bounding box center [636, 63] width 15 height 15
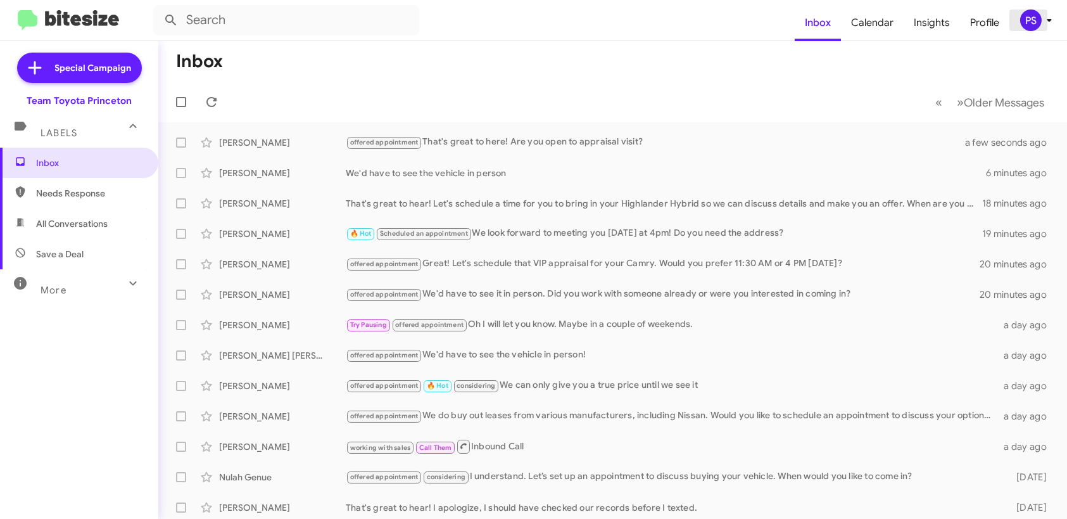
click at [1038, 28] on span "PS" at bounding box center [1039, 21] width 38 height 22
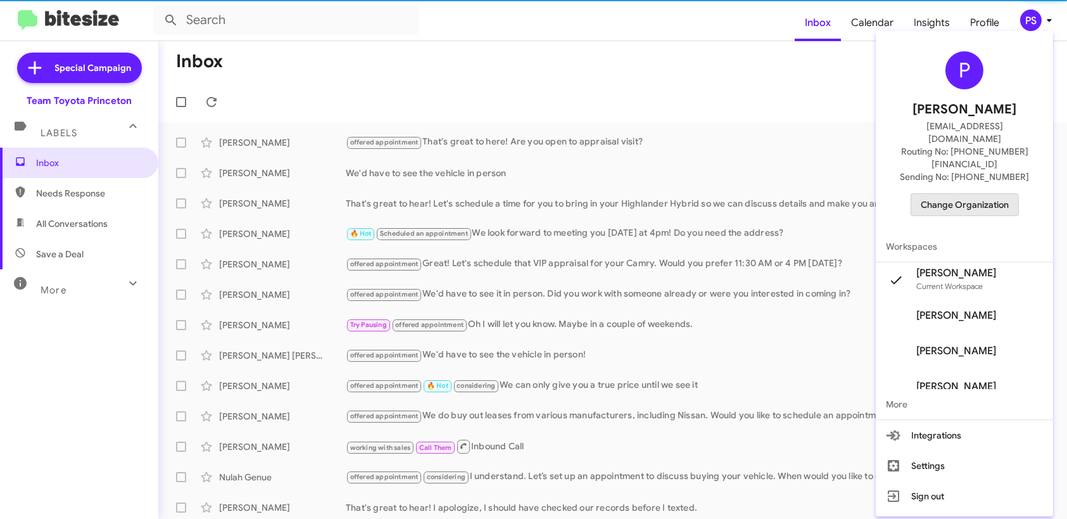
click at [959, 194] on span "Change Organization" at bounding box center [965, 205] width 88 height 22
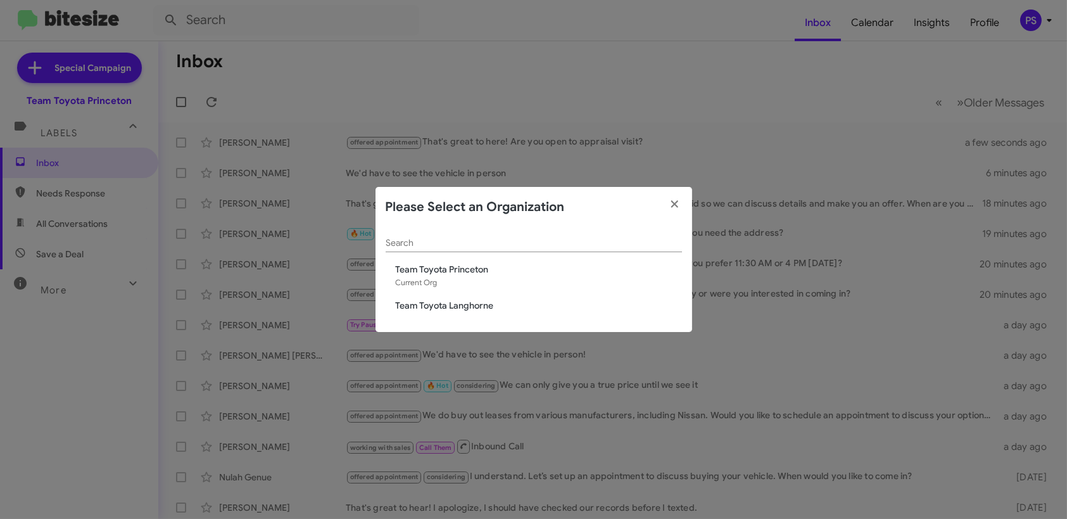
click at [477, 303] on span "Team Toyota Langhorne" at bounding box center [539, 305] width 286 height 13
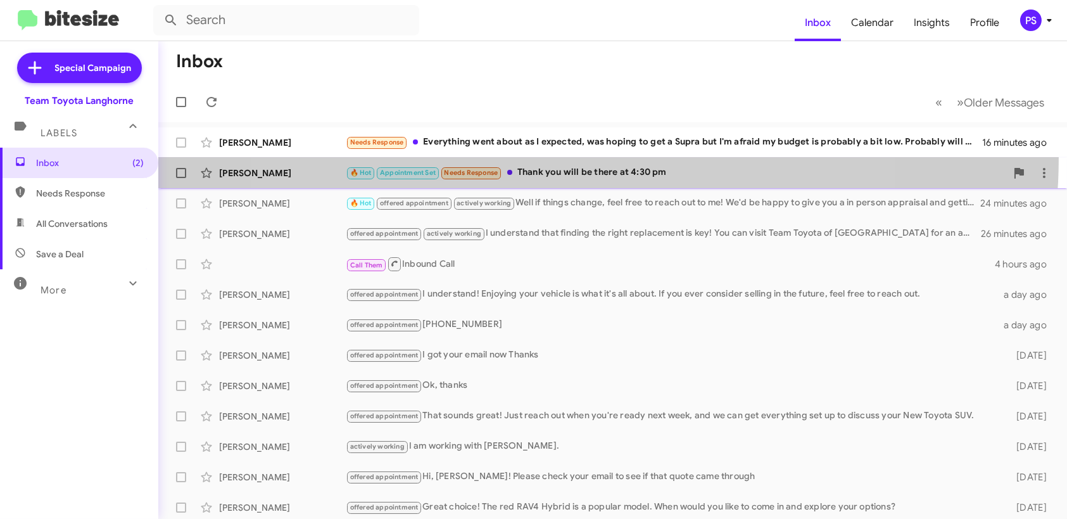
click at [574, 158] on span "[PERSON_NAME] 🔥 Hot Appointment Set Needs Response Thank you will be there at 4…" at bounding box center [612, 173] width 909 height 30
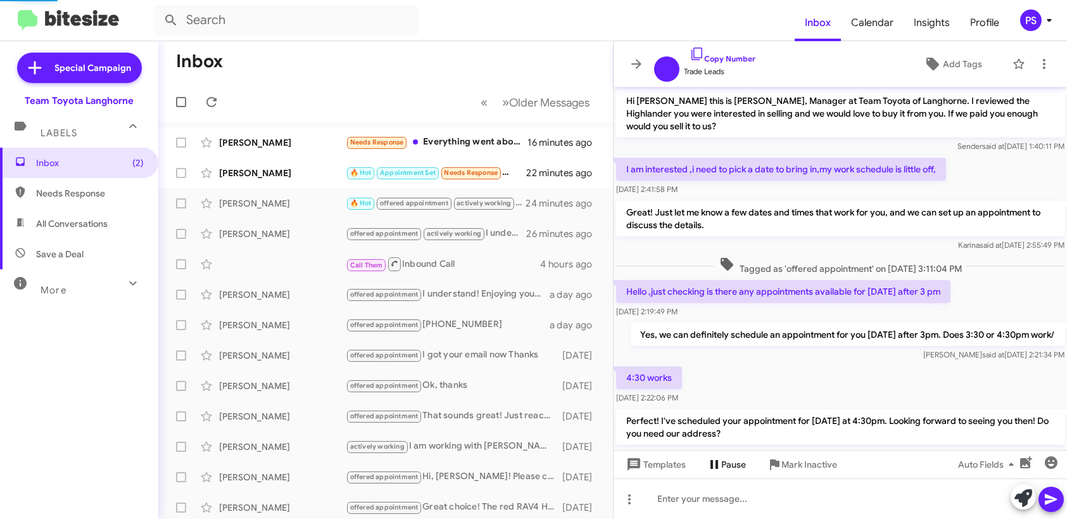
scroll to position [243, 0]
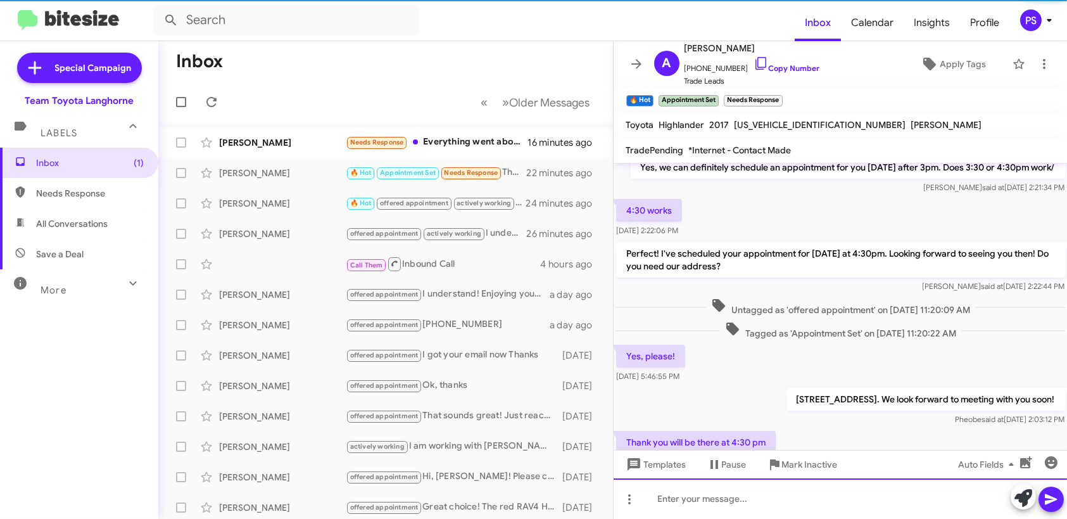
click at [775, 505] on div at bounding box center [841, 498] width 454 height 41
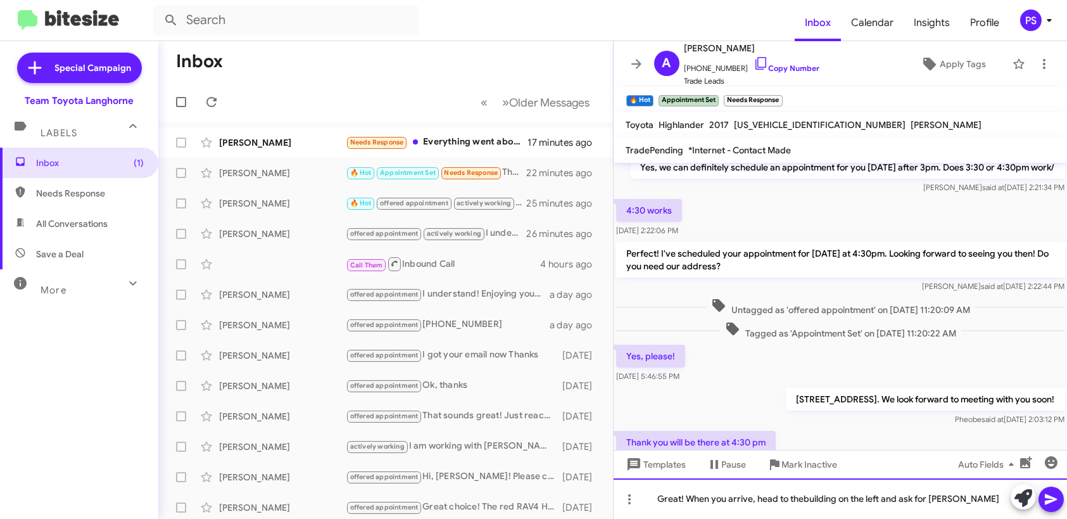
click at [802, 496] on div "Great! When you arrive, head to thebuilding on the left and ask for Bill Sulliv…" at bounding box center [841, 498] width 454 height 41
click at [1043, 499] on button at bounding box center [1051, 498] width 25 height 25
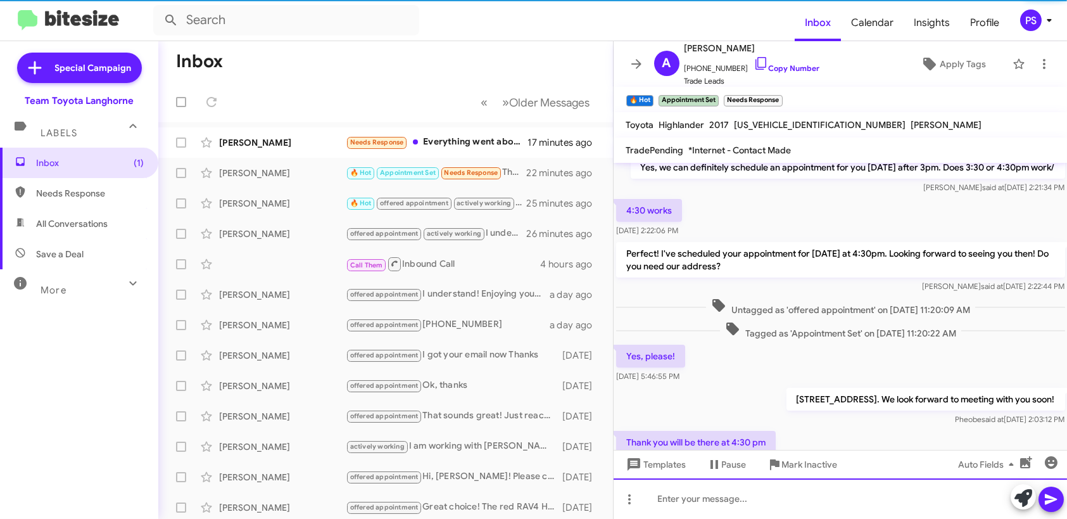
scroll to position [0, 0]
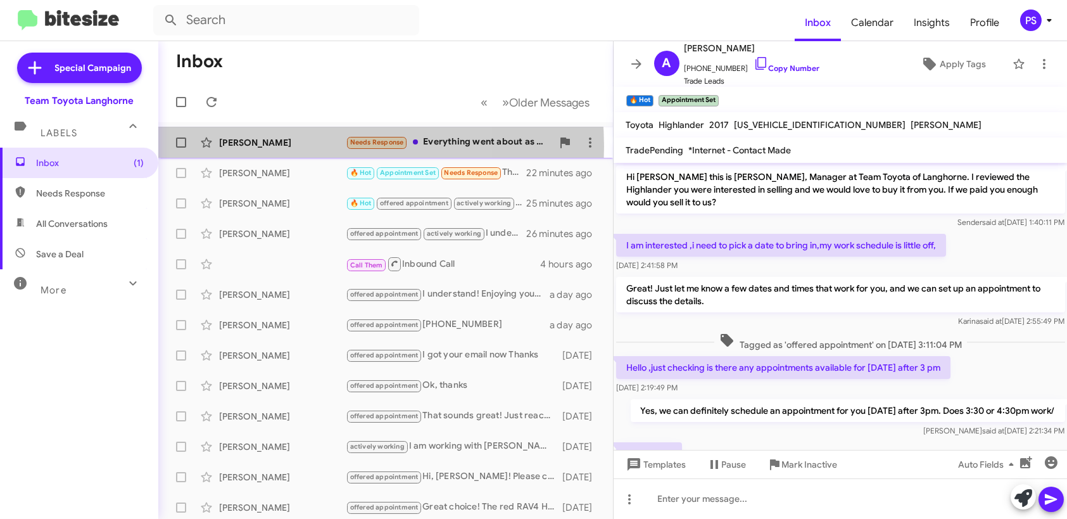
click at [307, 146] on div "Ralph Dilemmo" at bounding box center [282, 142] width 127 height 13
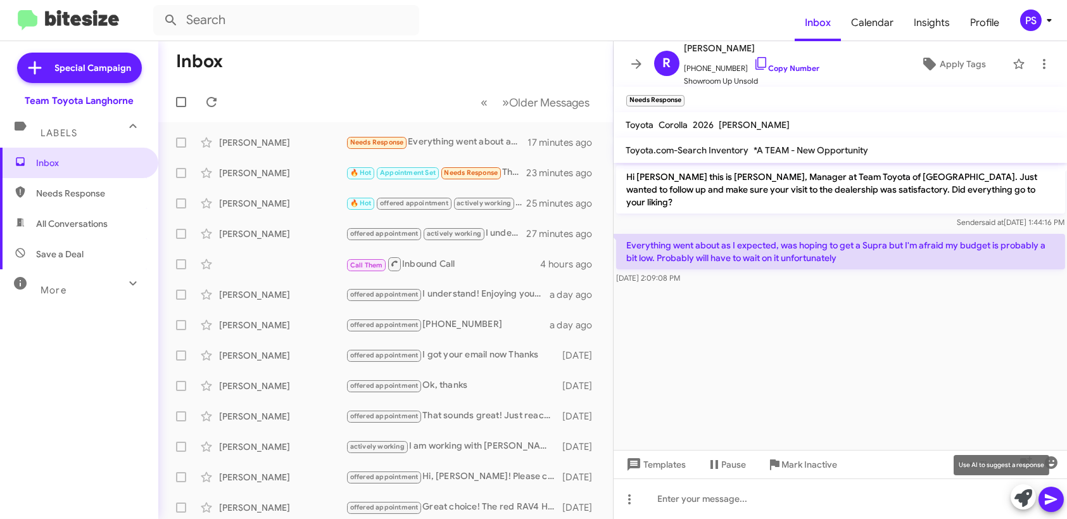
click at [1021, 504] on icon at bounding box center [1024, 498] width 18 height 18
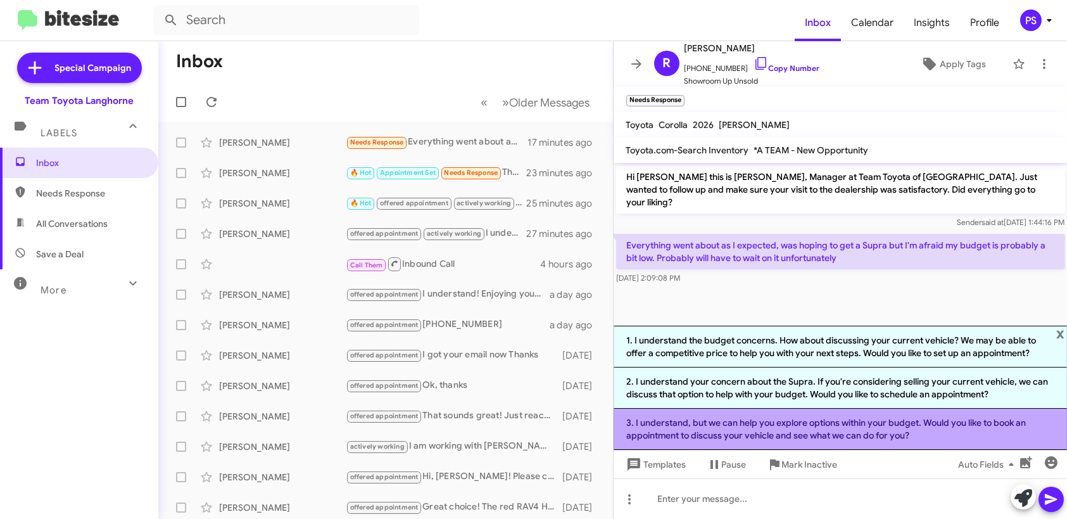
click at [896, 426] on li "3. I understand, but we can help you explore options within your budget. Would …" at bounding box center [841, 429] width 454 height 41
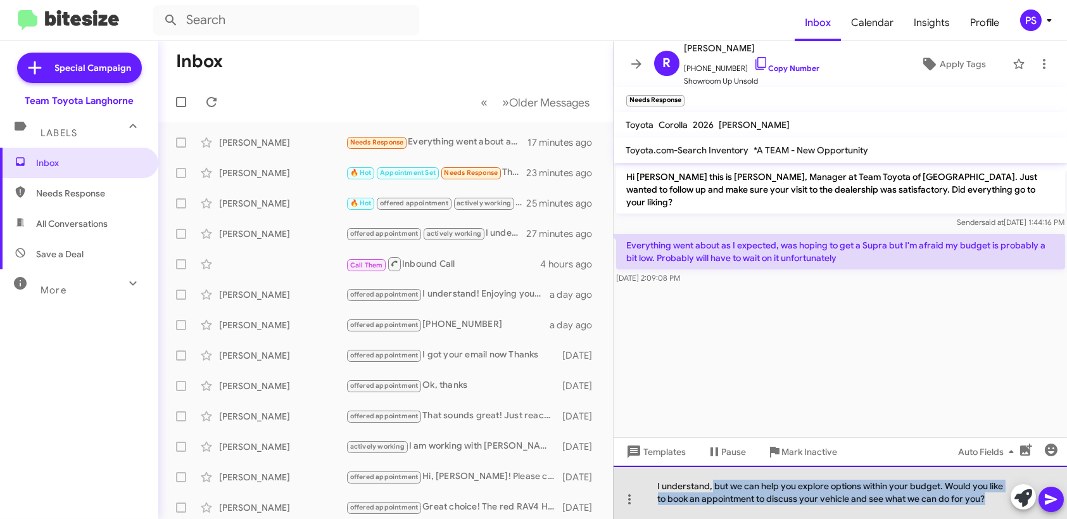
drag, startPoint x: 990, startPoint y: 499, endPoint x: 711, endPoint y: 486, distance: 279.6
click at [711, 486] on div "I understand, but we can help you explore options within your budget. Would you…" at bounding box center [841, 492] width 454 height 53
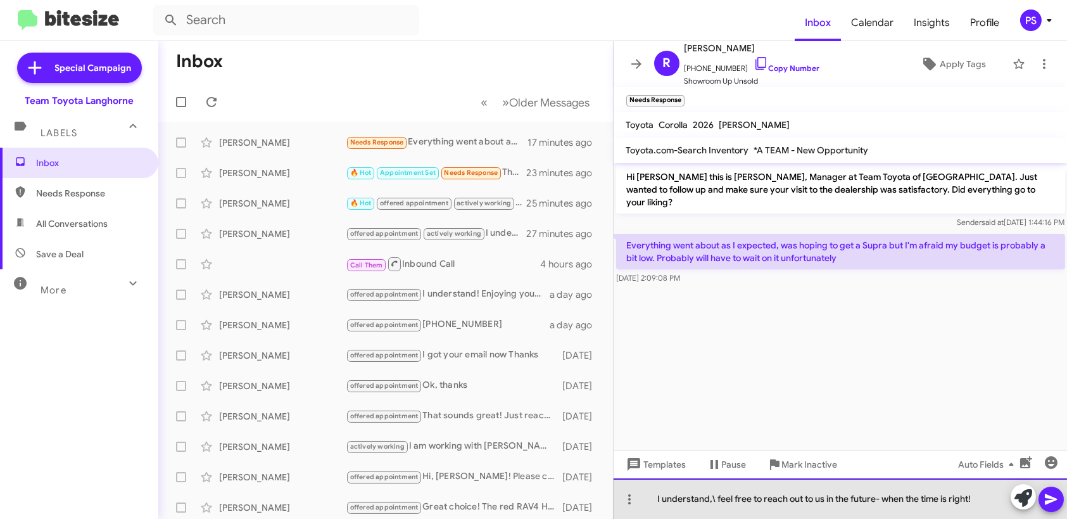
click at [715, 493] on div "I understand,\ feel free to reach out to us in the future- when the time is rig…" at bounding box center [841, 498] width 454 height 41
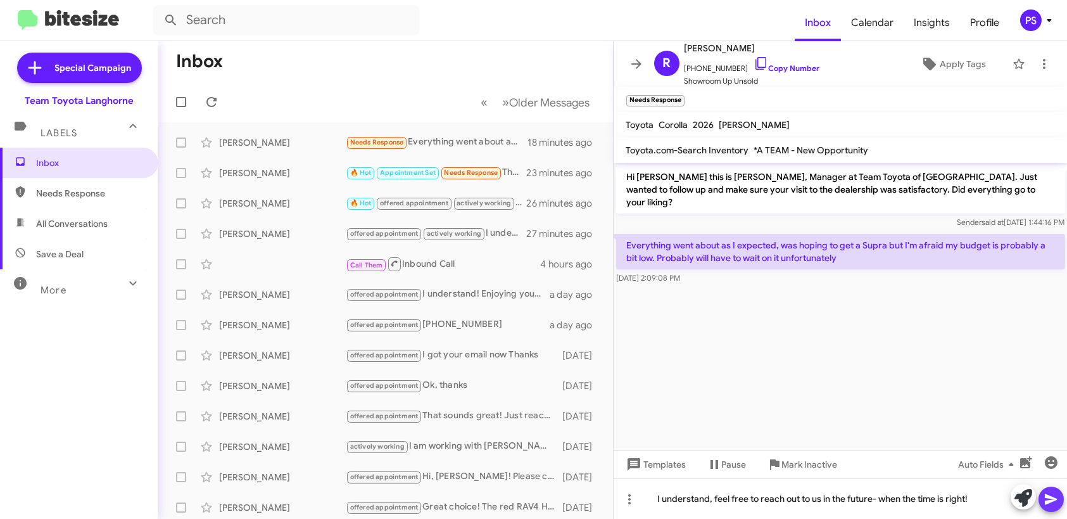
drag, startPoint x: 1040, startPoint y: 496, endPoint x: 1046, endPoint y: 501, distance: 7.6
click at [1040, 495] on button at bounding box center [1051, 498] width 25 height 25
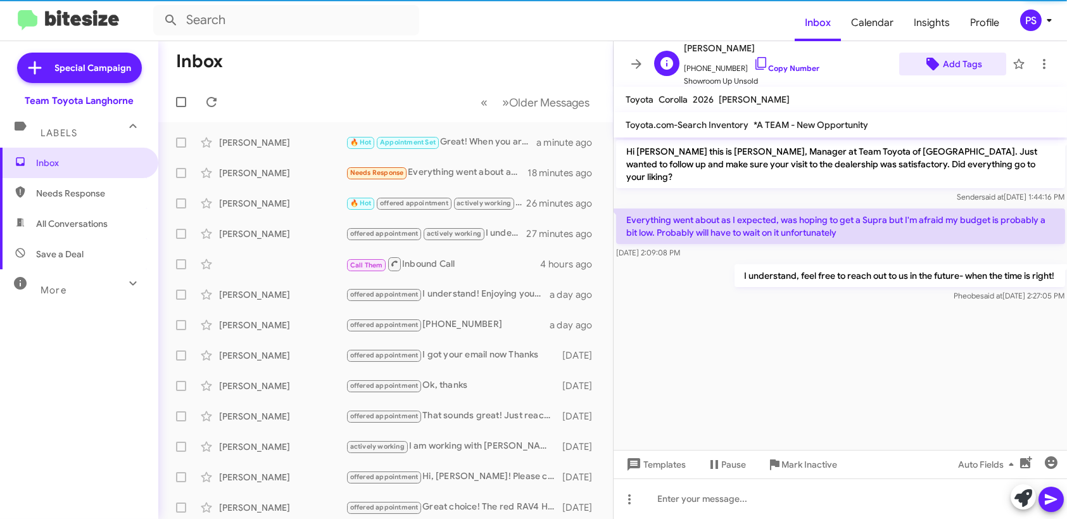
click at [951, 67] on span "Add Tags" at bounding box center [962, 64] width 39 height 23
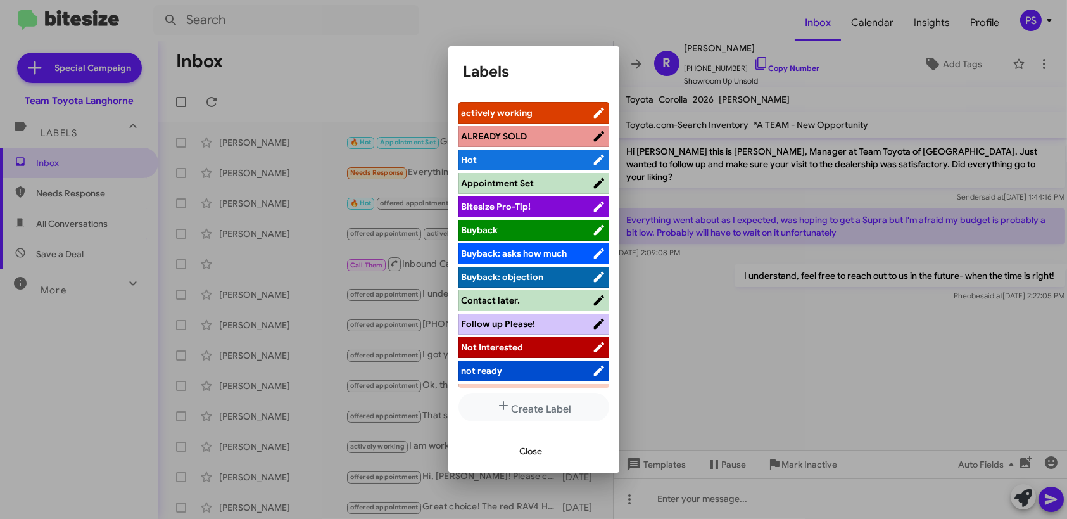
click at [519, 351] on span "Not Interested" at bounding box center [493, 346] width 62 height 11
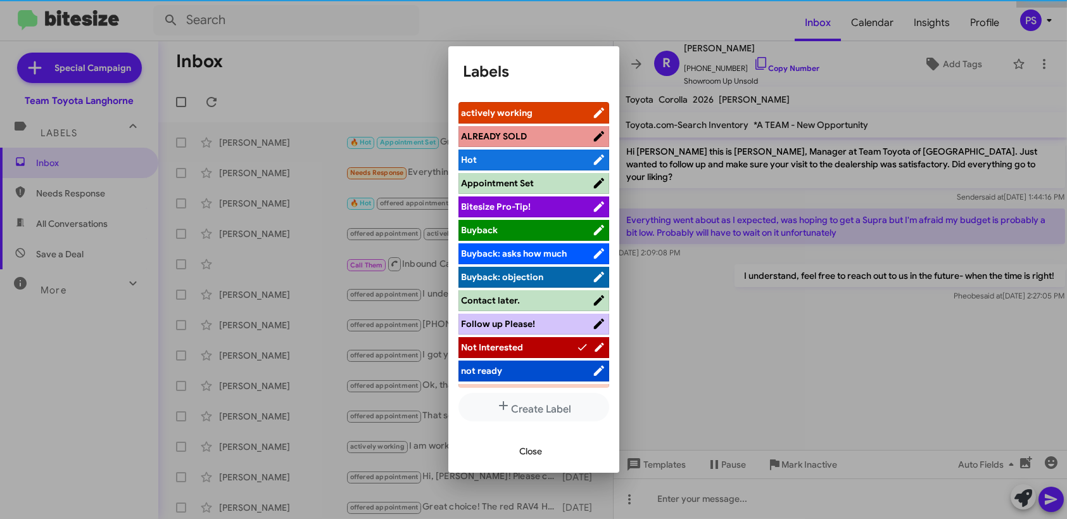
click at [404, 98] on div at bounding box center [533, 259] width 1067 height 519
